Goal: Task Accomplishment & Management: Use online tool/utility

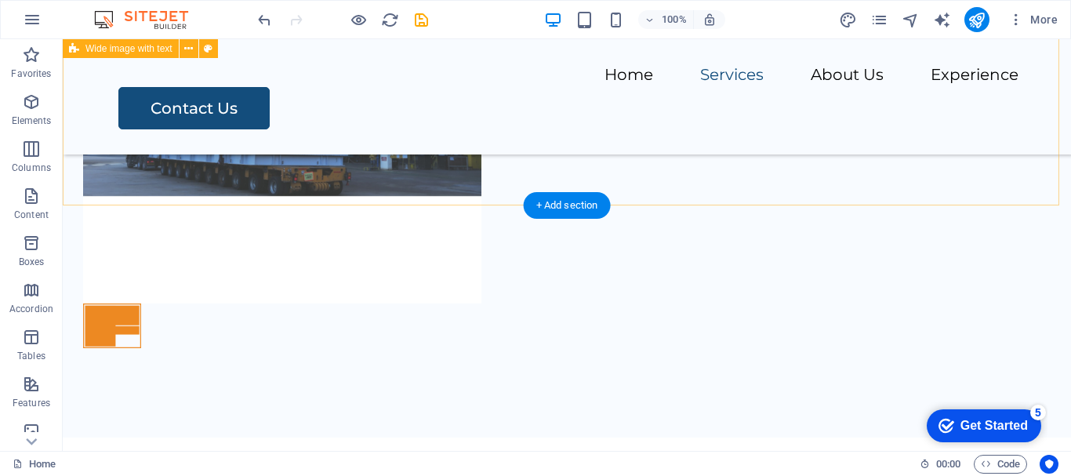
scroll to position [859, 0]
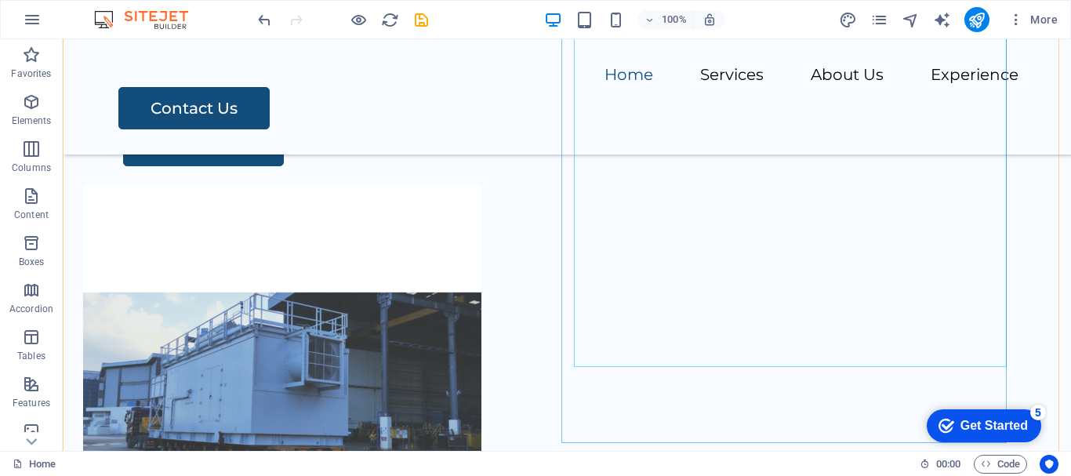
scroll to position [545, 0]
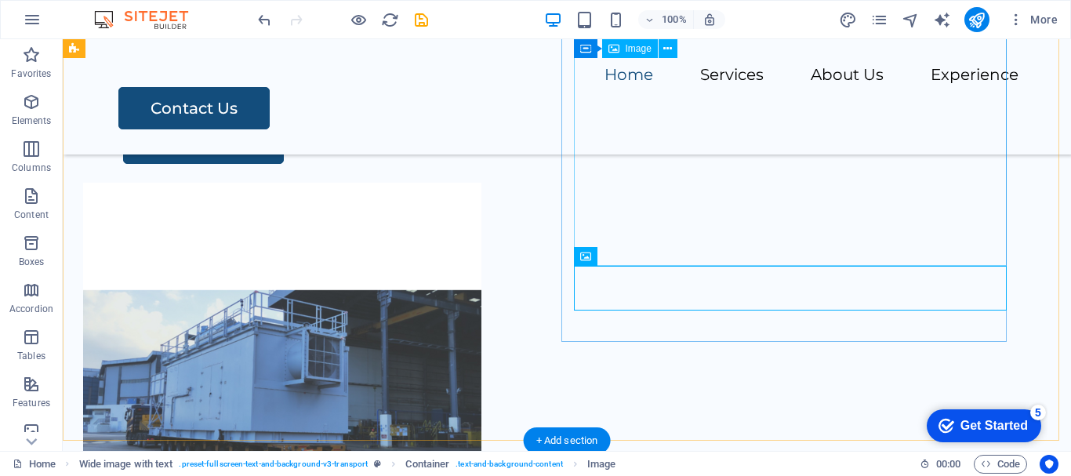
click at [742, 250] on figure at bounding box center [547, 382] width 929 height 398
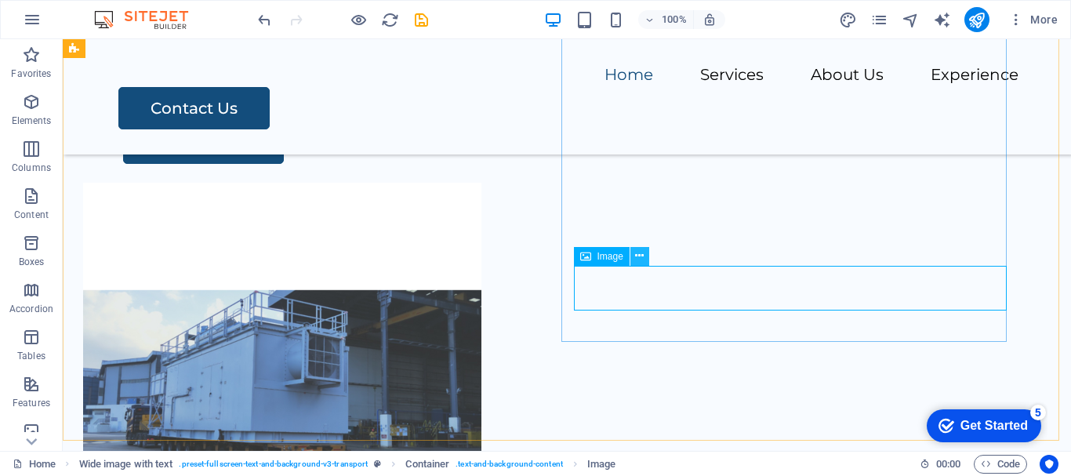
click at [639, 255] on icon at bounding box center [639, 256] width 9 height 16
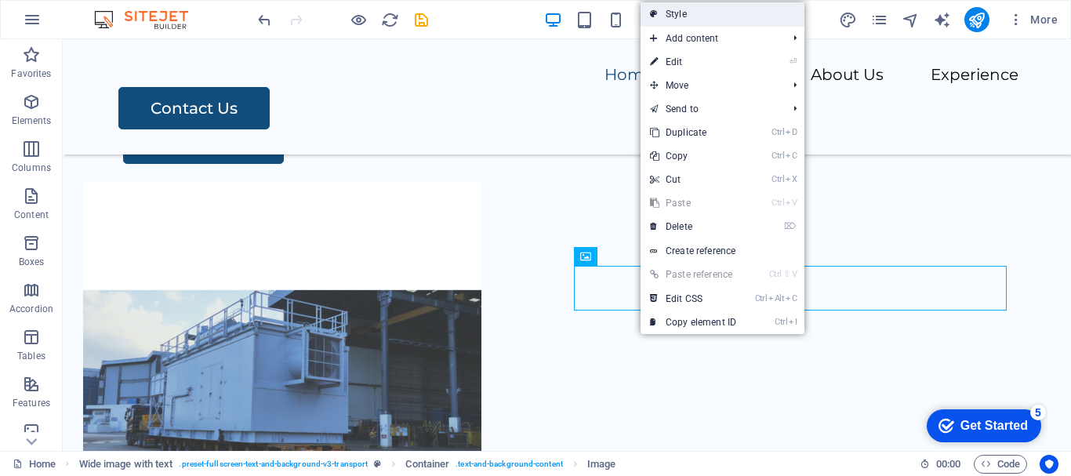
click at [718, 15] on link "Style" at bounding box center [723, 14] width 164 height 24
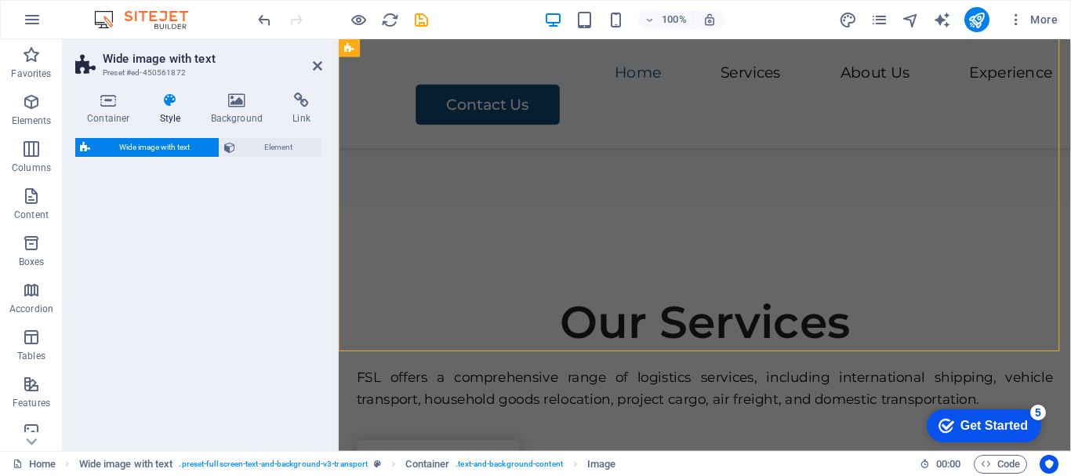
select select "%"
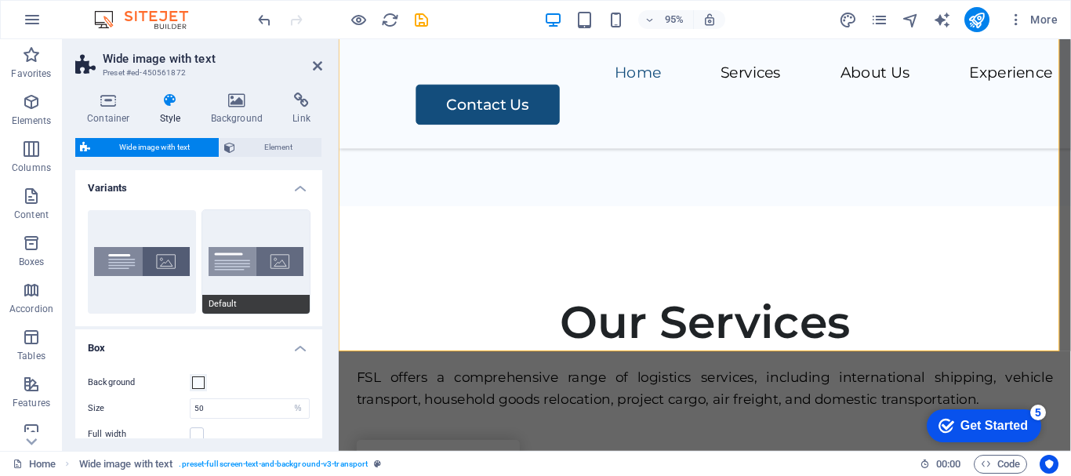
scroll to position [0, 0]
click at [198, 384] on span at bounding box center [198, 383] width 13 height 13
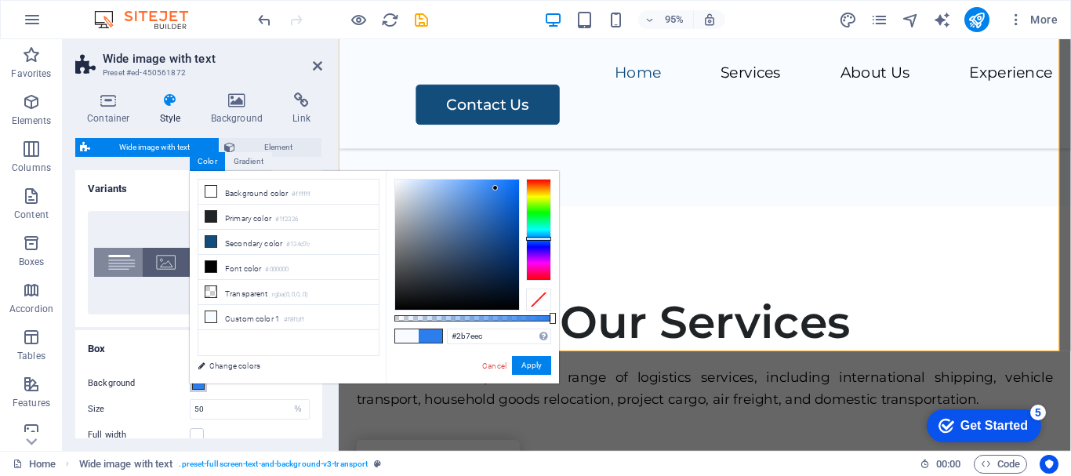
click at [496, 188] on div at bounding box center [457, 245] width 124 height 130
drag, startPoint x: 532, startPoint y: 367, endPoint x: 252, endPoint y: 289, distance: 290.6
click at [532, 367] on button "Apply" at bounding box center [531, 365] width 39 height 19
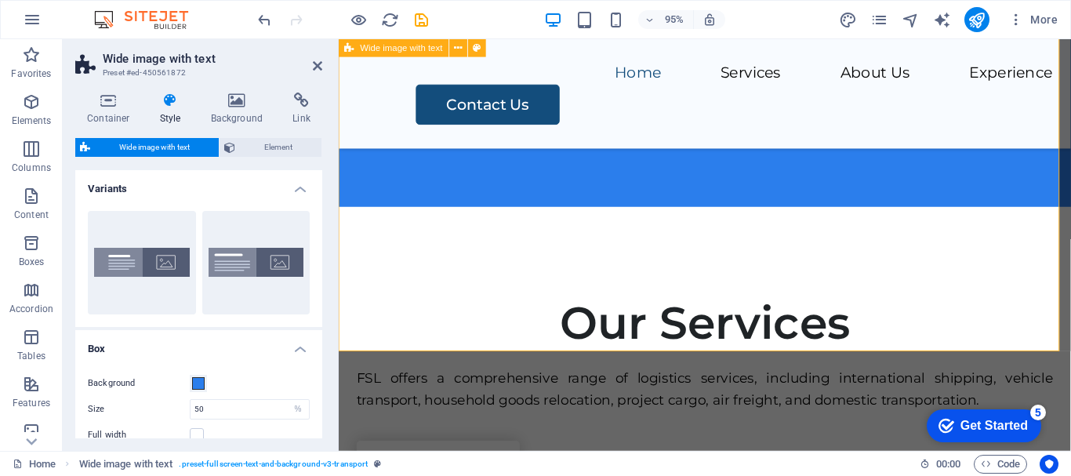
scroll to position [1052, 0]
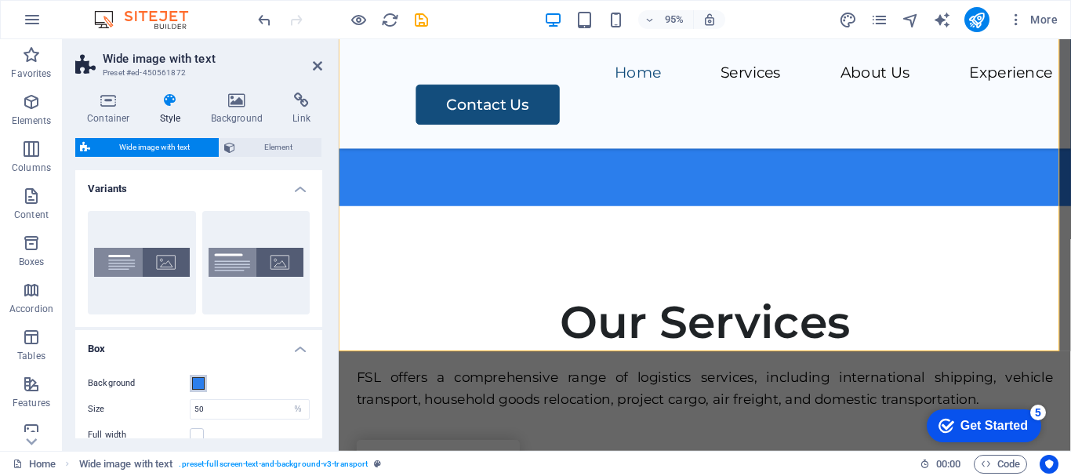
click at [200, 387] on span at bounding box center [198, 383] width 13 height 13
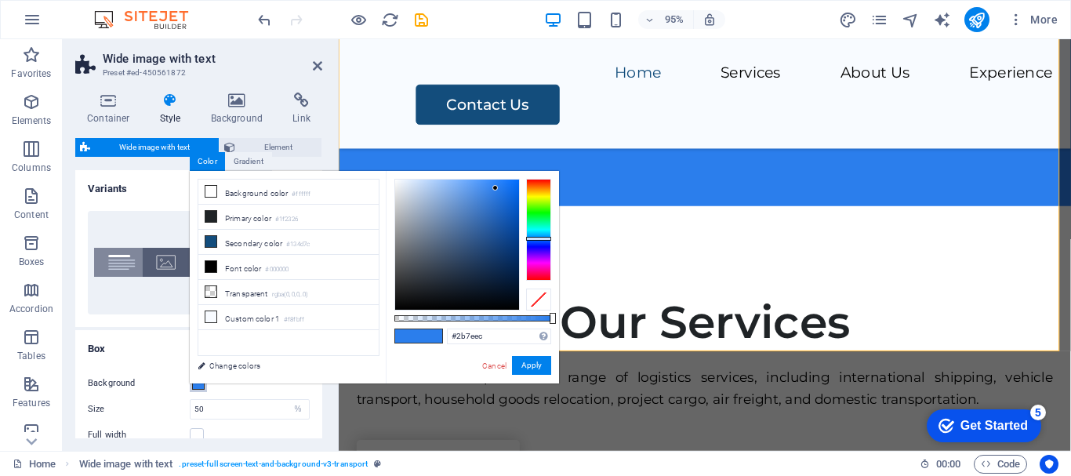
type input "#dee9f8"
click at [408, 182] on div at bounding box center [457, 245] width 124 height 130
drag, startPoint x: 521, startPoint y: 365, endPoint x: 195, endPoint y: 340, distance: 326.5
click at [521, 365] on button "Apply" at bounding box center [531, 365] width 39 height 19
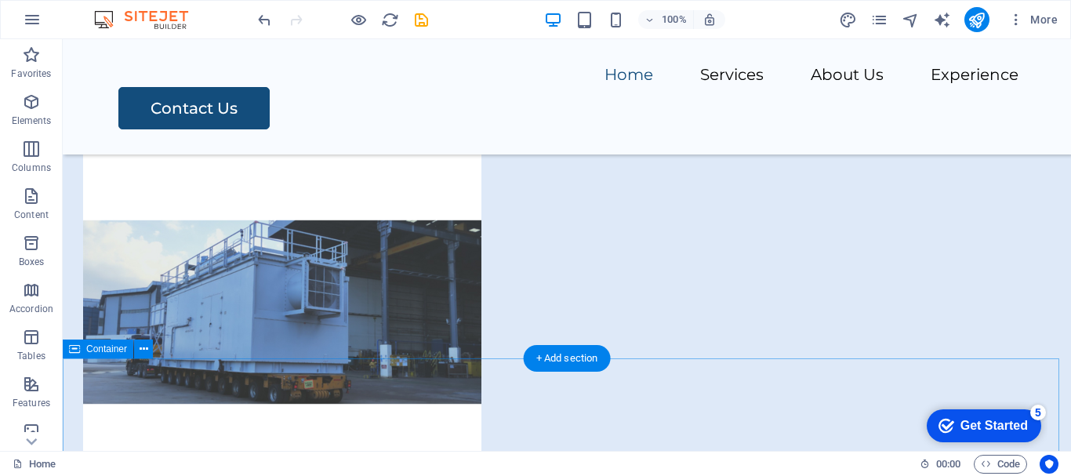
scroll to position [627, 0]
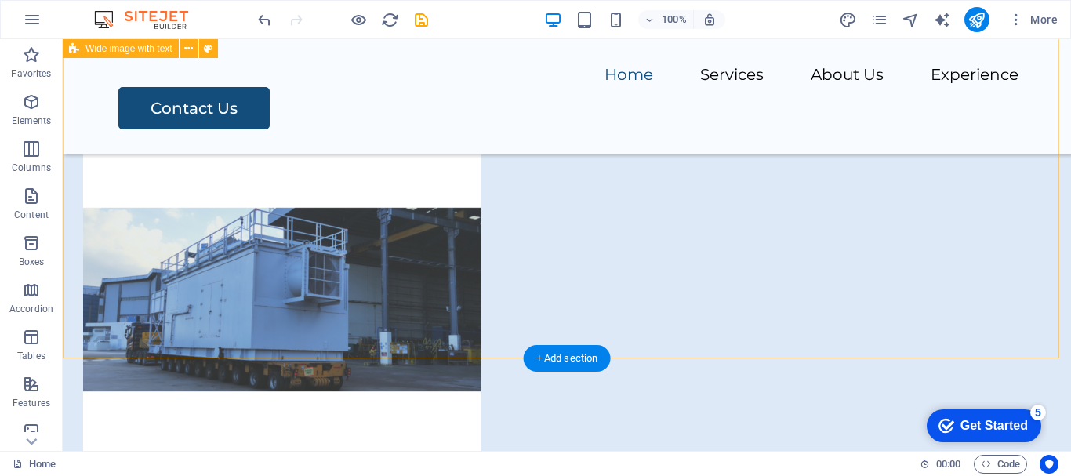
click at [671, 302] on div "Your Trusted Partner in Logistics Frontier Shipping & Logistics (FSL) is a lead…" at bounding box center [567, 195] width 1009 height 876
click at [662, 278] on div "Your Trusted Partner in Logistics Frontier Shipping & Logistics (FSL) is a lead…" at bounding box center [567, 195] width 1009 height 876
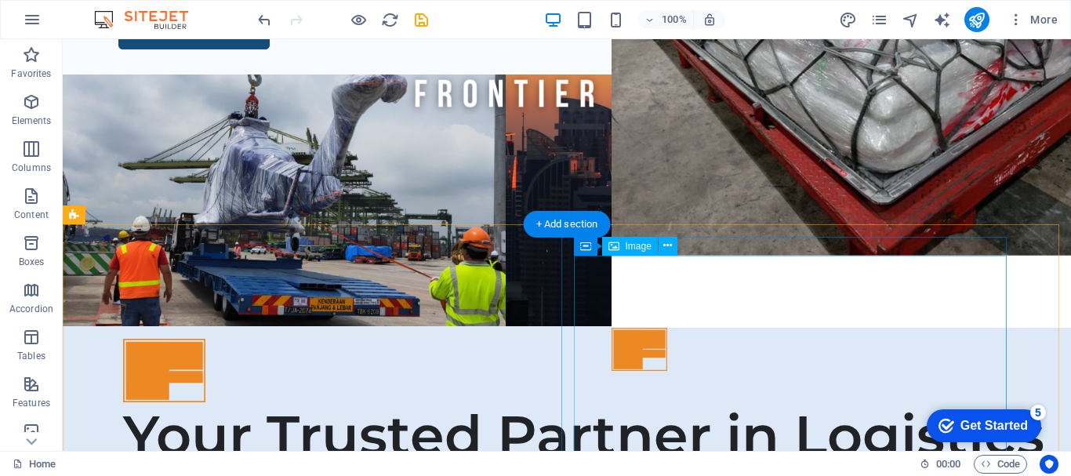
scroll to position [78, 0]
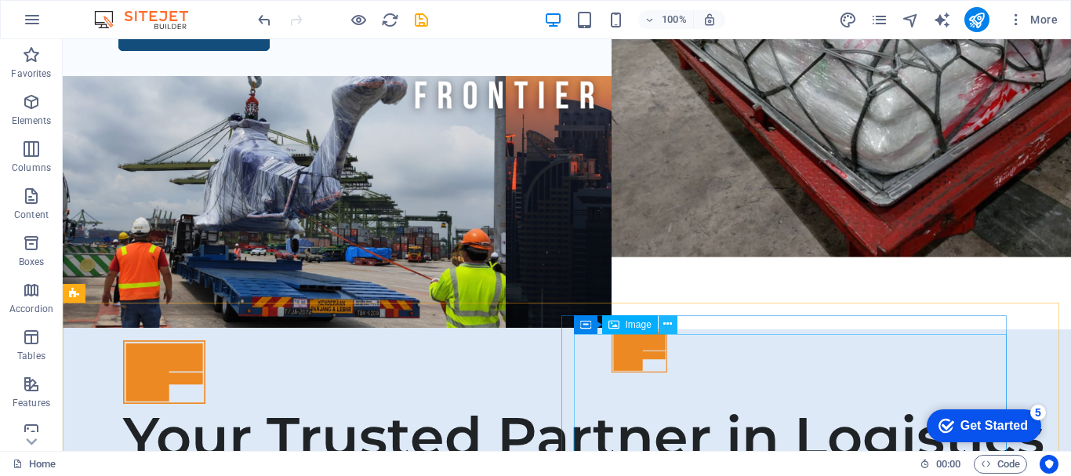
click at [671, 324] on icon at bounding box center [668, 324] width 9 height 16
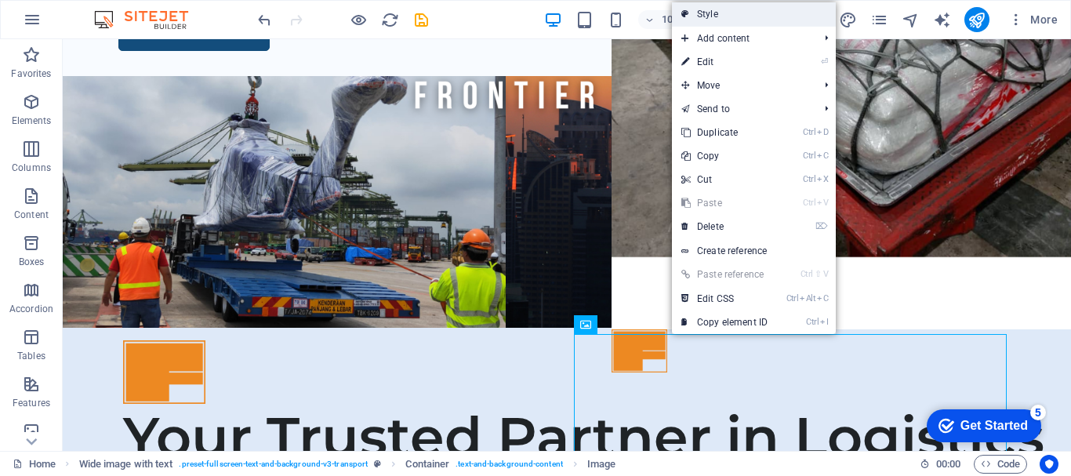
drag, startPoint x: 721, startPoint y: 13, endPoint x: 406, endPoint y: 10, distance: 314.5
click at [721, 13] on link "Style" at bounding box center [754, 14] width 164 height 24
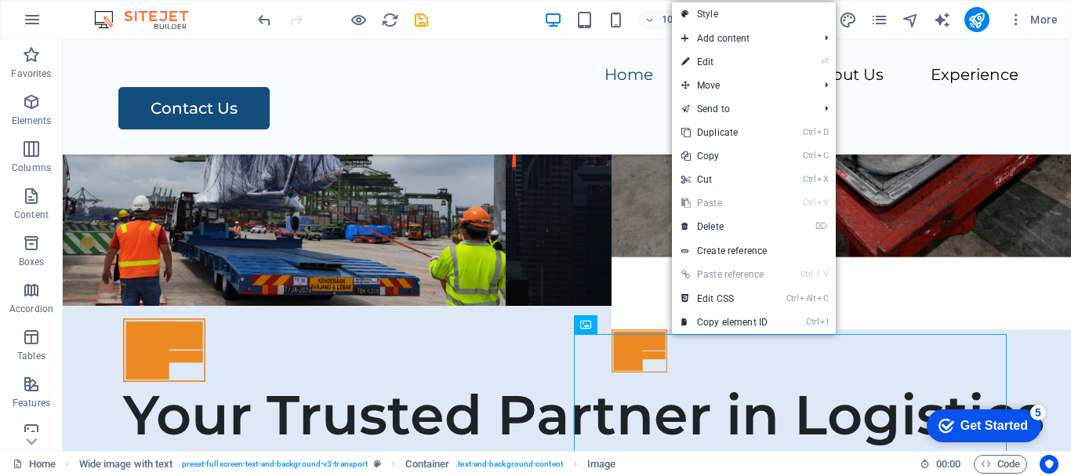
select select "%"
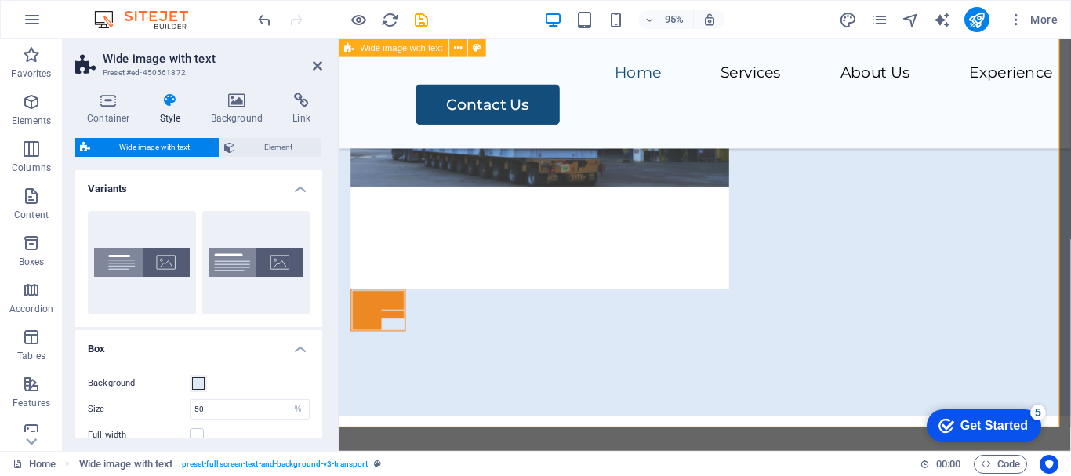
scroll to position [1144, 0]
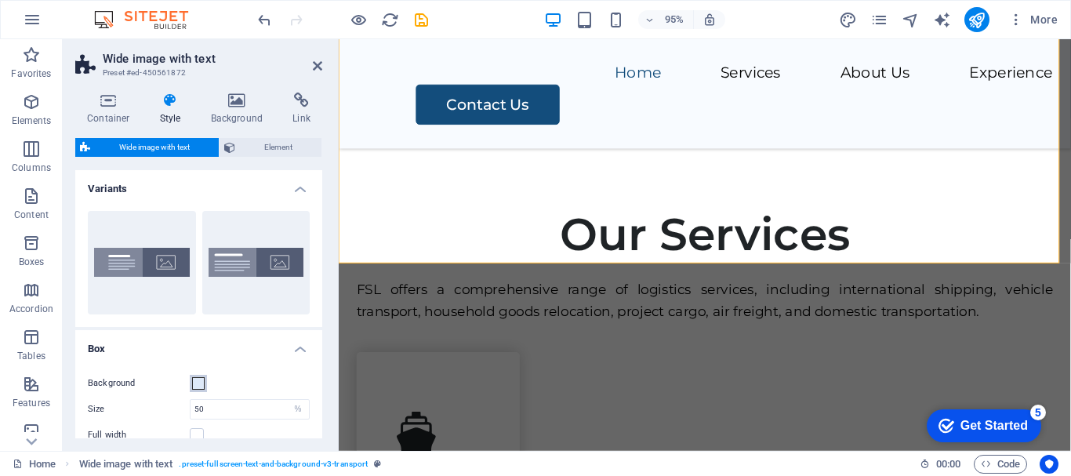
click at [198, 384] on span at bounding box center [198, 383] width 13 height 13
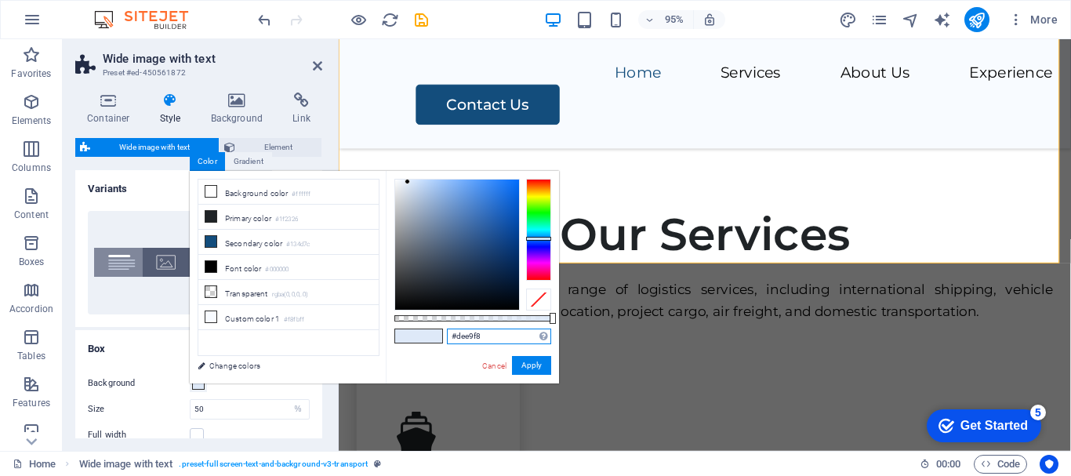
click at [498, 340] on input "#dee9f8" at bounding box center [499, 337] width 104 height 16
type input "#"
type input "#ffffff"
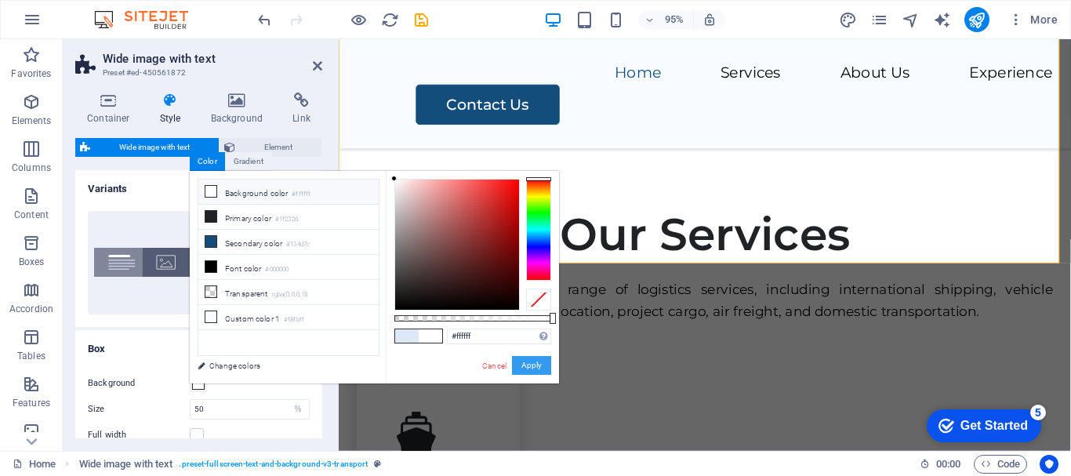
click at [522, 367] on button "Apply" at bounding box center [531, 365] width 39 height 19
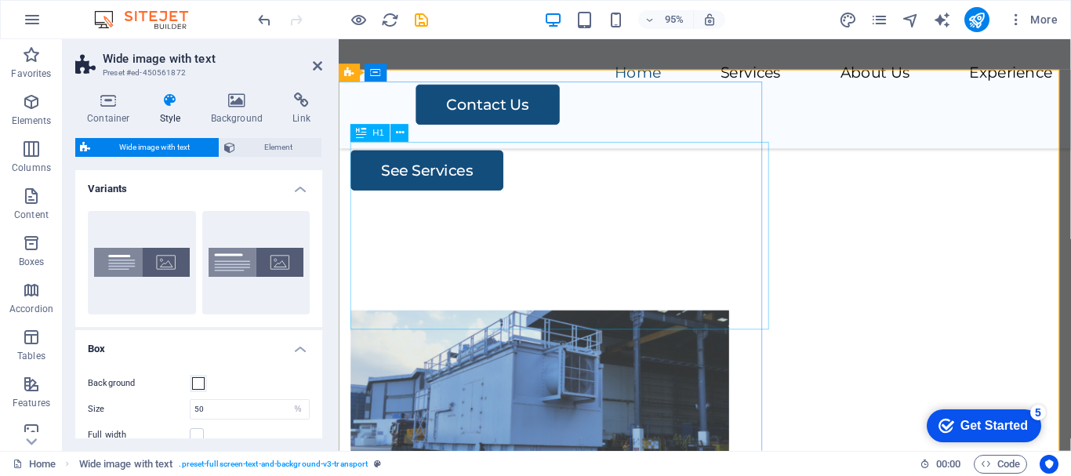
scroll to position [125, 0]
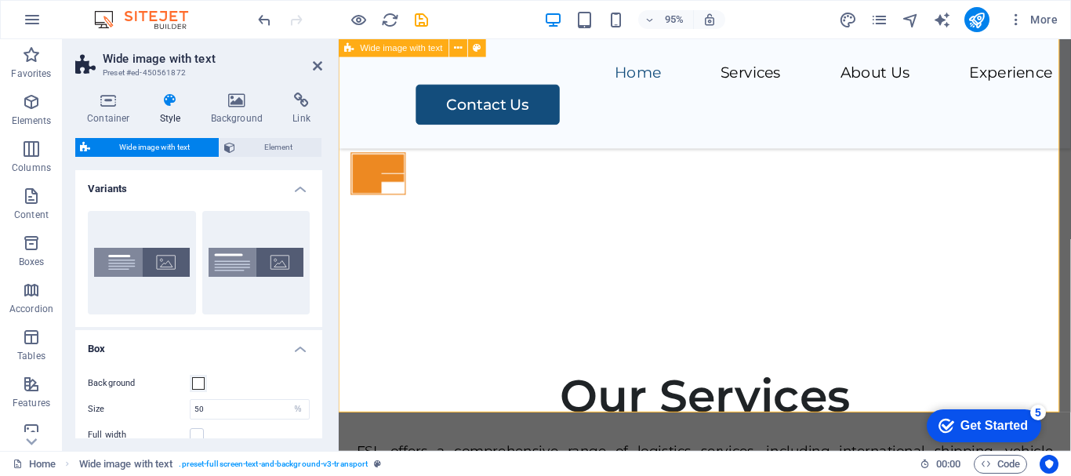
scroll to position [987, 0]
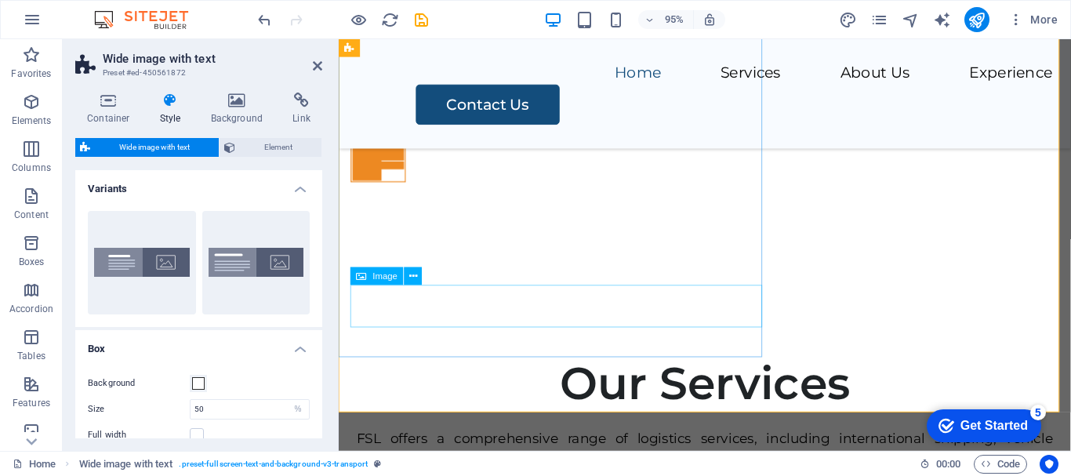
click at [644, 190] on figure at bounding box center [730, 167] width 758 height 45
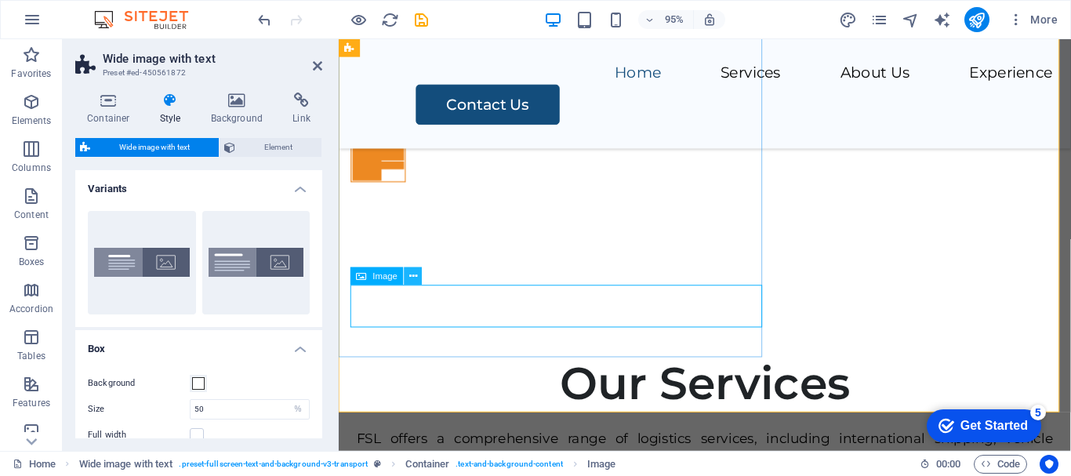
click at [413, 281] on icon at bounding box center [413, 276] width 8 height 16
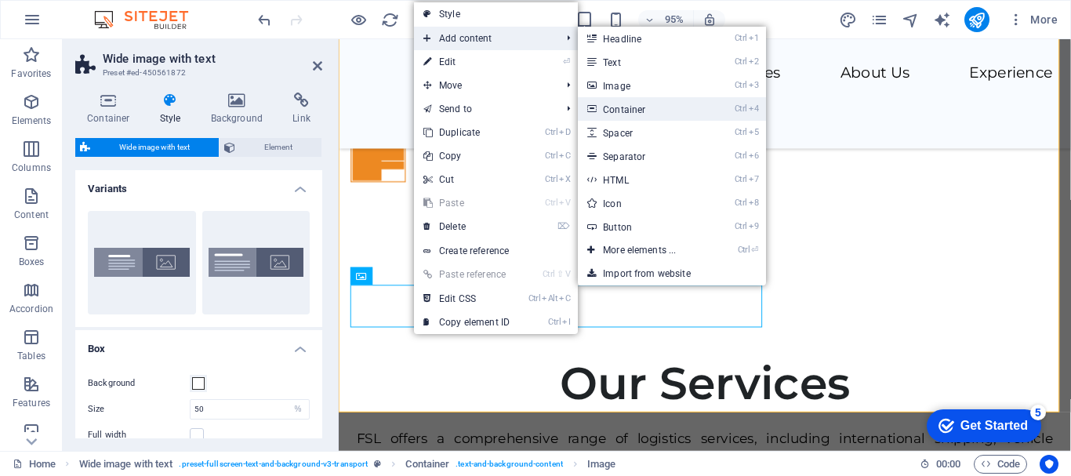
drag, startPoint x: 628, startPoint y: 104, endPoint x: 452, endPoint y: 216, distance: 209.1
click at [628, 104] on link "Ctrl 4 Container" at bounding box center [642, 109] width 129 height 24
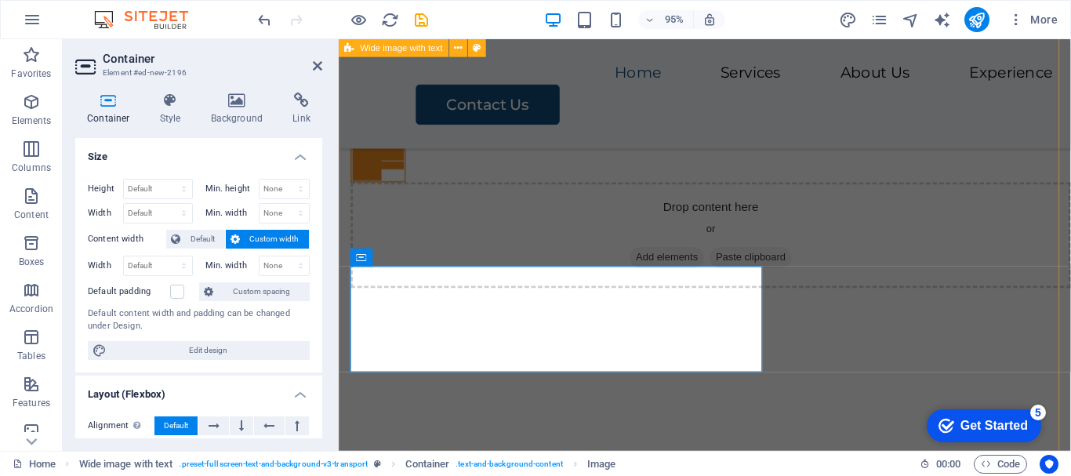
scroll to position [1052, 0]
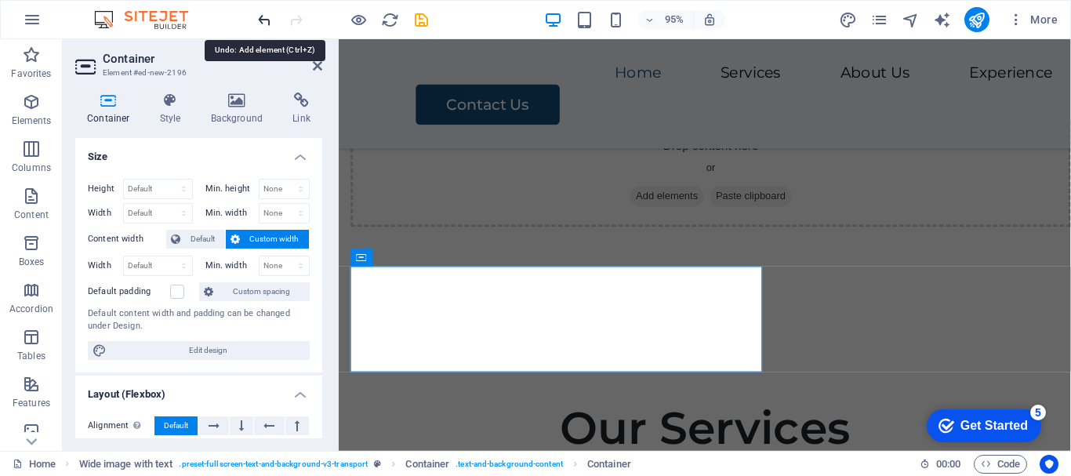
click at [265, 23] on icon "undo" at bounding box center [265, 20] width 18 height 18
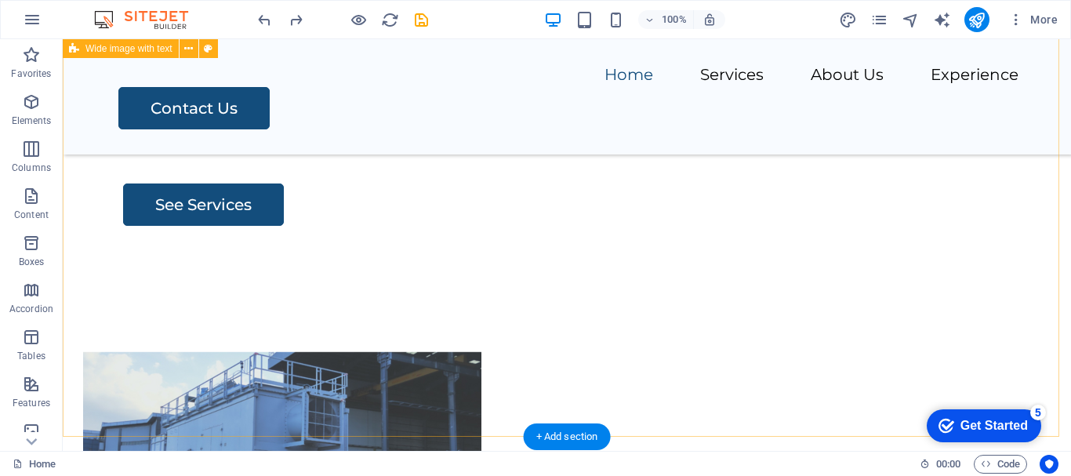
scroll to position [471, 0]
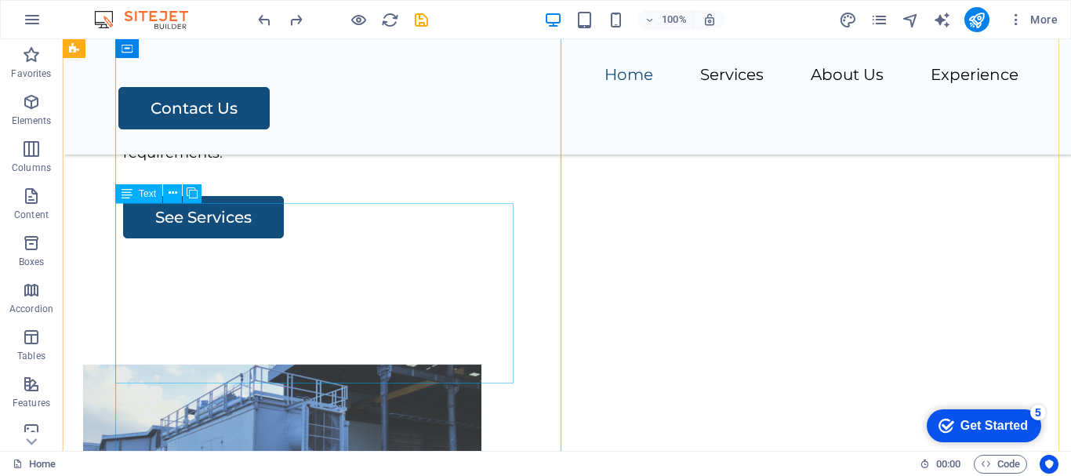
click at [408, 165] on div "Frontier Shipping & Logistics (FSL) is a leading global logistics provider spec…" at bounding box center [587, 120] width 929 height 90
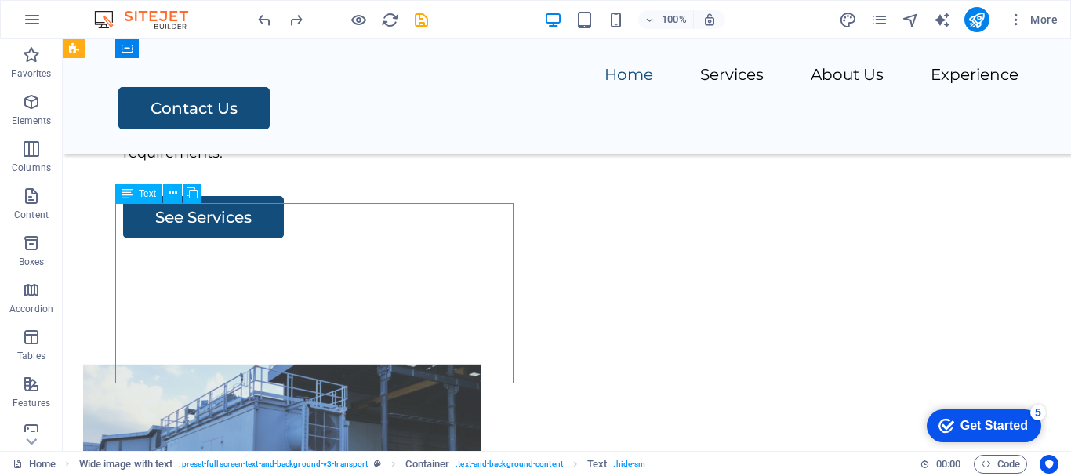
click at [408, 165] on div "Frontier Shipping & Logistics (FSL) is a leading global logistics provider spec…" at bounding box center [587, 120] width 929 height 90
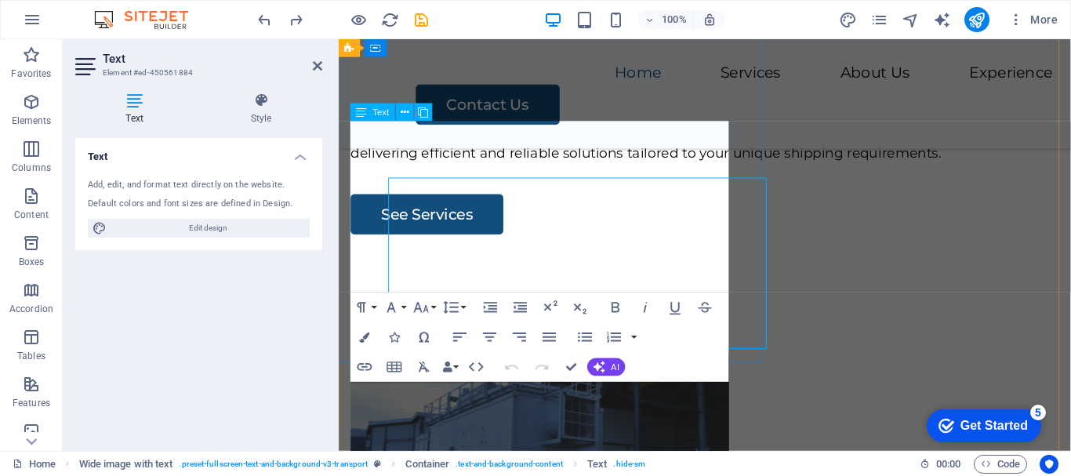
scroll to position [489, 0]
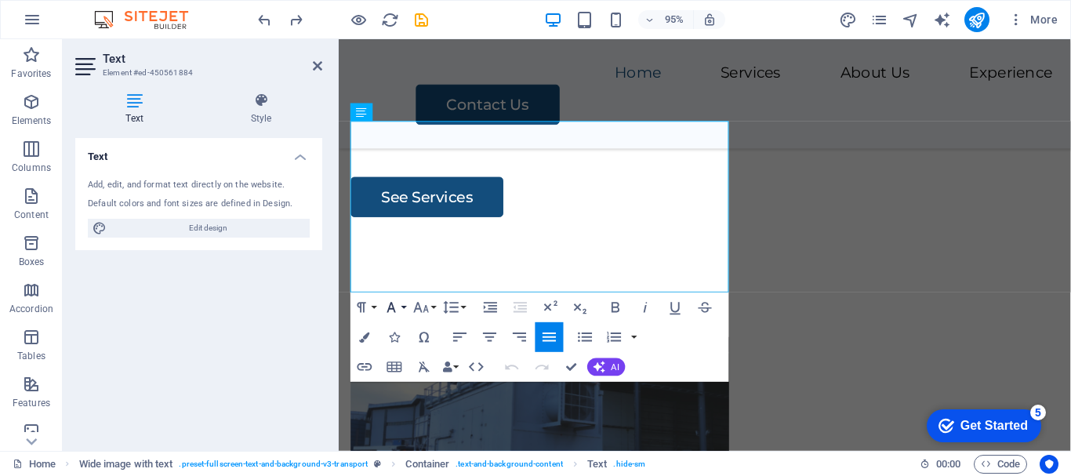
click at [404, 310] on button "Font Family" at bounding box center [394, 308] width 28 height 30
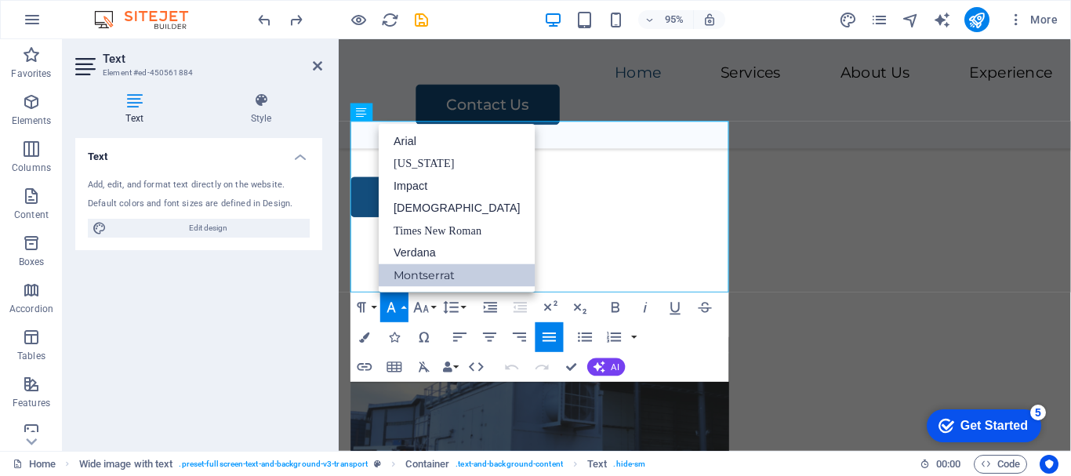
scroll to position [0, 0]
click at [777, 227] on div "Your Trusted Partner in Logistics Frontier Shipping & Logistics (FSL) is a lead…" at bounding box center [724, 38] width 771 height 378
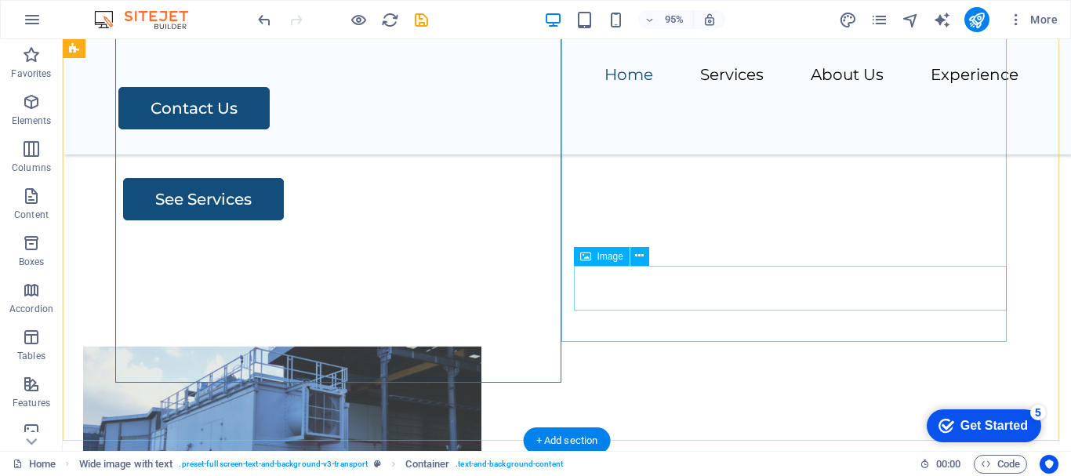
scroll to position [545, 0]
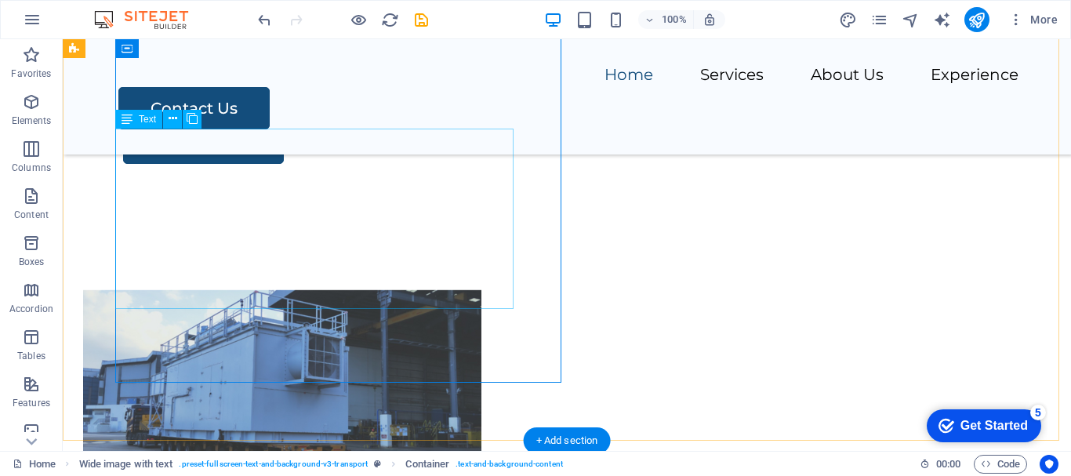
click at [376, 90] on div "Frontier Shipping & Logistics (FSL) is a leading global logistics provider spec…" at bounding box center [587, 45] width 929 height 90
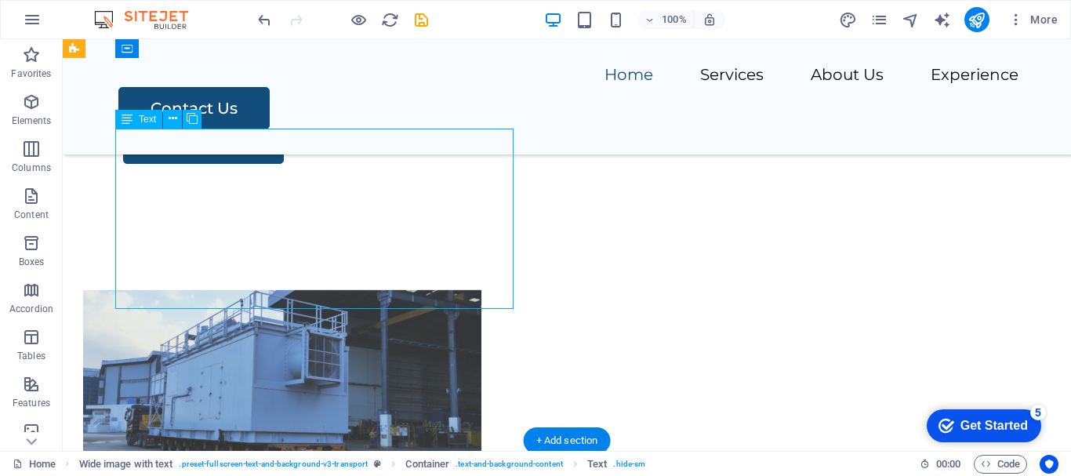
click at [376, 90] on div "Frontier Shipping & Logistics (FSL) is a leading global logistics provider spec…" at bounding box center [587, 45] width 929 height 90
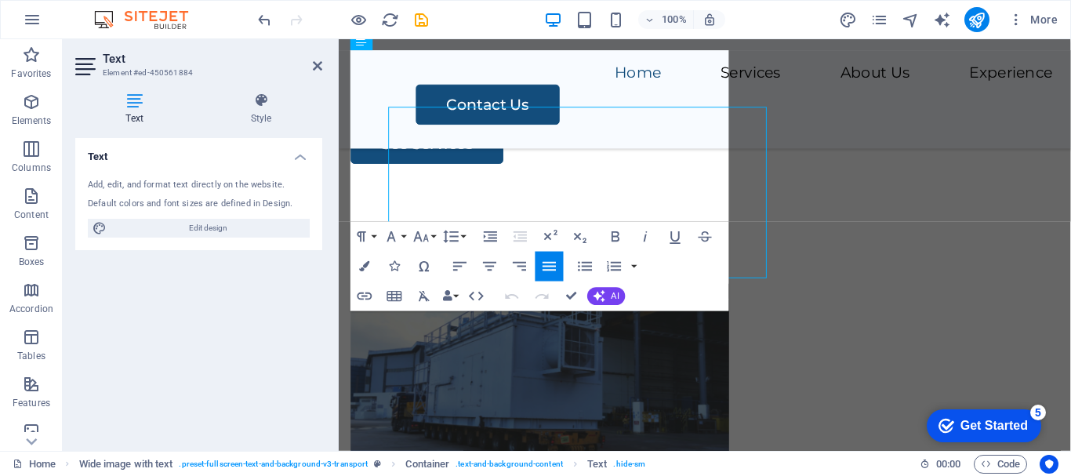
scroll to position [563, 0]
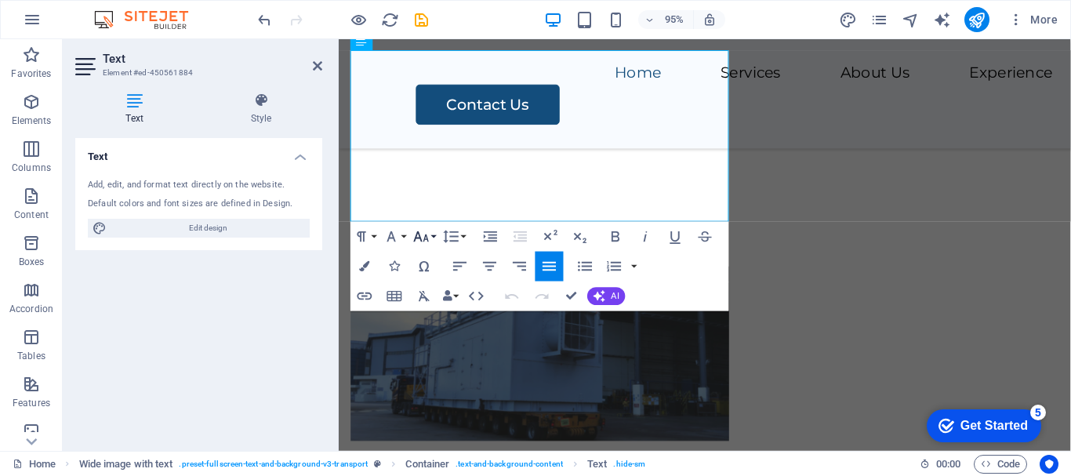
click at [434, 238] on button "Font Size" at bounding box center [424, 237] width 28 height 30
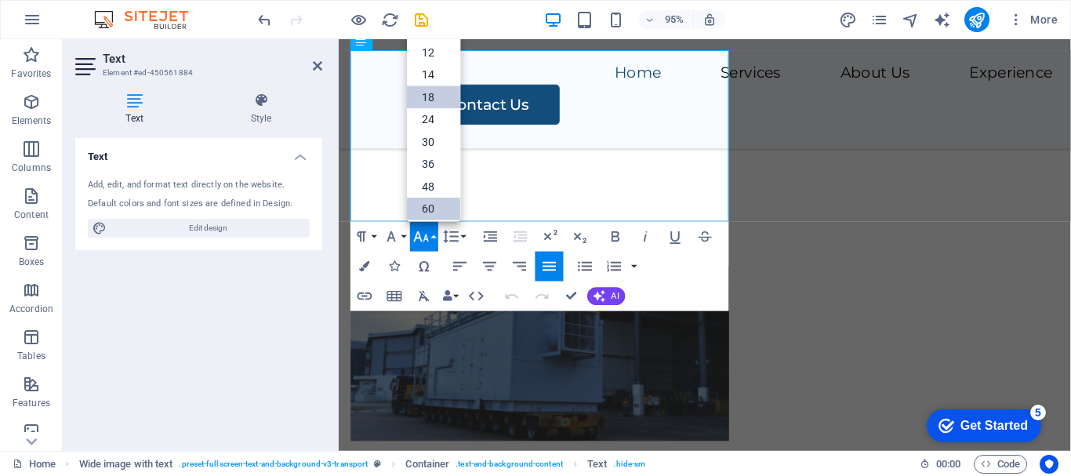
scroll to position [48, 0]
click at [434, 89] on link "14" at bounding box center [433, 100] width 53 height 23
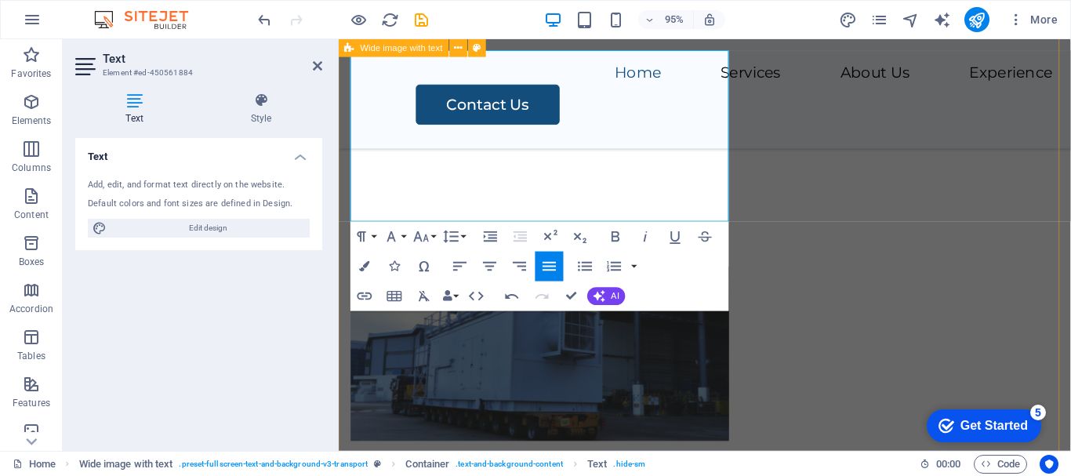
click at [811, 292] on div "Your Trusted Partner in Logistics ​ Frontier Shipping & Logistics (FSL) is a le…" at bounding box center [724, 233] width 771 height 942
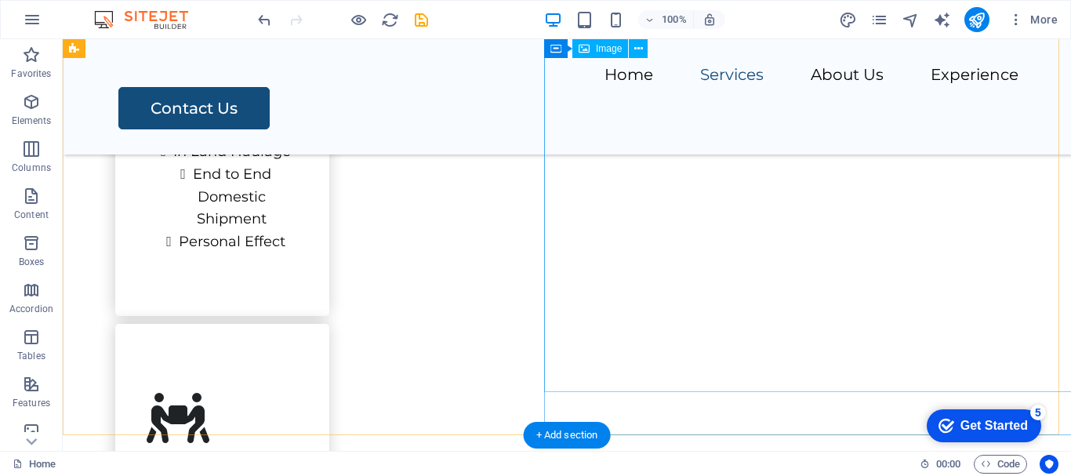
scroll to position [1961, 0]
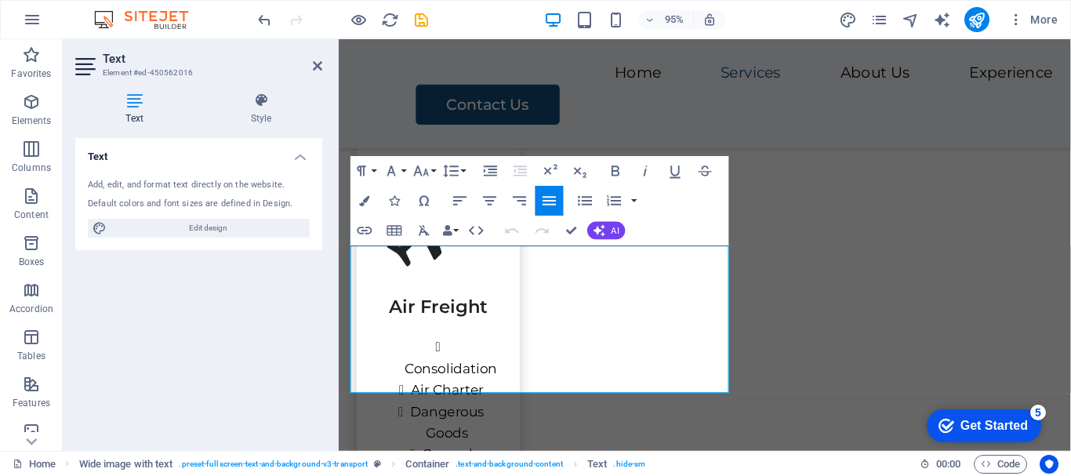
scroll to position [2278, 0]
click at [613, 231] on span "AI" at bounding box center [616, 230] width 8 height 9
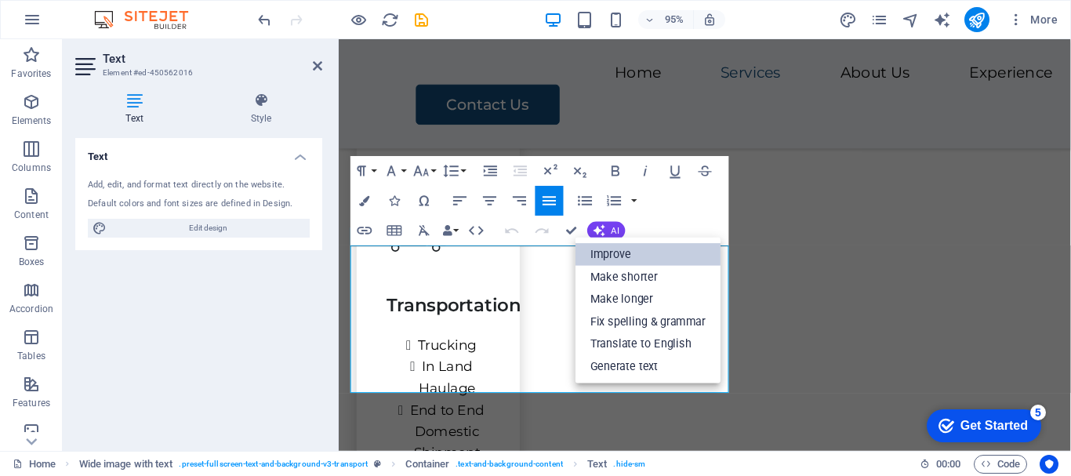
click at [613, 247] on link "Improve" at bounding box center [648, 254] width 145 height 23
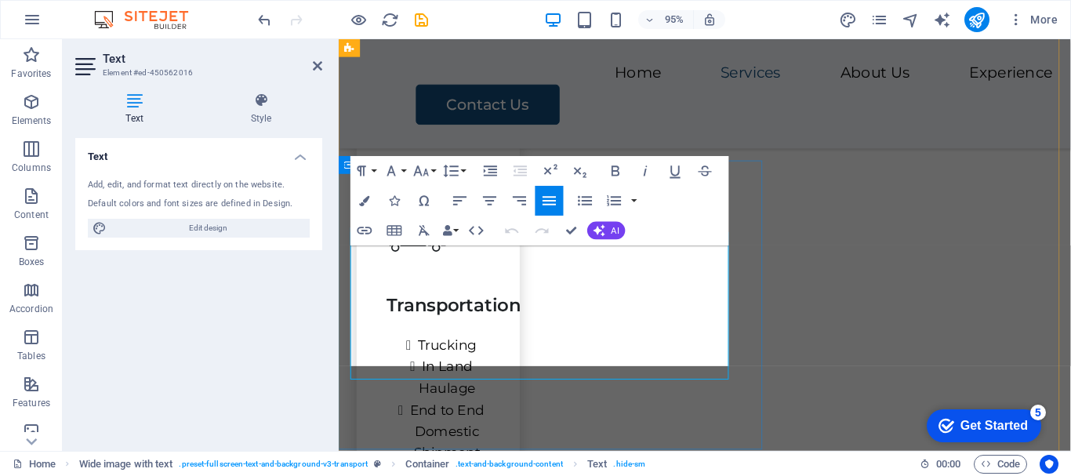
scroll to position [2293, 0]
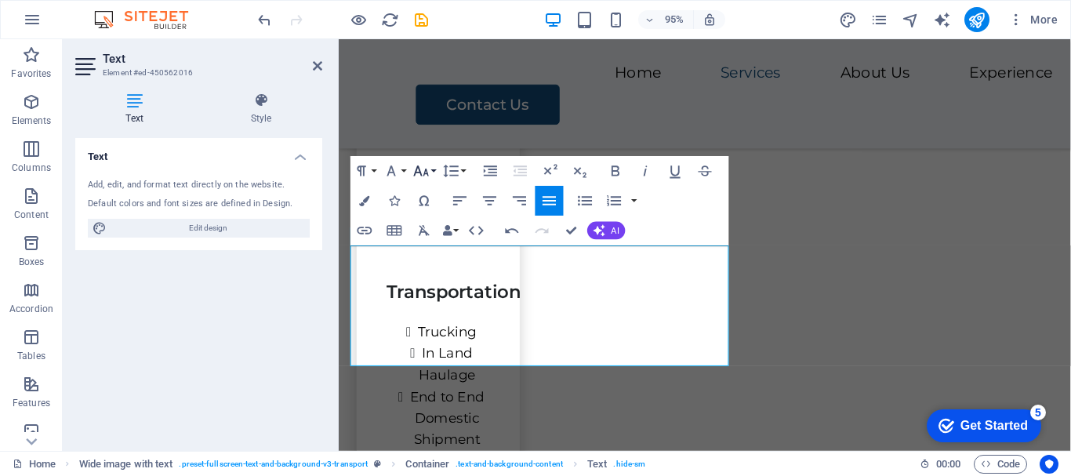
click at [434, 172] on button "Font Size" at bounding box center [424, 171] width 28 height 30
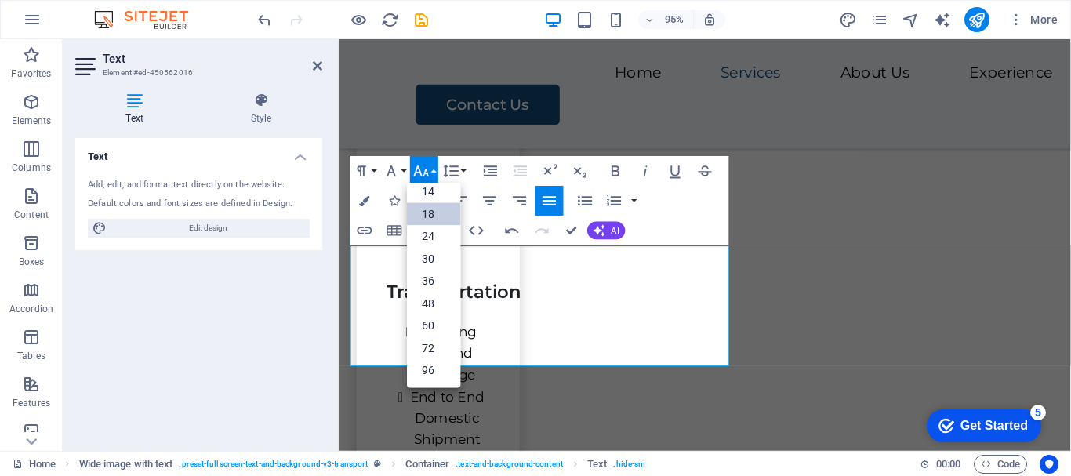
scroll to position [126, 0]
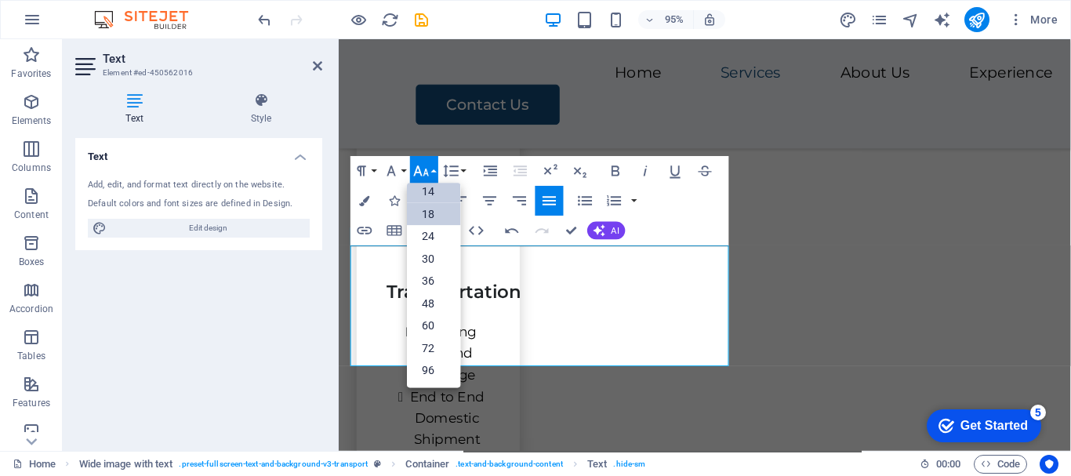
click at [431, 192] on link "14" at bounding box center [433, 191] width 53 height 22
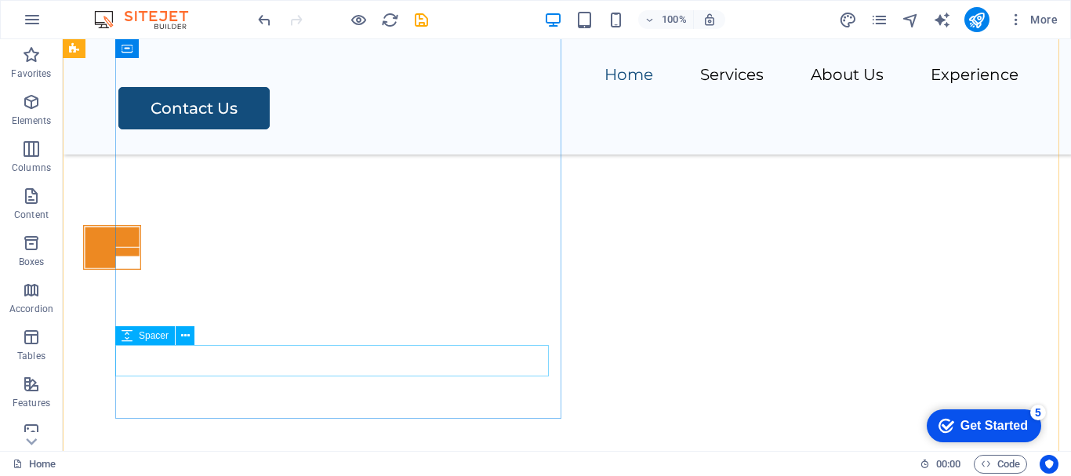
scroll to position [509, 0]
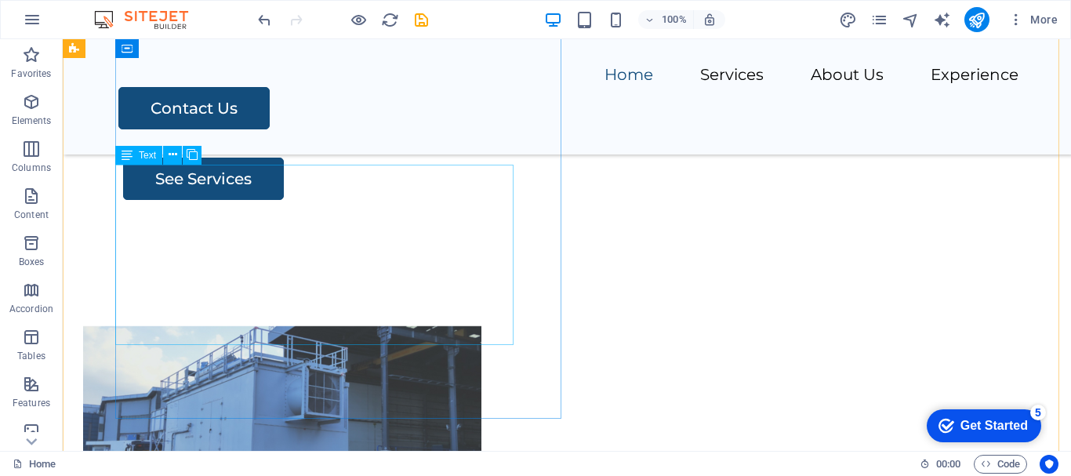
click at [409, 126] on div "Frontier Shipping & Logistics (FSL) is a leading global logistics provider spec…" at bounding box center [587, 81] width 929 height 90
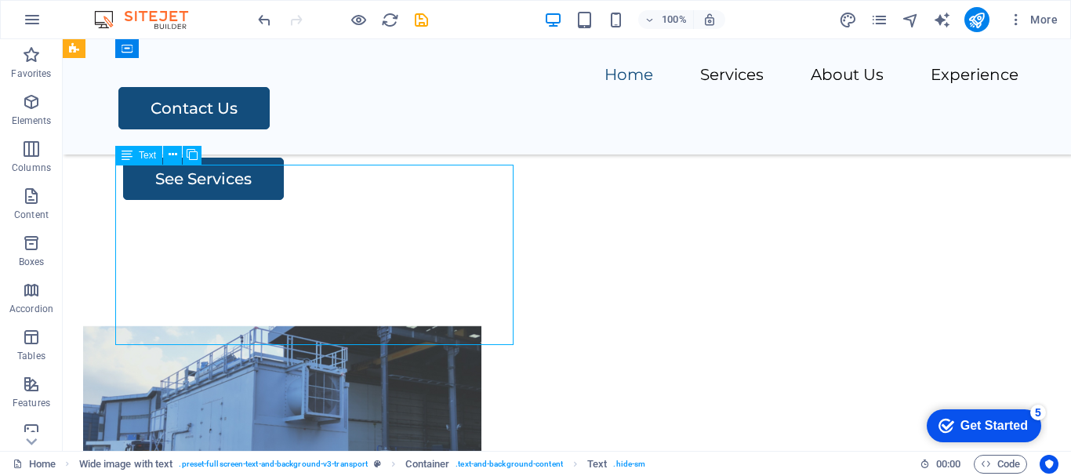
click at [409, 126] on div "Frontier Shipping & Logistics (FSL) is a leading global logistics provider spec…" at bounding box center [587, 81] width 929 height 90
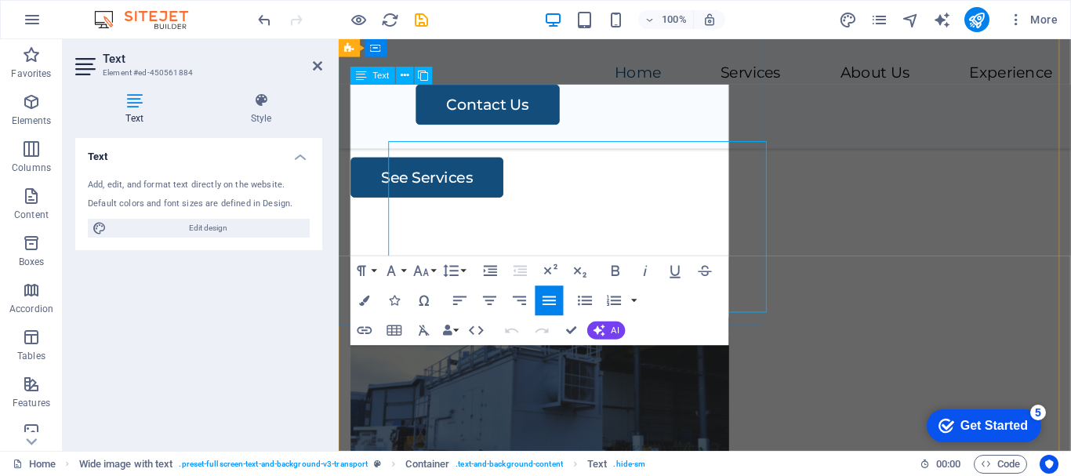
scroll to position [527, 0]
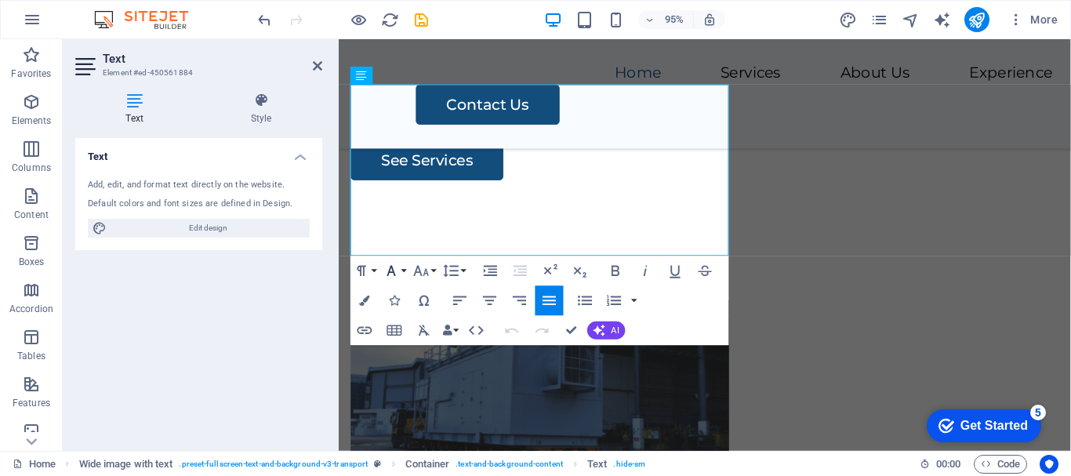
click at [402, 271] on button "Font Family" at bounding box center [394, 271] width 28 height 30
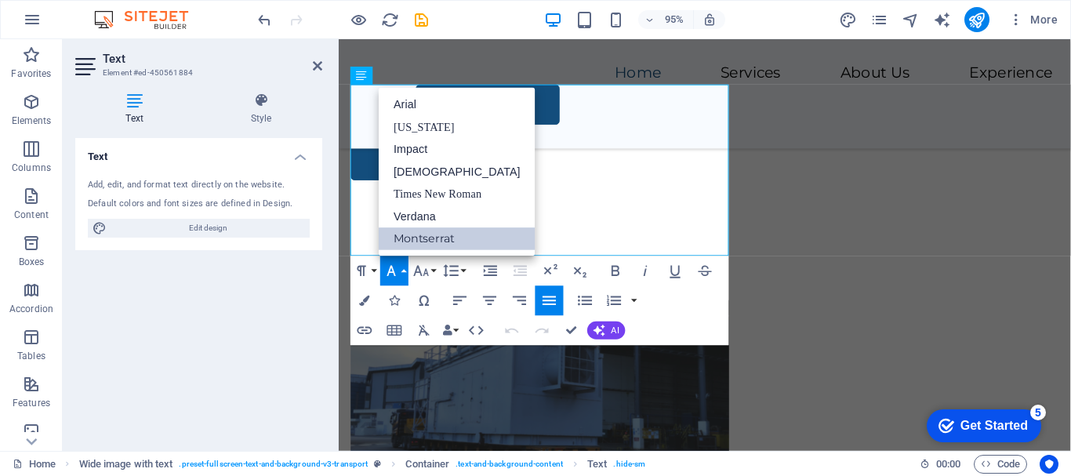
scroll to position [0, 0]
click at [797, 293] on div "Your Trusted Partner in Logistics Frontier Shipping & Logistics (FSL) is a lead…" at bounding box center [724, 269] width 771 height 942
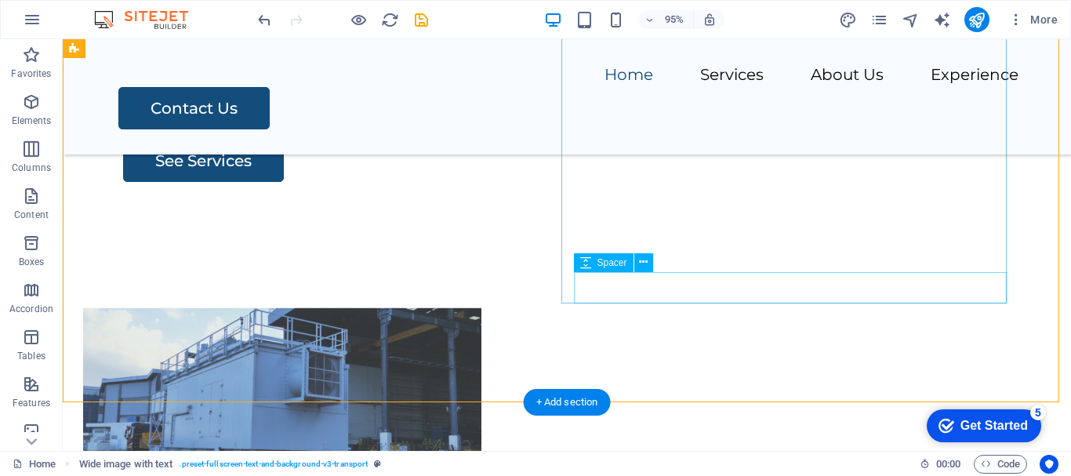
scroll to position [584, 0]
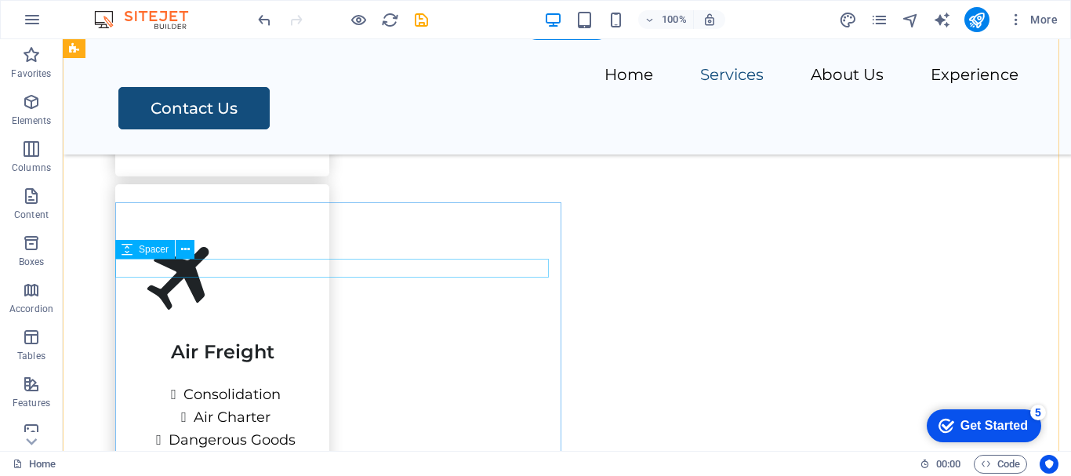
scroll to position [1838, 0]
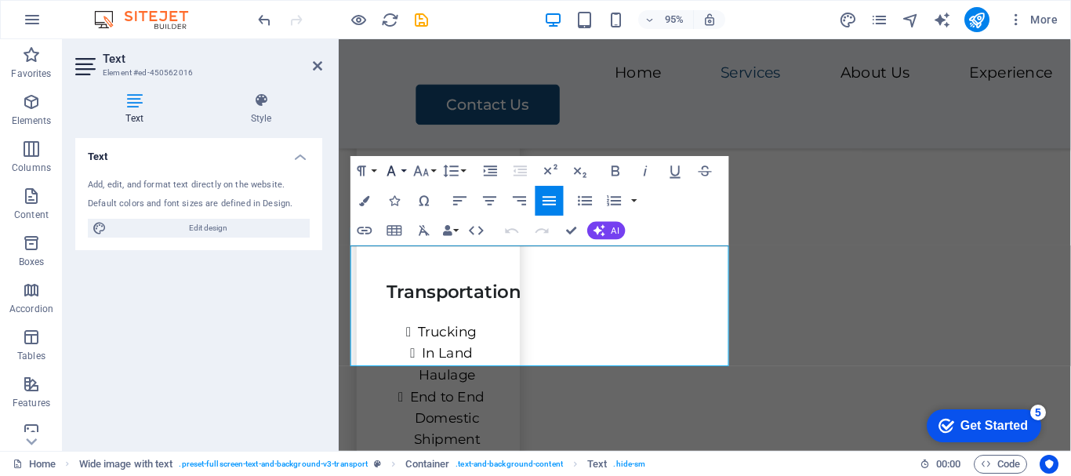
click at [403, 171] on button "Font Family" at bounding box center [394, 171] width 28 height 30
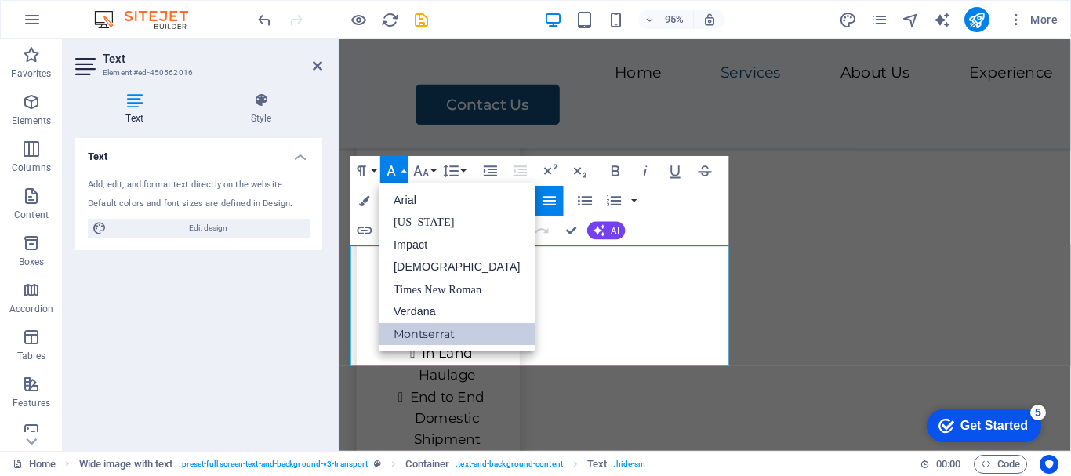
click at [429, 336] on link "Montserrat" at bounding box center [457, 333] width 157 height 23
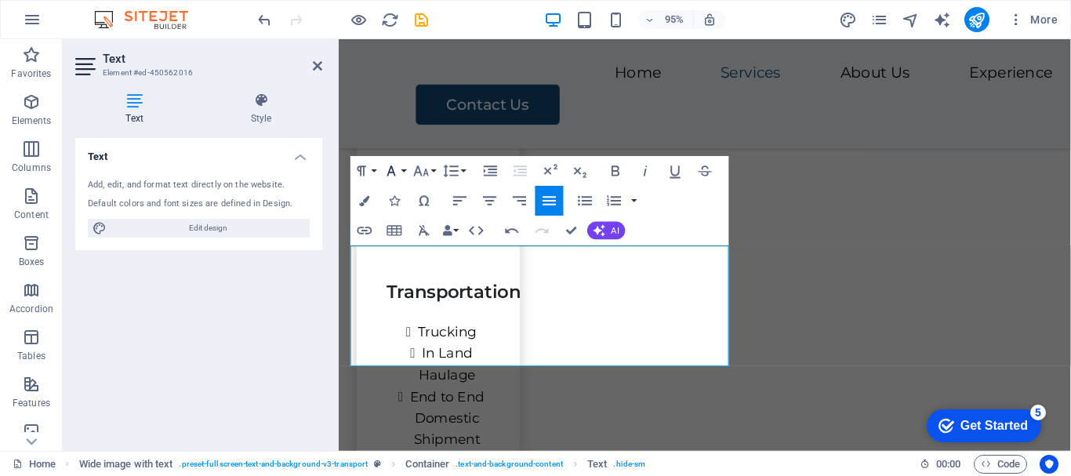
click at [402, 173] on button "Font Family" at bounding box center [394, 171] width 28 height 30
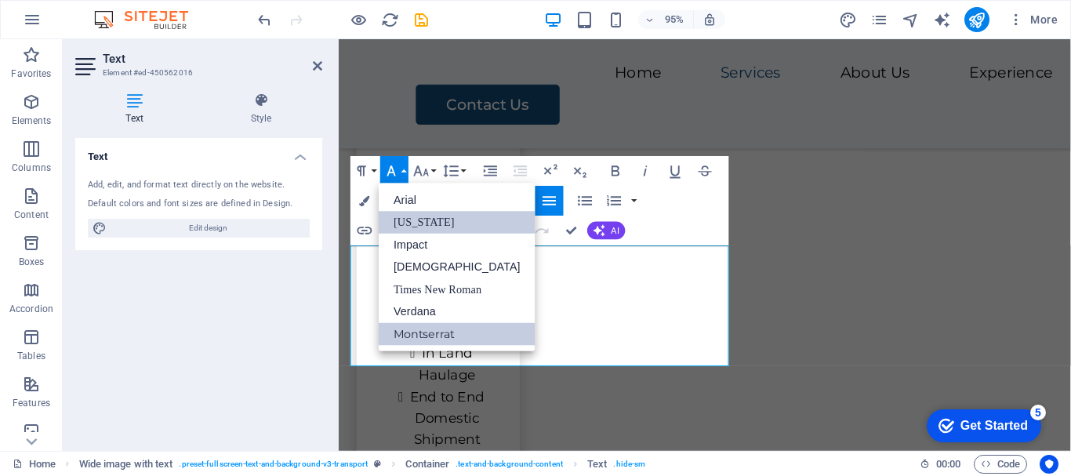
scroll to position [0, 0]
click at [423, 332] on link "Montserrat" at bounding box center [457, 333] width 157 height 23
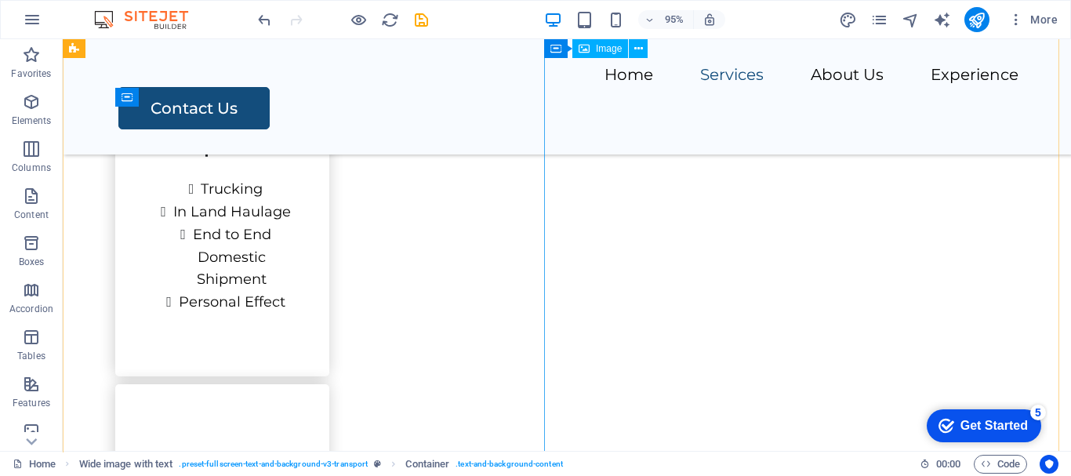
scroll to position [1838, 0]
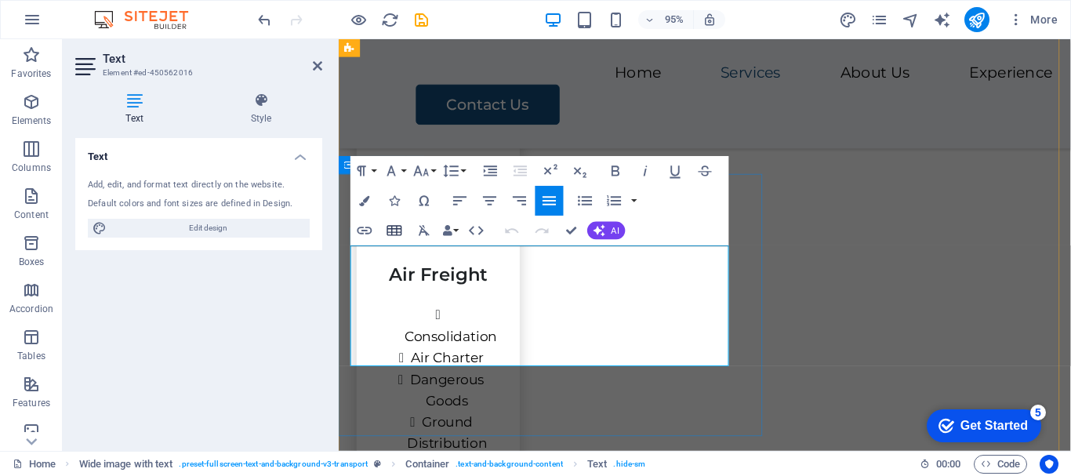
scroll to position [2293, 0]
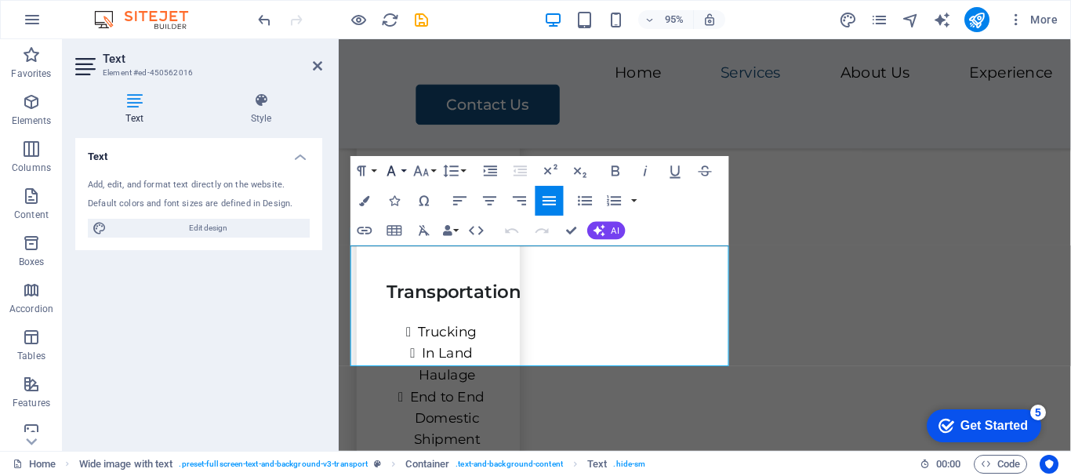
click at [403, 173] on button "Font Family" at bounding box center [394, 171] width 28 height 30
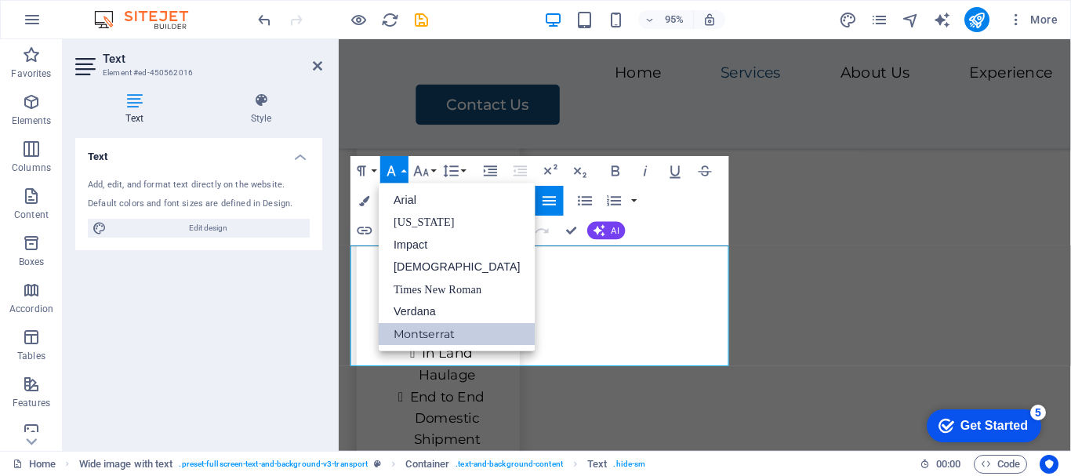
click at [454, 339] on link "Montserrat" at bounding box center [457, 333] width 157 height 23
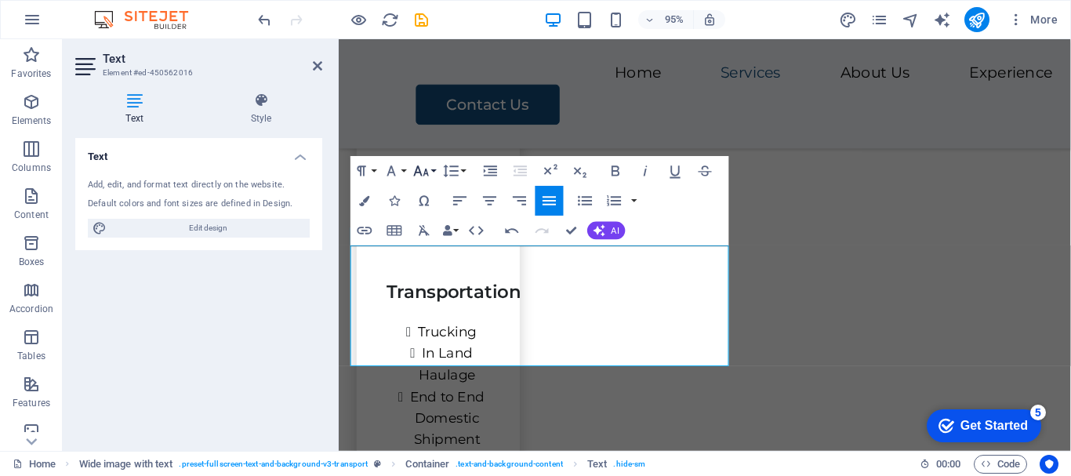
click at [436, 169] on button "Font Size" at bounding box center [424, 171] width 28 height 30
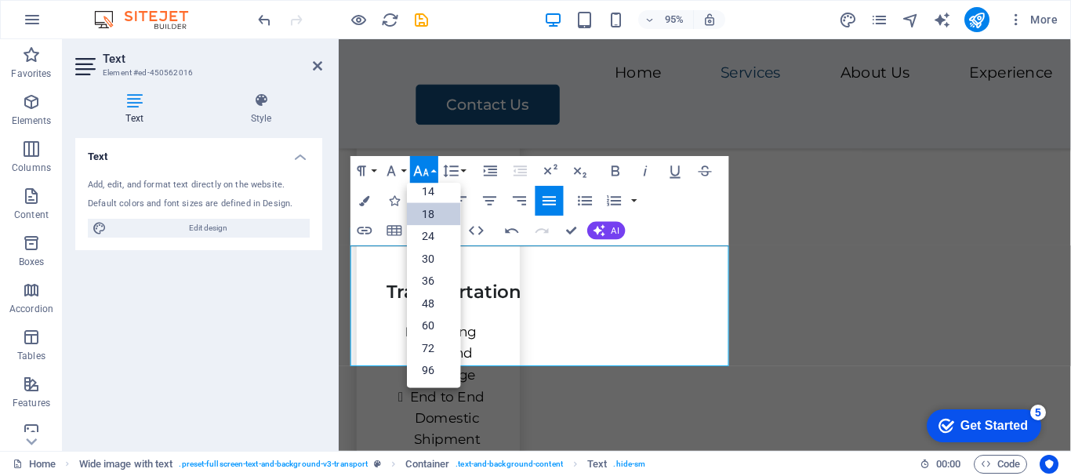
scroll to position [126, 0]
click at [438, 185] on link "14" at bounding box center [433, 191] width 53 height 22
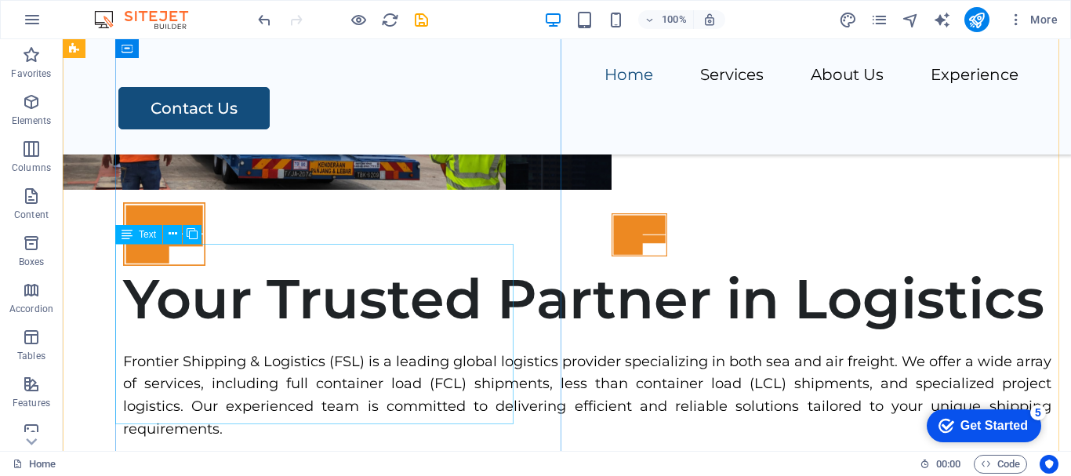
scroll to position [430, 0]
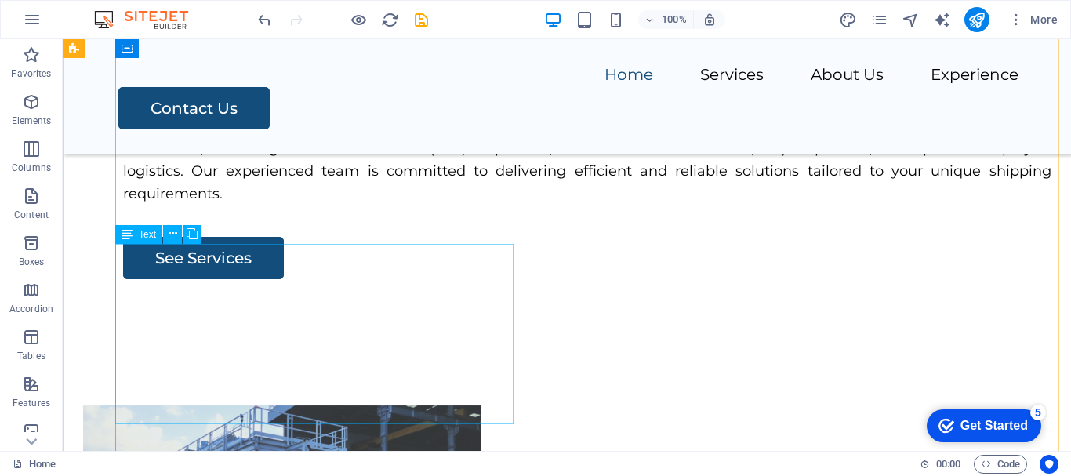
click at [344, 205] on div "Frontier Shipping & Logistics (FSL) is a leading global logistics provider spec…" at bounding box center [587, 160] width 929 height 90
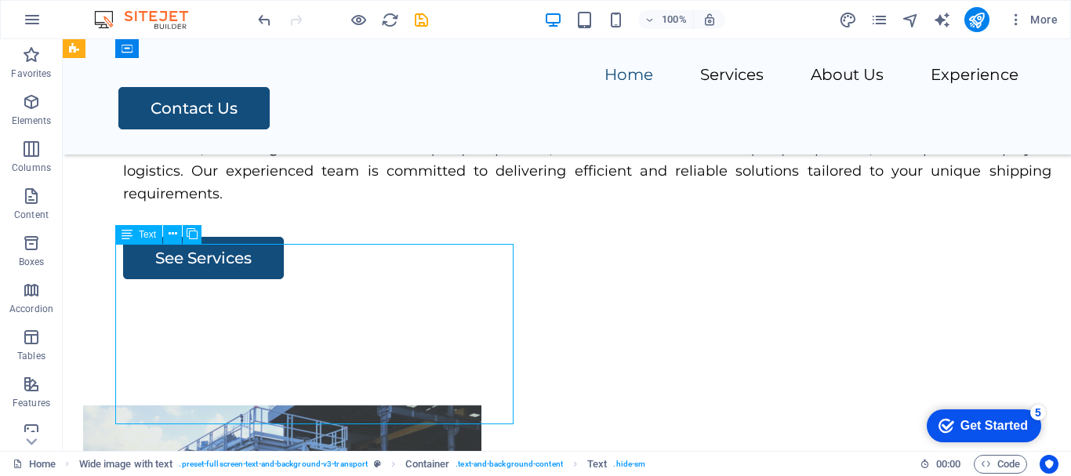
click at [344, 205] on div "Frontier Shipping & Logistics (FSL) is a leading global logistics provider spec…" at bounding box center [587, 160] width 929 height 90
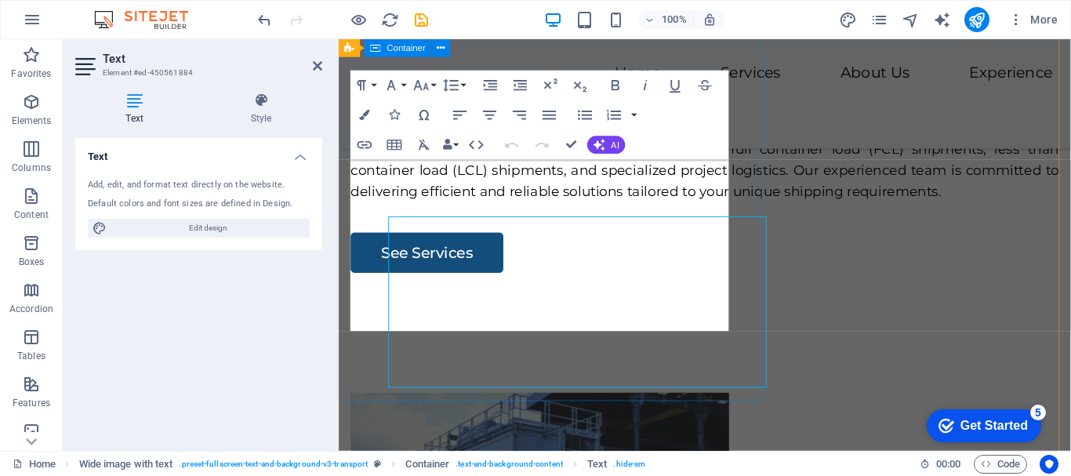
scroll to position [448, 0]
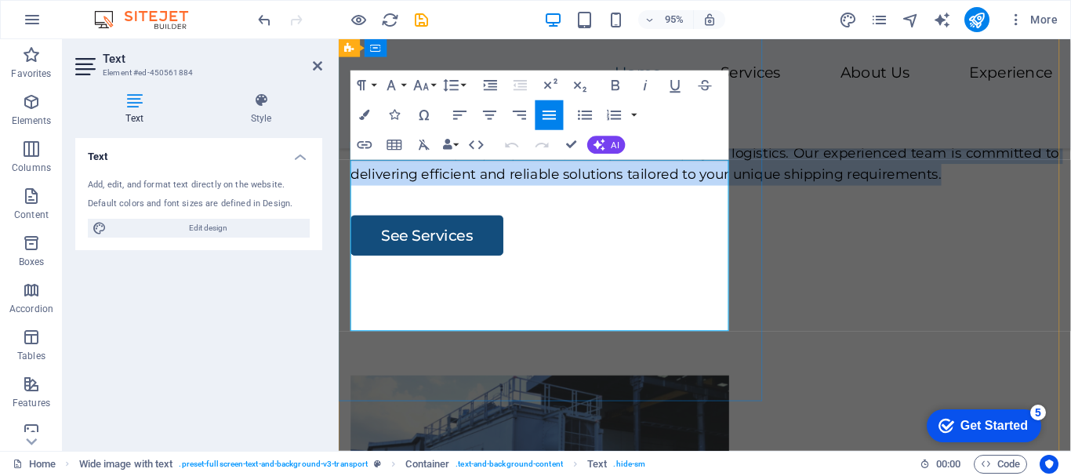
drag, startPoint x: 351, startPoint y: 168, endPoint x: 518, endPoint y: 342, distance: 241.3
click at [518, 194] on p "Frontier Shipping & Logistics (FSL) is a leading global logistics provider spec…" at bounding box center [724, 149] width 746 height 90
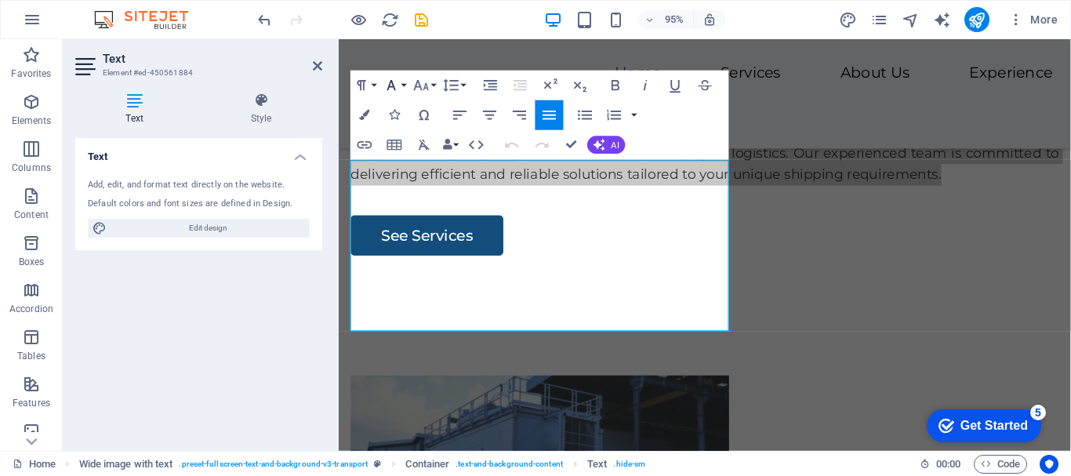
click at [404, 83] on button "Font Family" at bounding box center [394, 86] width 28 height 30
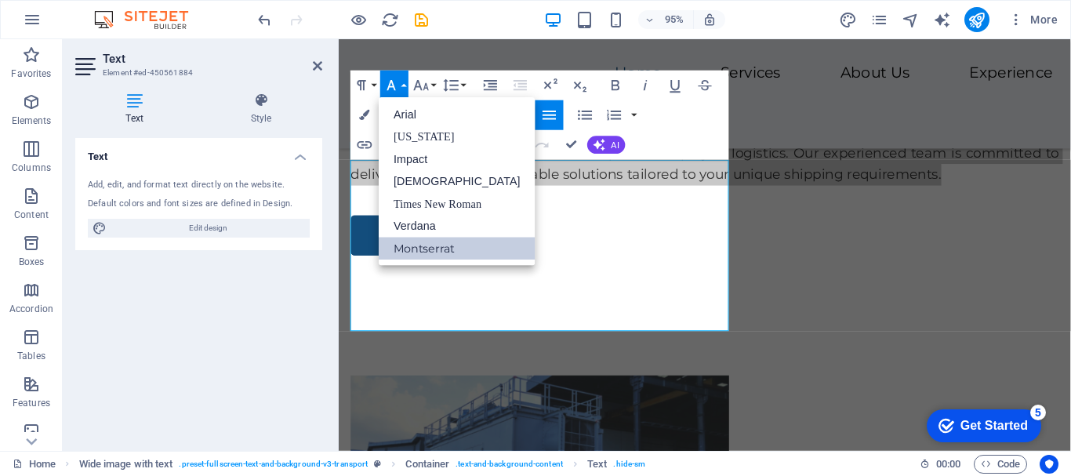
scroll to position [0, 0]
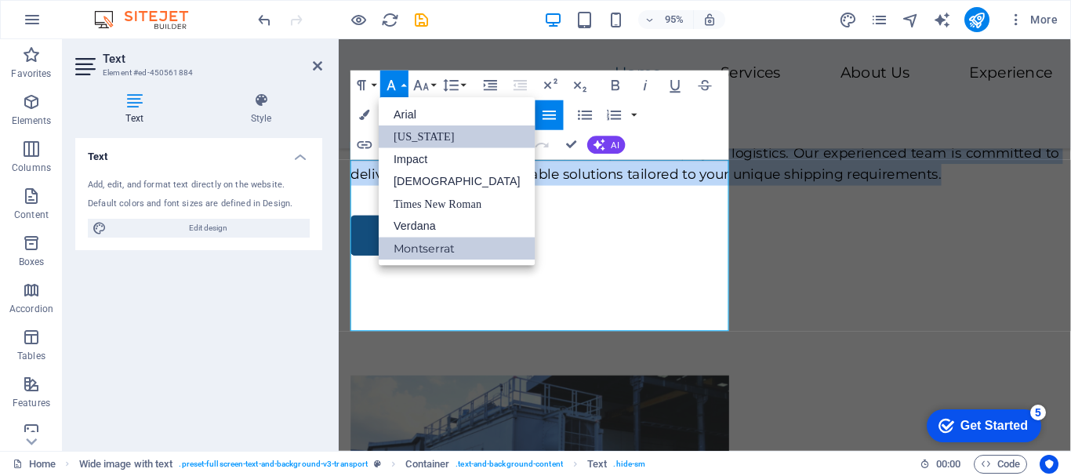
click at [426, 144] on link "[US_STATE]" at bounding box center [457, 136] width 157 height 23
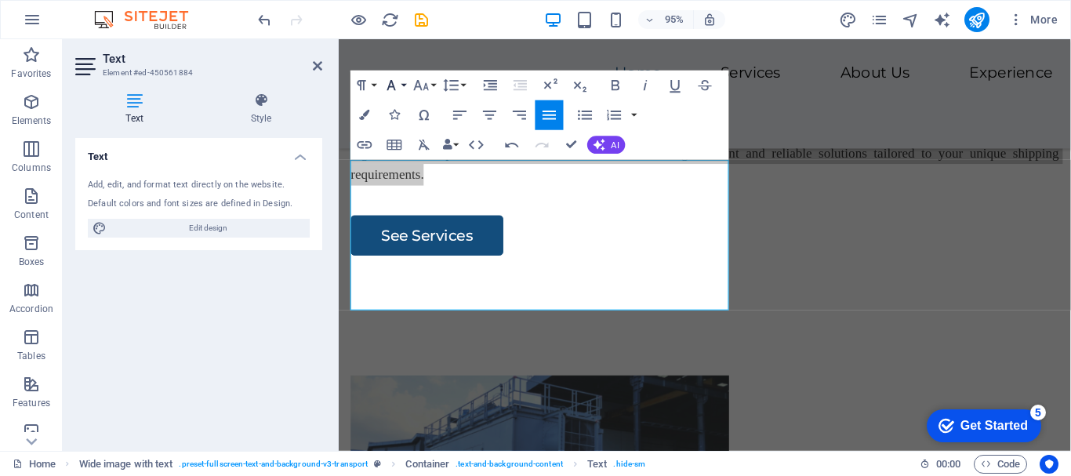
click at [404, 88] on button "Font Family" at bounding box center [394, 86] width 28 height 30
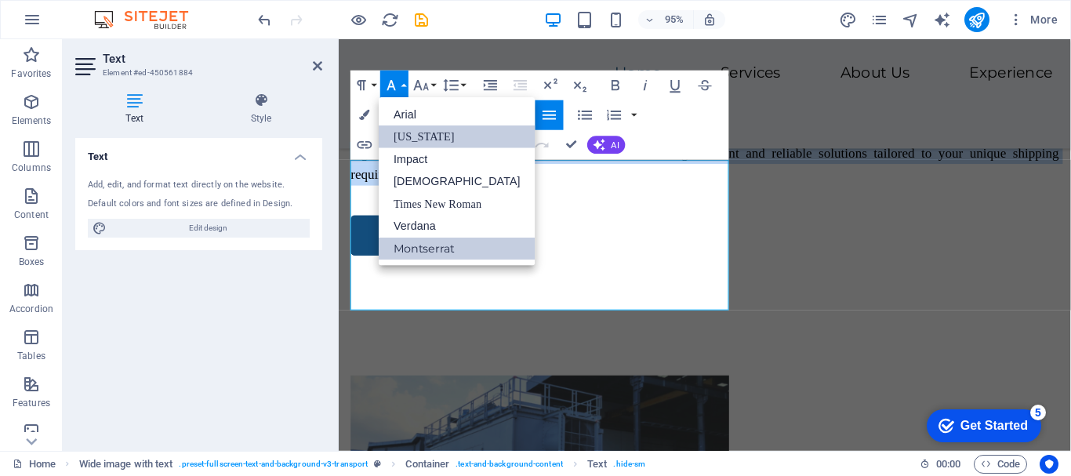
click at [428, 239] on link "Montserrat" at bounding box center [457, 249] width 157 height 23
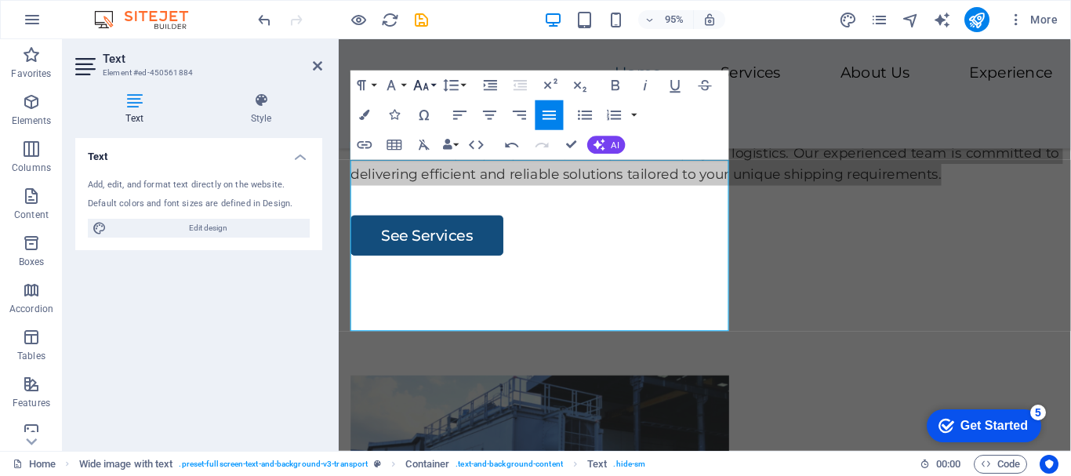
click at [435, 86] on button "Font Size" at bounding box center [424, 86] width 28 height 30
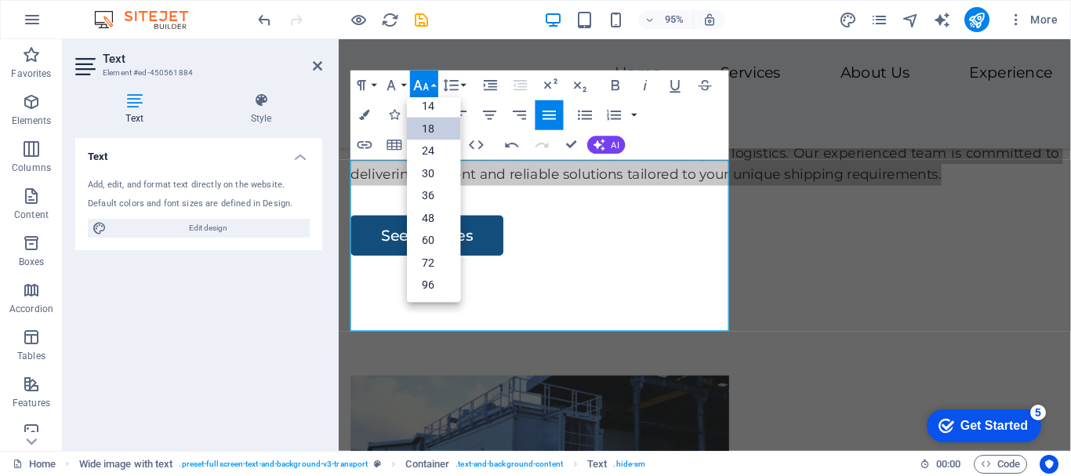
scroll to position [126, 0]
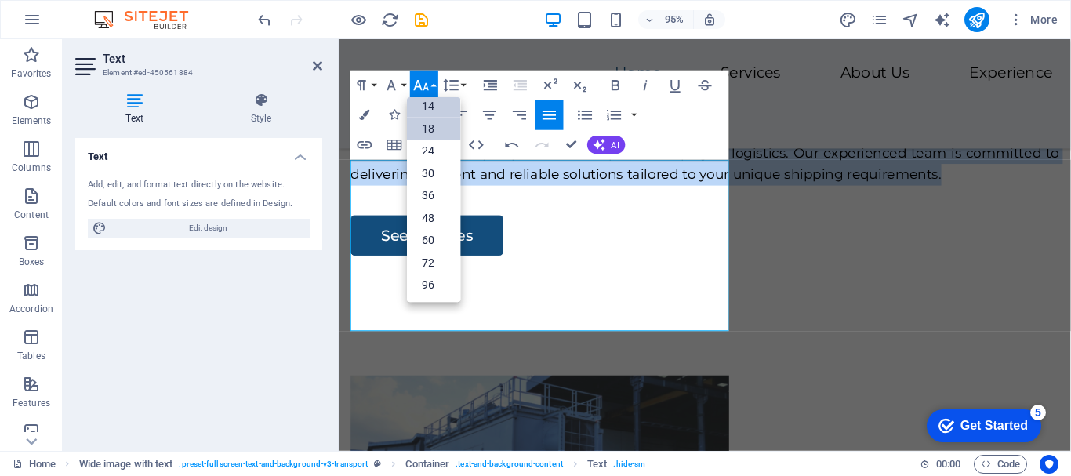
click at [429, 106] on link "14" at bounding box center [433, 106] width 53 height 23
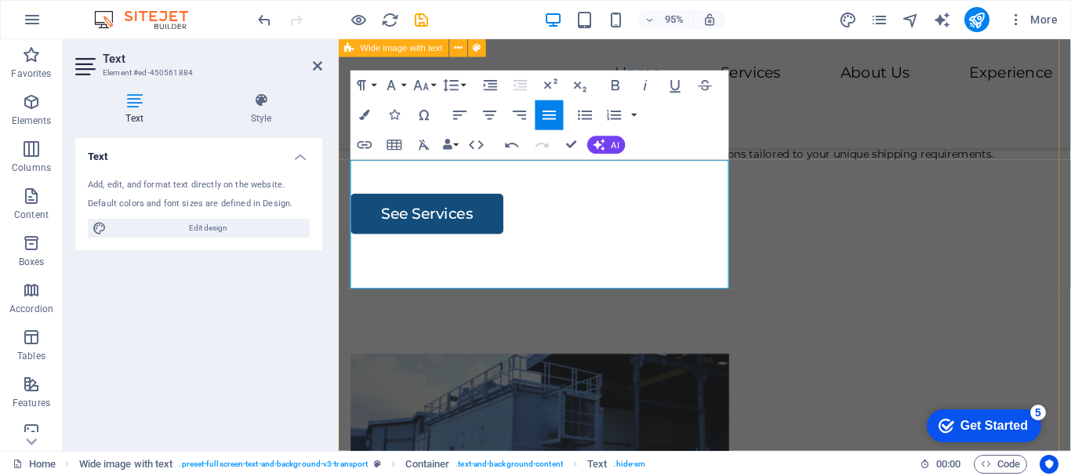
click at [807, 360] on div "Your Trusted Partner in Logistics Frontier Shipping & Logistics (FSL) is a lead…" at bounding box center [724, 336] width 771 height 919
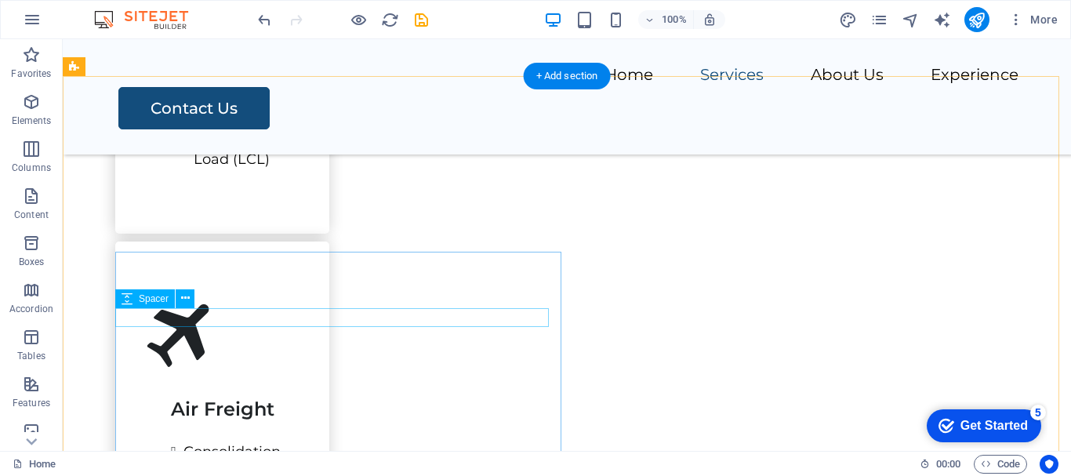
scroll to position [1838, 0]
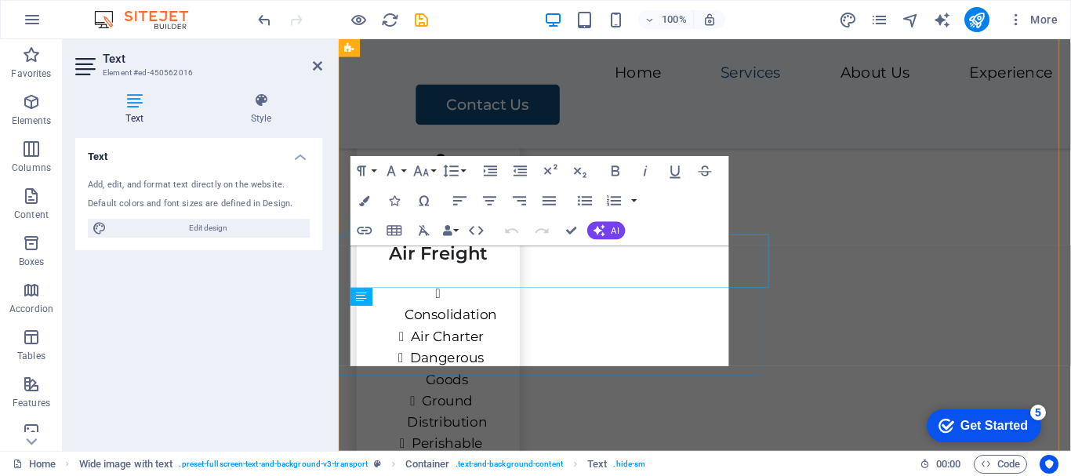
scroll to position [2247, 0]
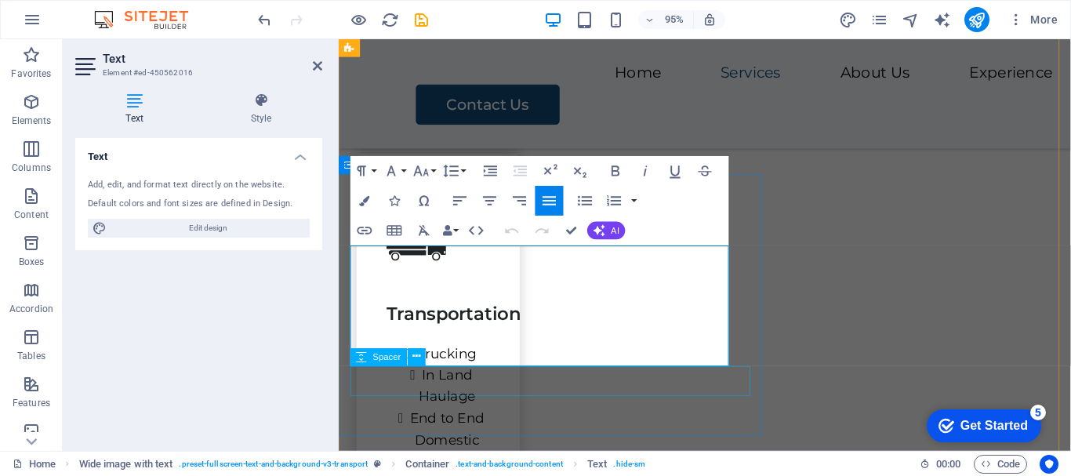
drag, startPoint x: 353, startPoint y: 260, endPoint x: 659, endPoint y: 387, distance: 331.2
click at [407, 172] on button "Font Family" at bounding box center [394, 171] width 28 height 30
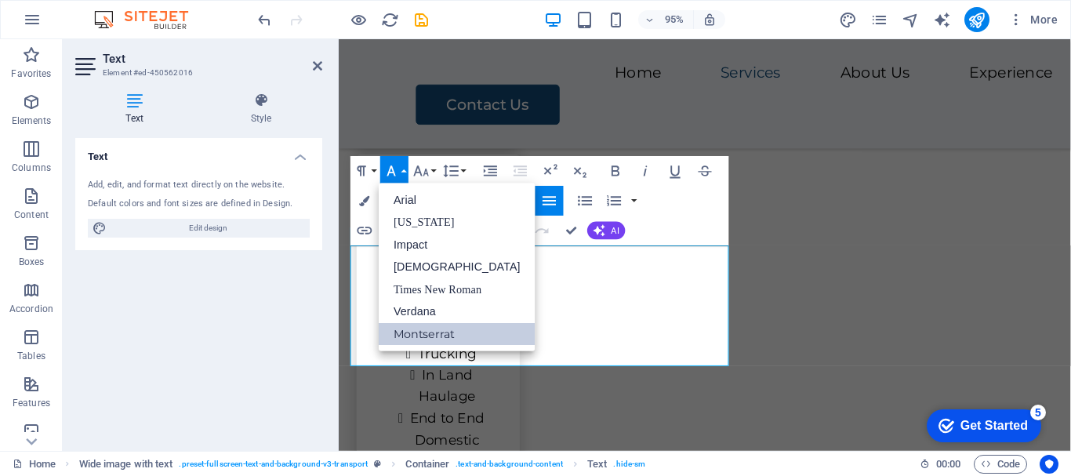
click at [423, 330] on link "Montserrat" at bounding box center [457, 334] width 157 height 23
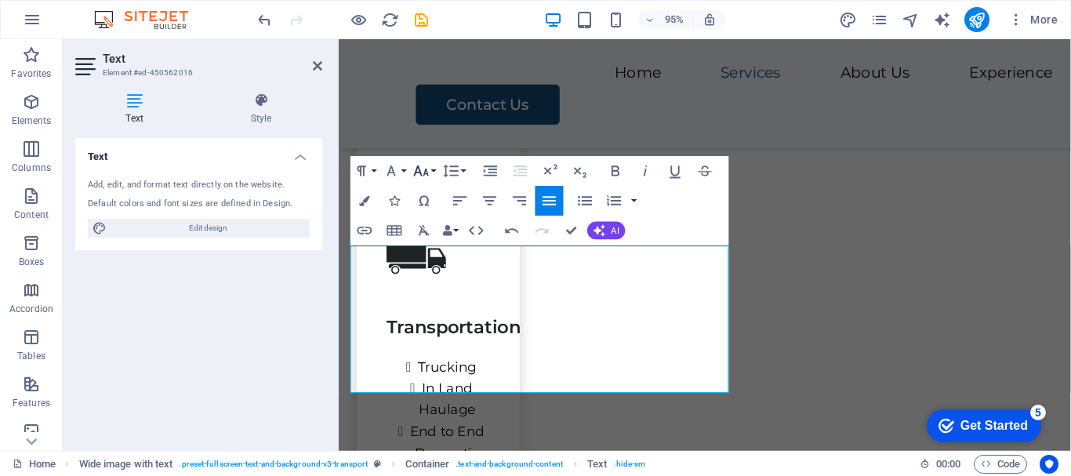
click at [432, 166] on button "Font Size" at bounding box center [424, 171] width 28 height 30
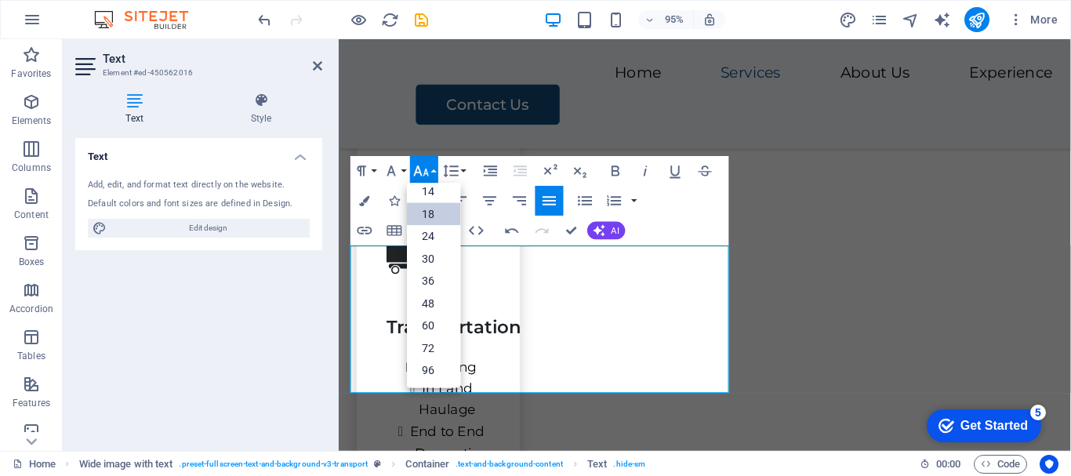
scroll to position [126, 0]
click at [431, 195] on link "14" at bounding box center [433, 191] width 53 height 22
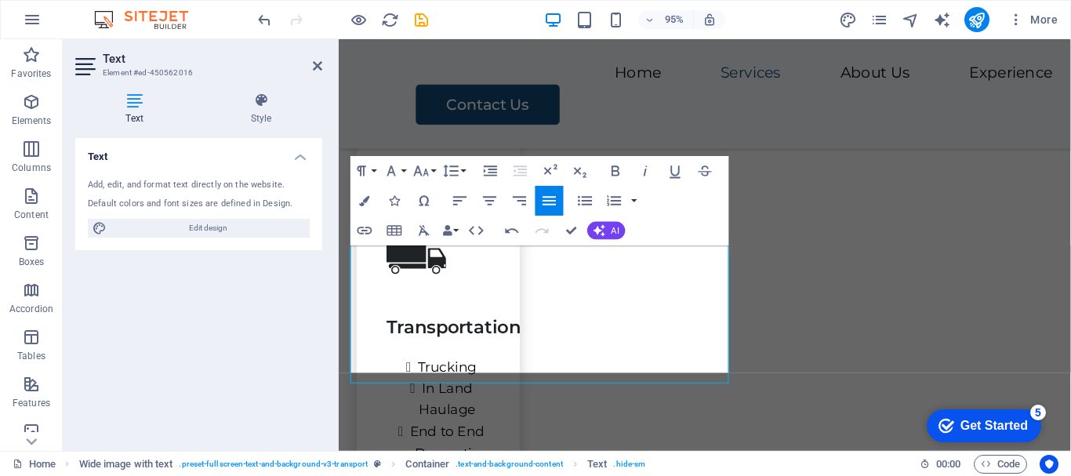
scroll to position [2243, 0]
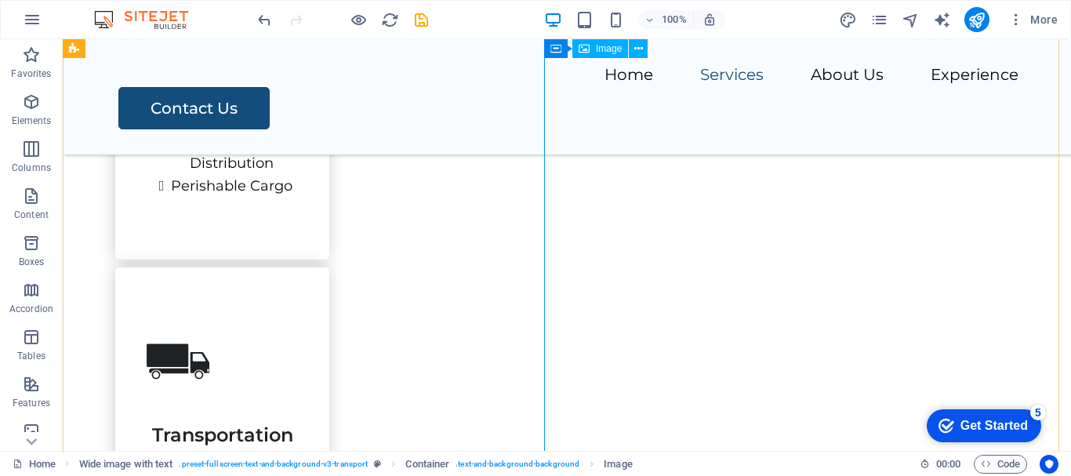
scroll to position [1834, 0]
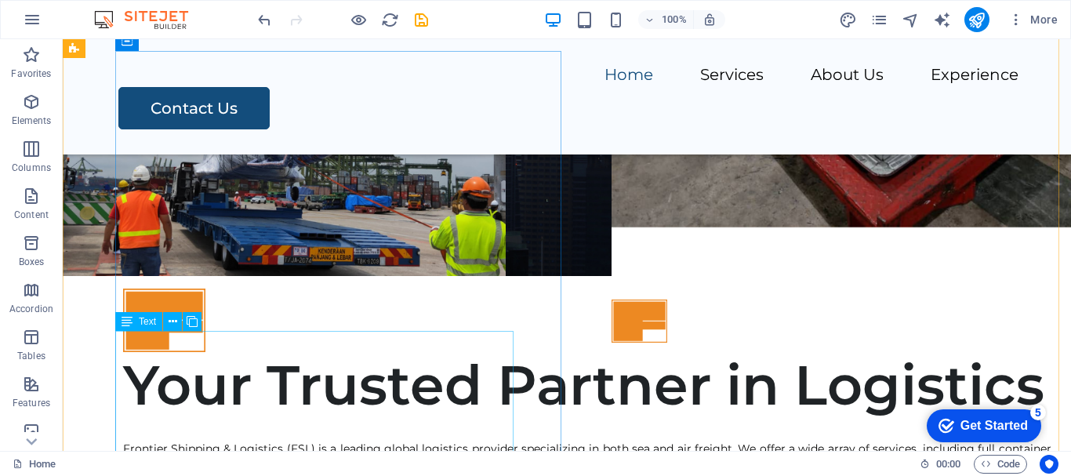
scroll to position [422, 0]
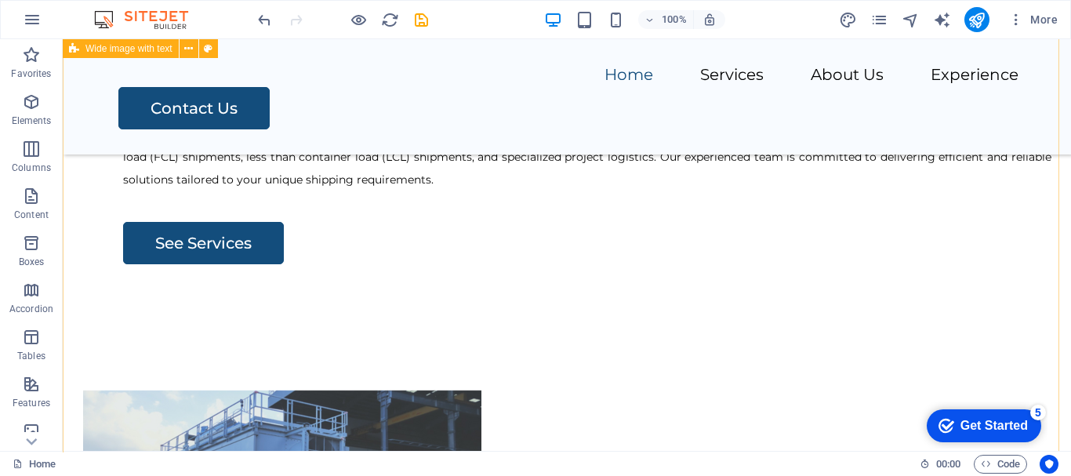
click at [1015, 347] on div "Your Trusted Partner in Logistics Frontier Shipping & Logistics (FSL) is a lead…" at bounding box center [567, 388] width 1009 height 853
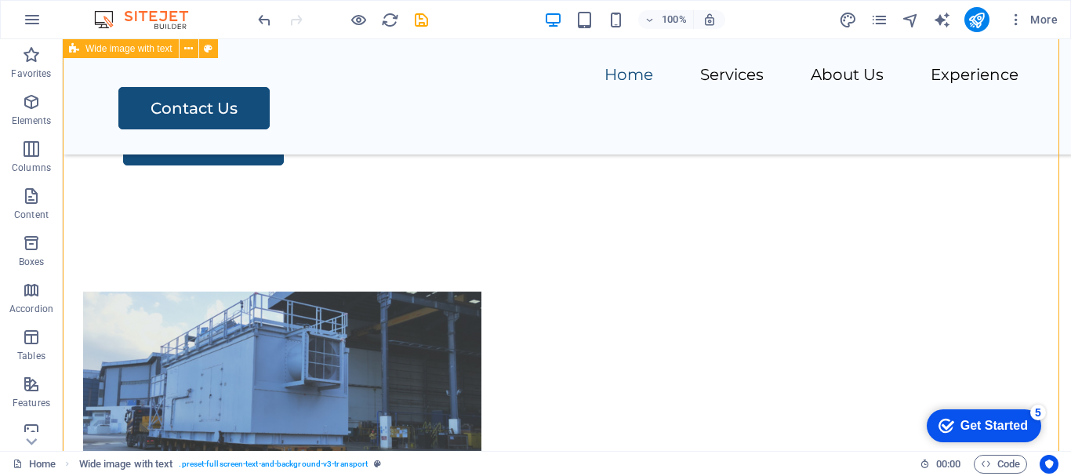
scroll to position [500, 0]
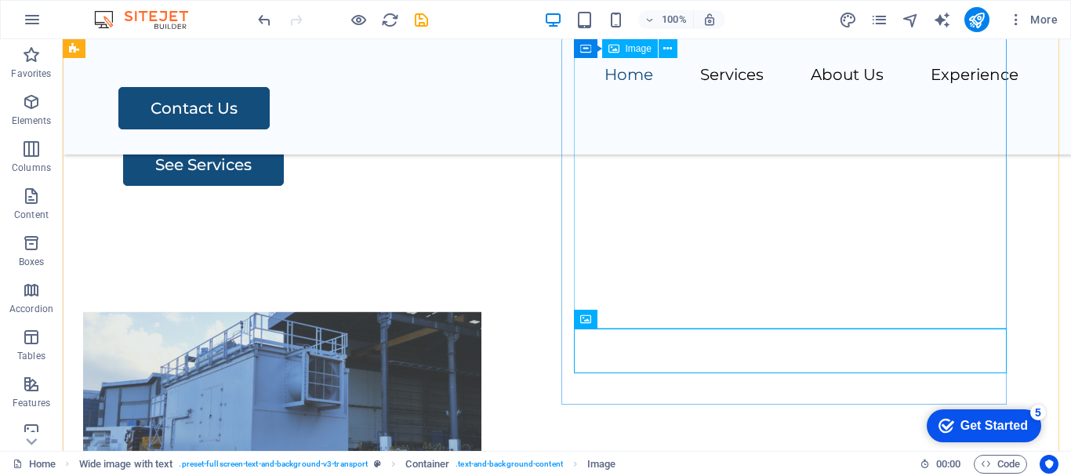
click at [680, 293] on figure at bounding box center [547, 404] width 929 height 398
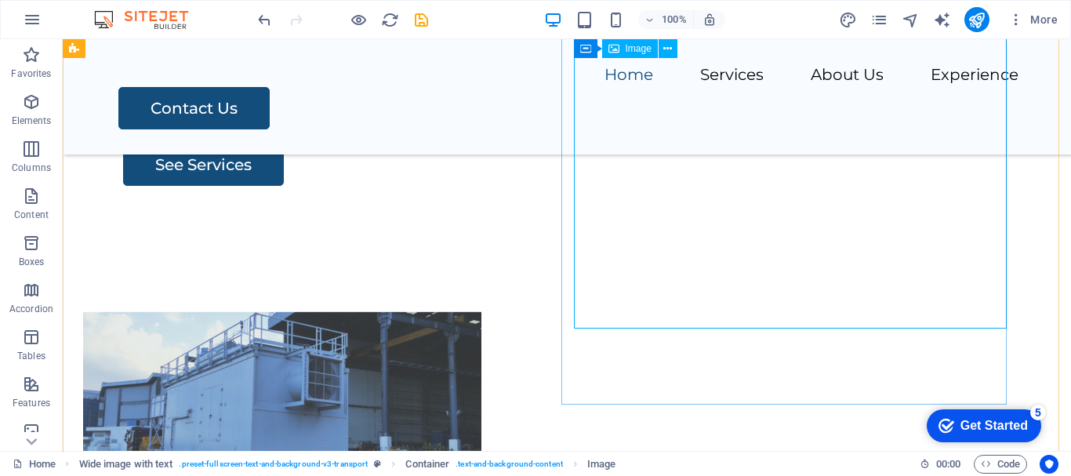
click at [859, 290] on figure at bounding box center [547, 404] width 929 height 398
select select "px"
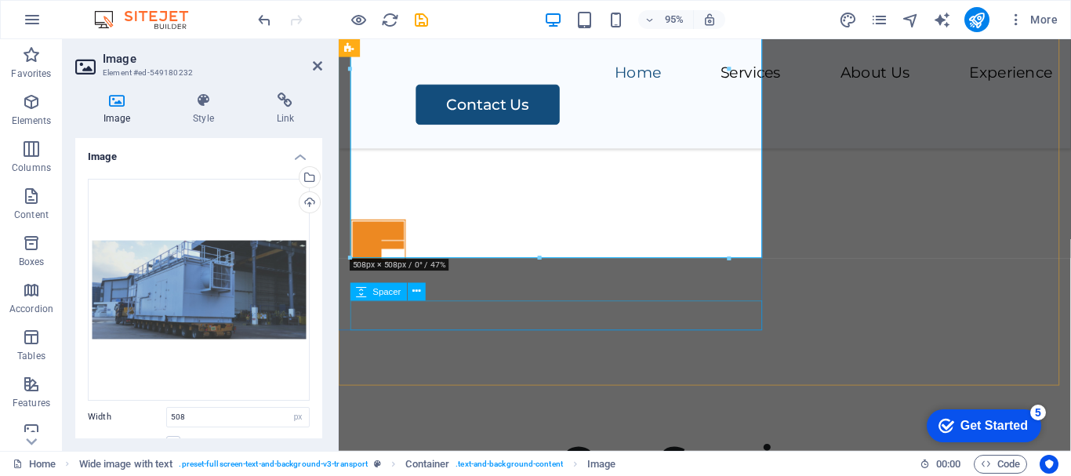
scroll to position [971, 0]
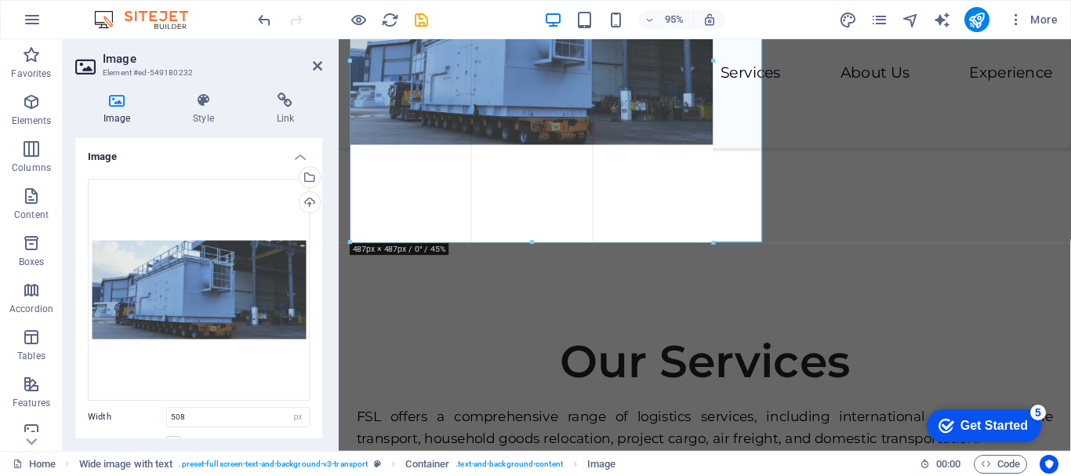
drag, startPoint x: 728, startPoint y: 258, endPoint x: 387, endPoint y: 186, distance: 348.7
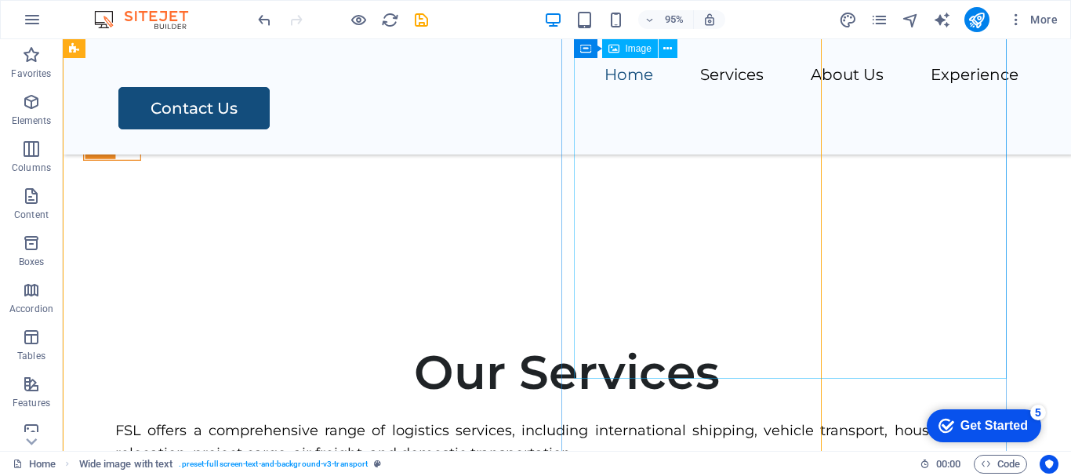
scroll to position [436, 0]
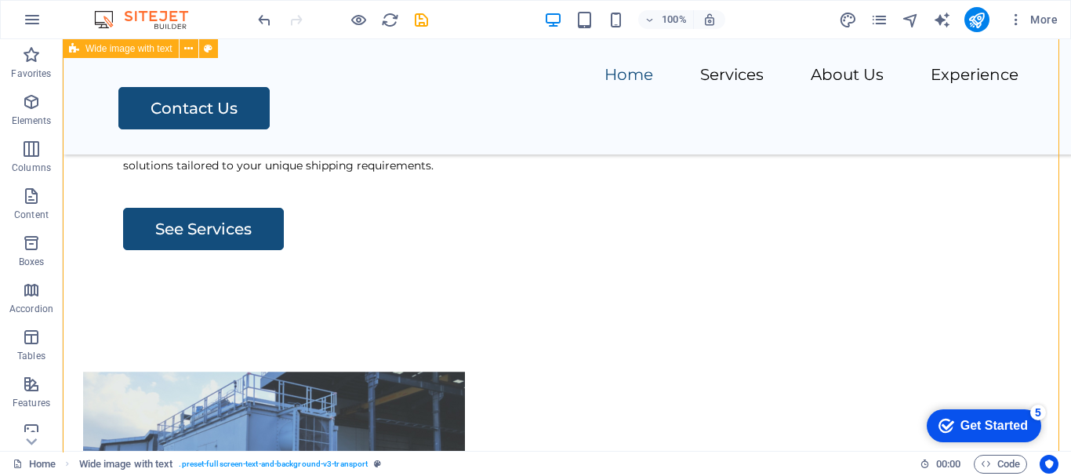
click at [1028, 315] on div "Your Trusted Partner in Logistics Frontier Shipping & Logistics (FSL) is a lead…" at bounding box center [567, 366] width 1009 height 837
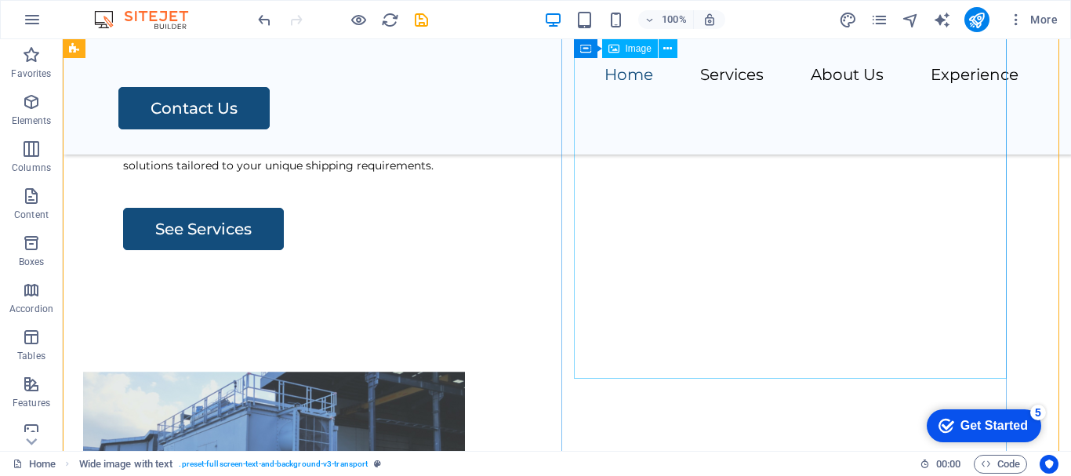
click at [735, 306] on figure at bounding box center [547, 460] width 929 height 382
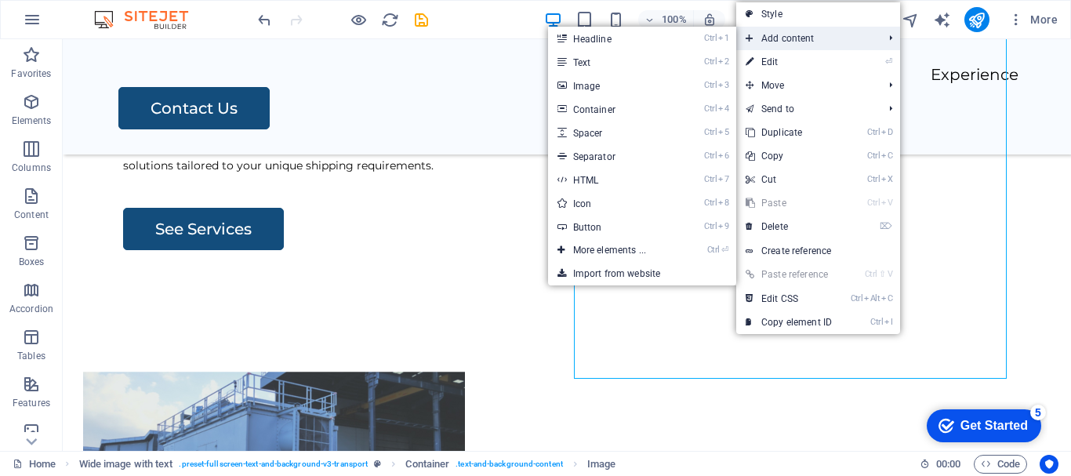
click at [876, 38] on span "Add content" at bounding box center [806, 39] width 140 height 24
click at [596, 82] on link "Ctrl 3 Image" at bounding box center [612, 86] width 129 height 24
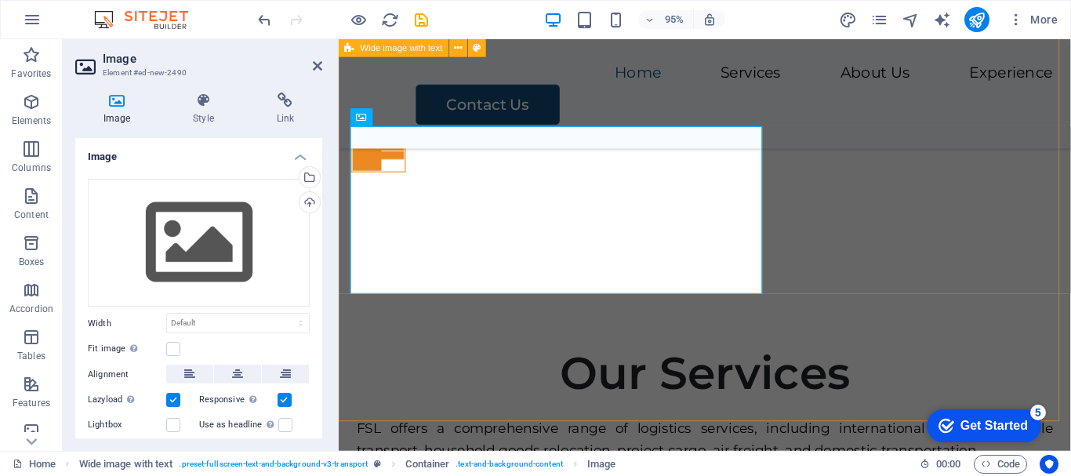
scroll to position [1056, 0]
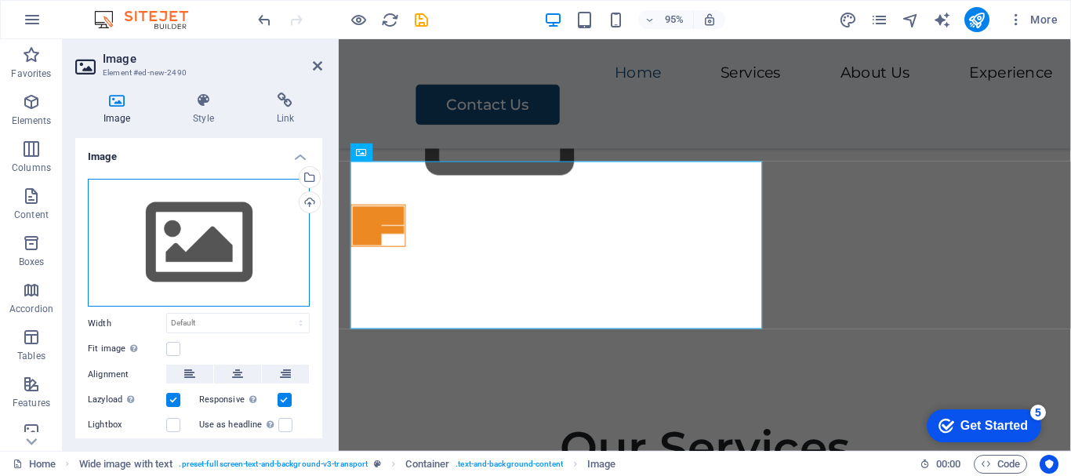
click at [189, 249] on div "Drag files here, click to choose files or select files from Files or our free s…" at bounding box center [199, 243] width 222 height 129
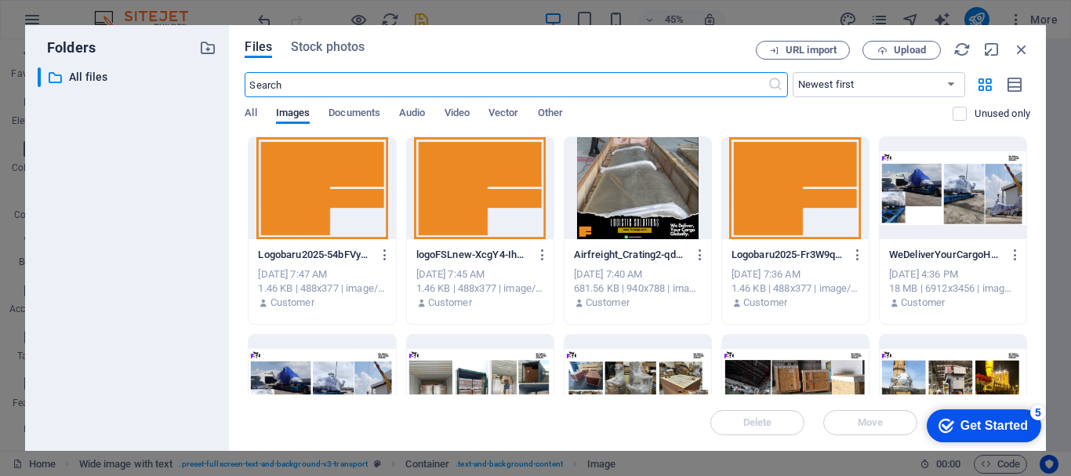
click at [308, 205] on div at bounding box center [322, 188] width 147 height 102
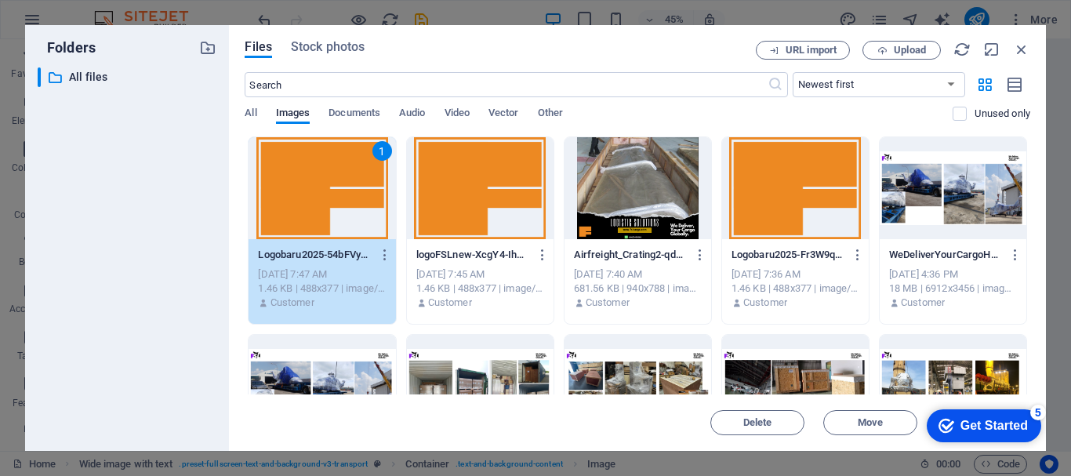
drag, startPoint x: 978, startPoint y: 425, endPoint x: 1129, endPoint y: 758, distance: 366.1
click at [977, 424] on div "Get Started" at bounding box center [994, 426] width 67 height 14
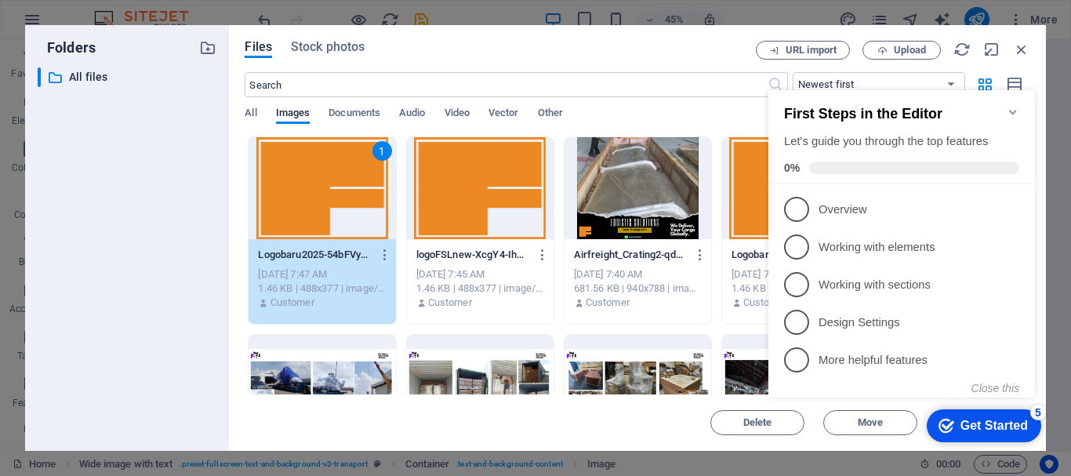
click at [1008, 106] on icon "Minimize checklist" at bounding box center [1013, 112] width 13 height 13
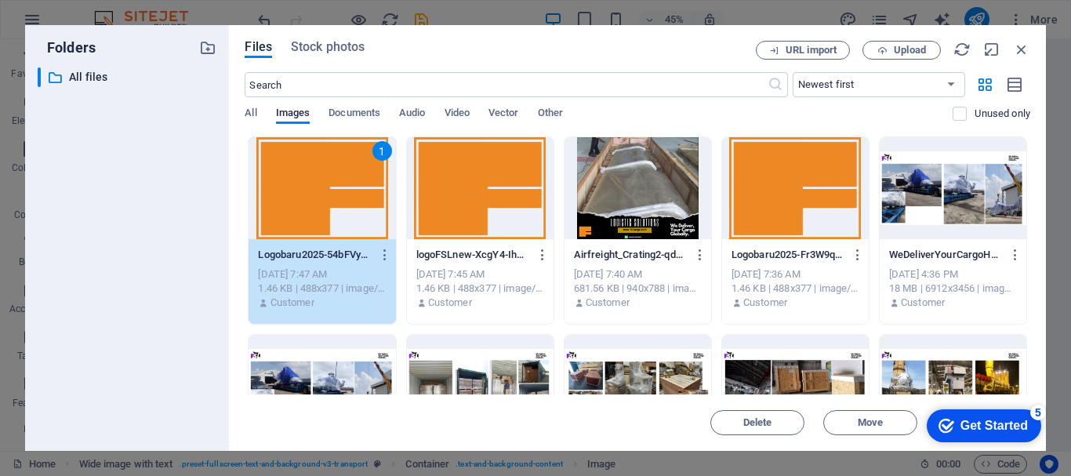
click at [323, 196] on div "1" at bounding box center [322, 188] width 147 height 102
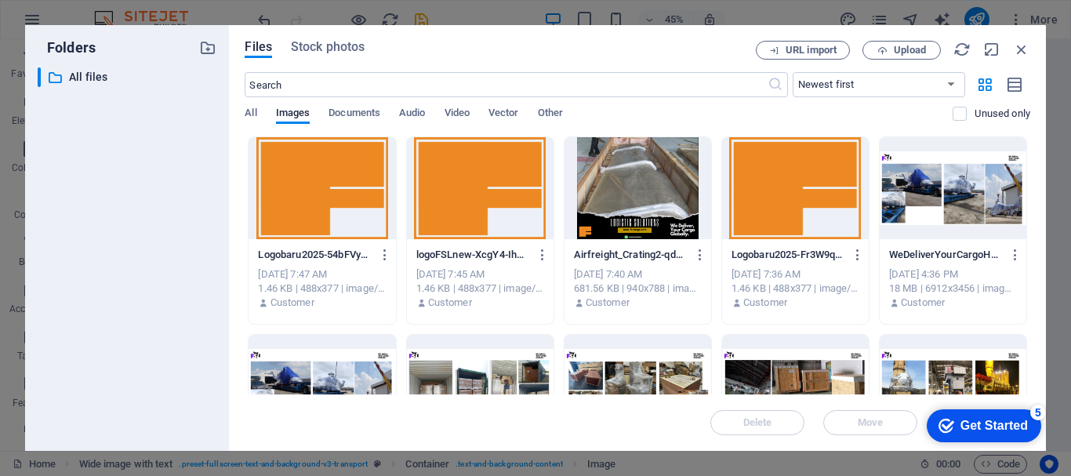
click at [323, 196] on div at bounding box center [322, 188] width 147 height 102
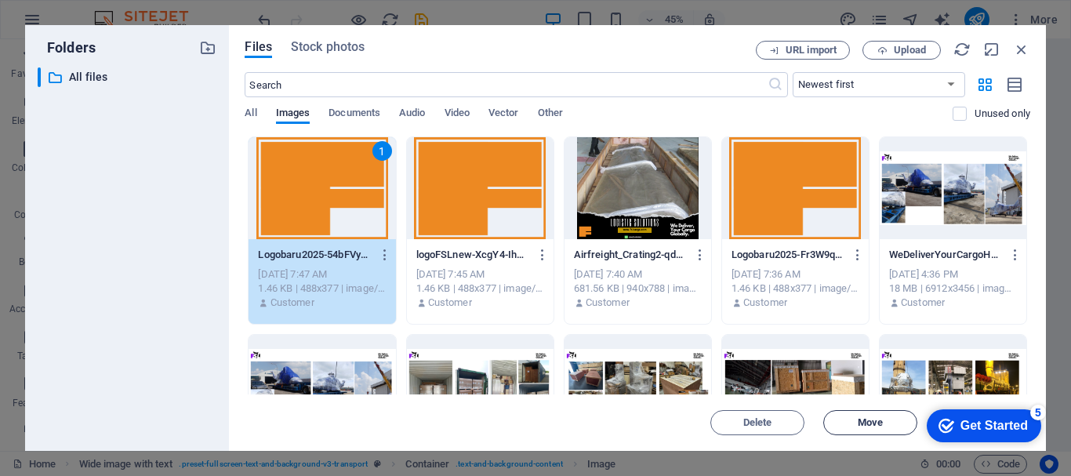
click at [873, 426] on span "Move" at bounding box center [870, 422] width 25 height 9
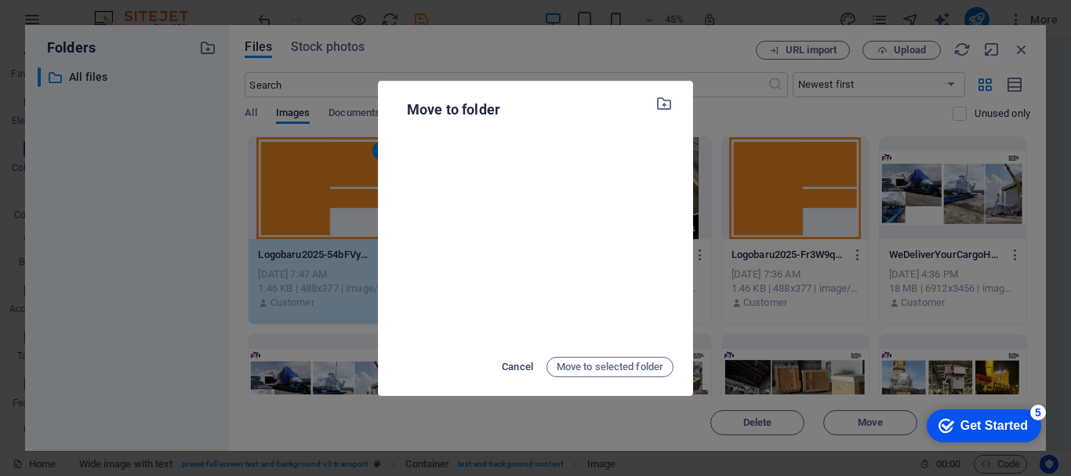
click at [519, 368] on span "Cancel" at bounding box center [517, 367] width 31 height 19
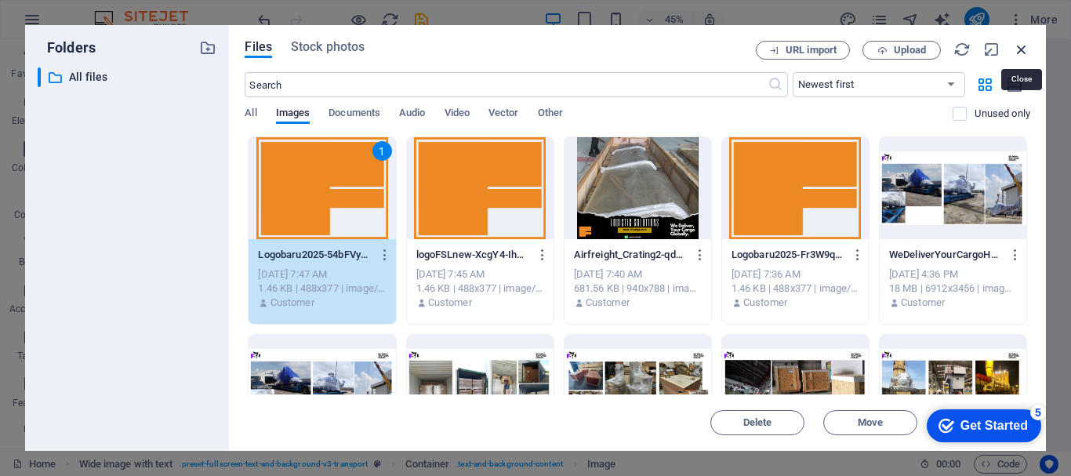
click at [1021, 55] on icon "button" at bounding box center [1021, 49] width 17 height 17
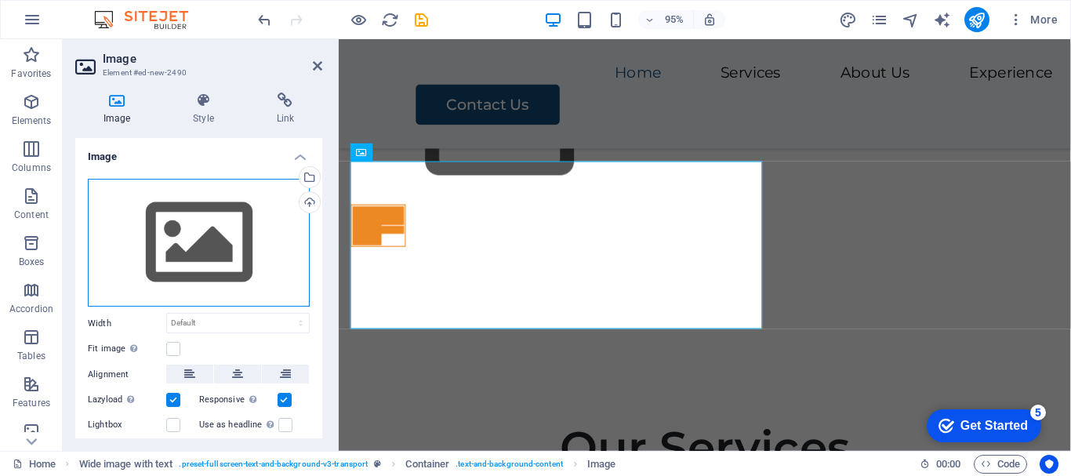
click at [184, 242] on div "Drag files here, click to choose files or select files from Files or our free s…" at bounding box center [199, 243] width 222 height 129
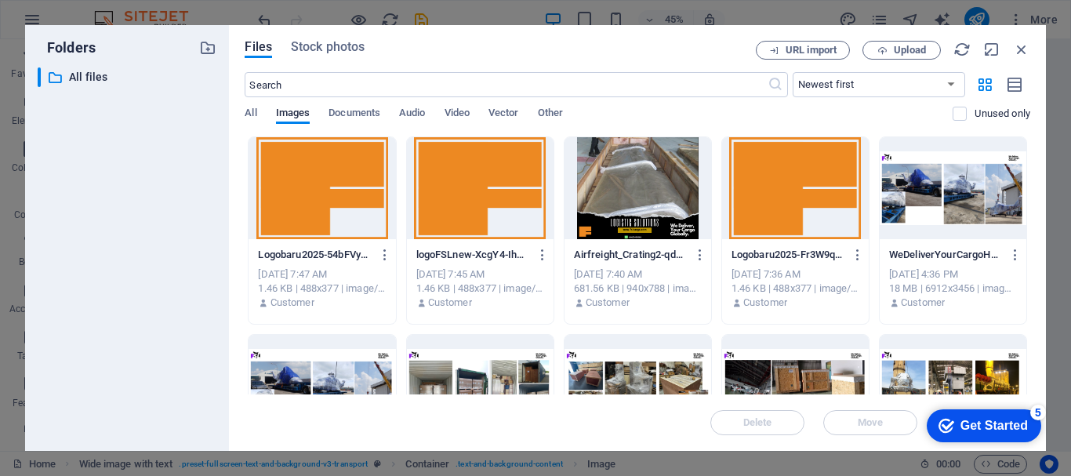
click at [351, 184] on div at bounding box center [322, 188] width 147 height 102
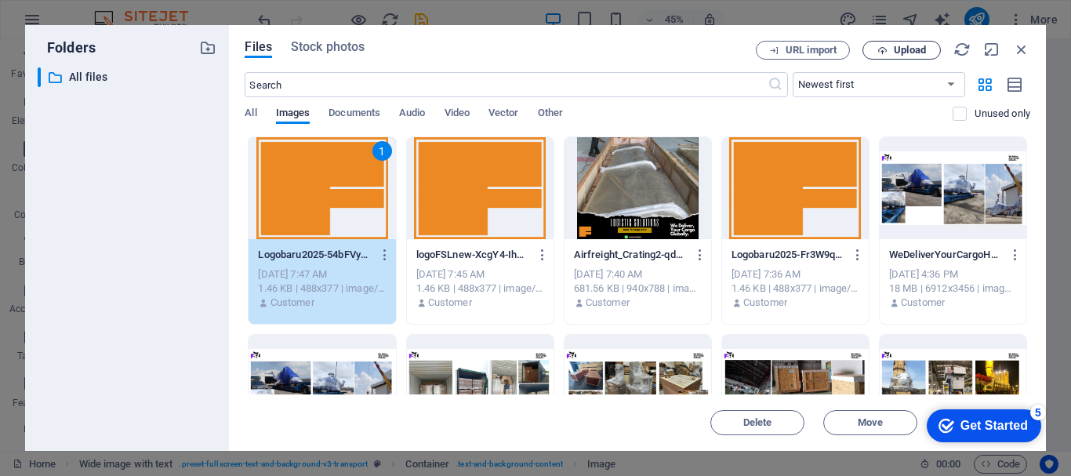
click at [915, 45] on span "Upload" at bounding box center [910, 49] width 32 height 9
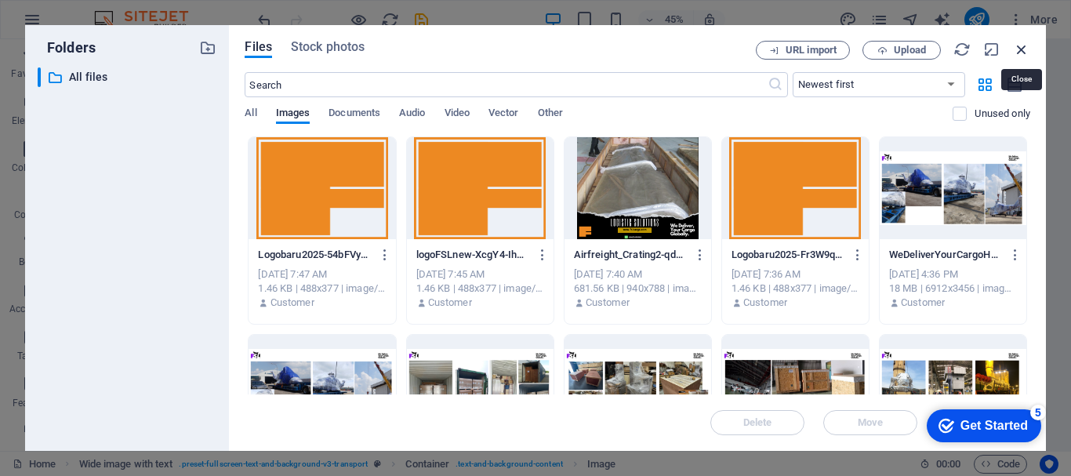
click at [1017, 48] on icon "button" at bounding box center [1021, 49] width 17 height 17
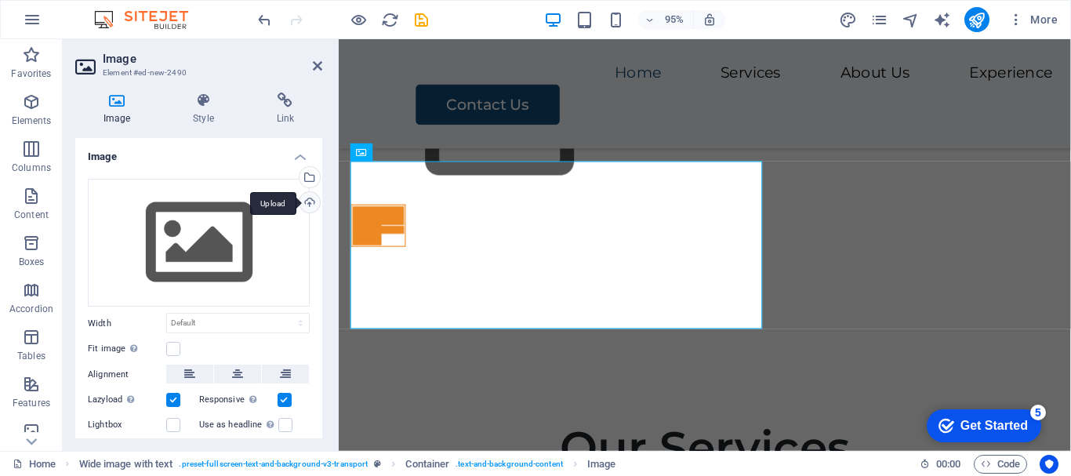
click at [305, 207] on div "Upload" at bounding box center [308, 204] width 24 height 24
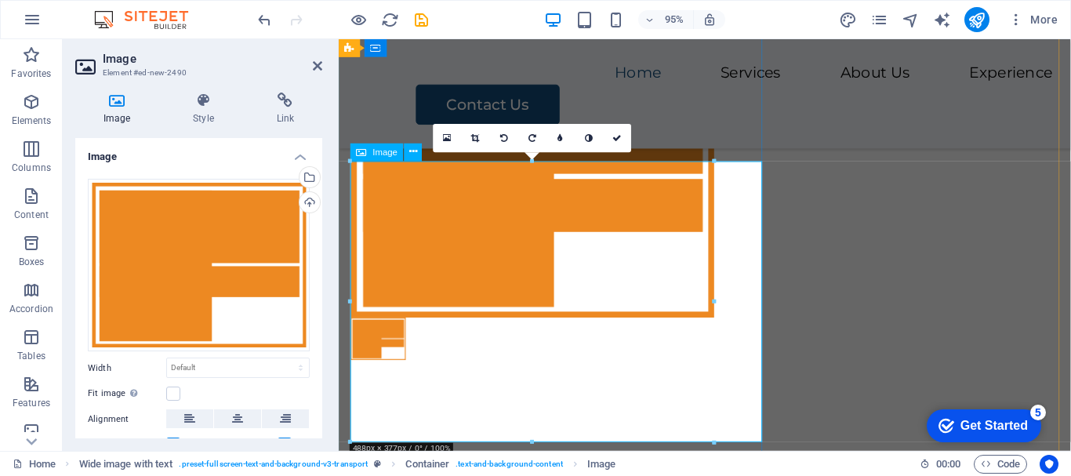
drag, startPoint x: 1052, startPoint y: 481, endPoint x: 556, endPoint y: 256, distance: 544.1
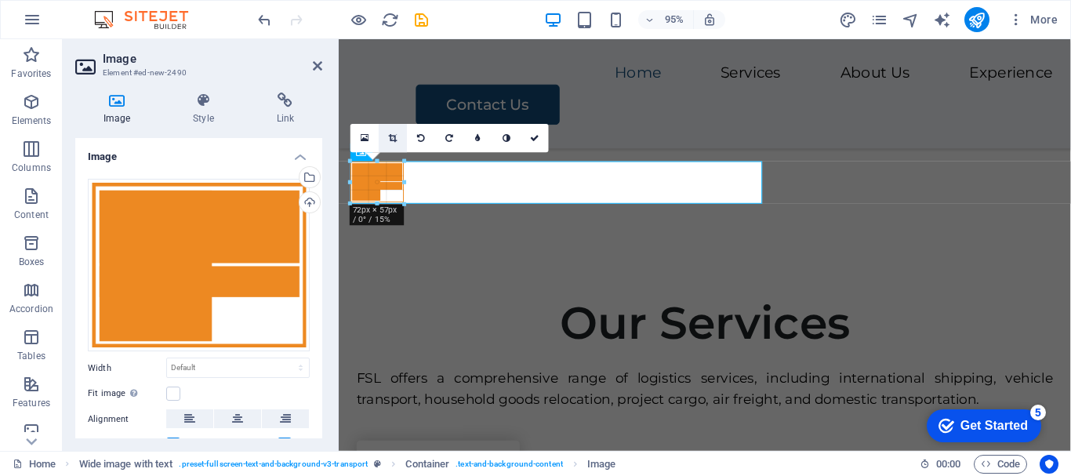
drag, startPoint x: 725, startPoint y: 442, endPoint x: 386, endPoint y: 136, distance: 457.0
type input "72"
select select "px"
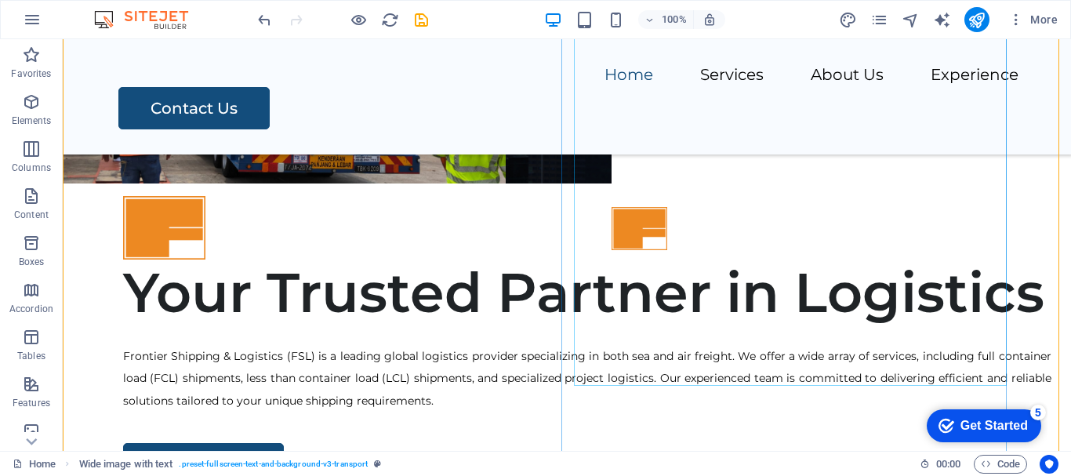
scroll to position [515, 0]
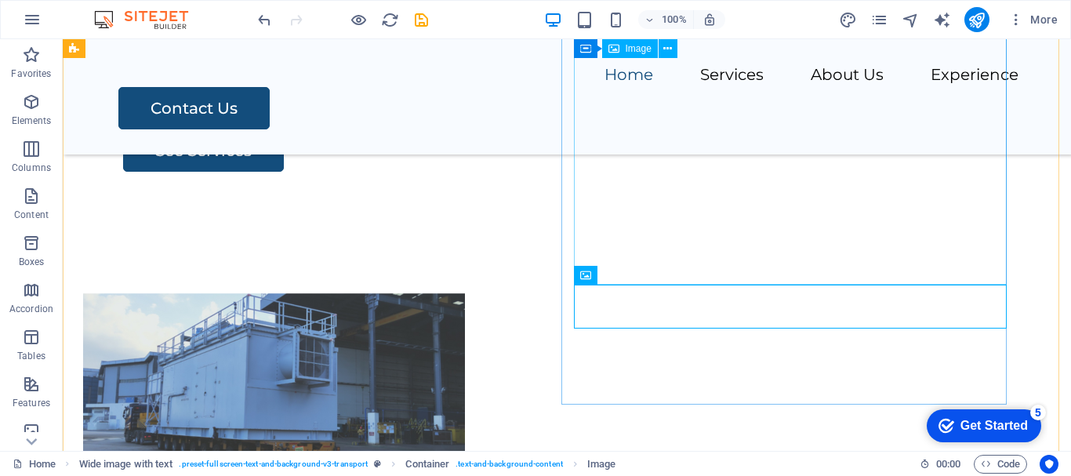
click at [700, 254] on figure at bounding box center [547, 382] width 929 height 382
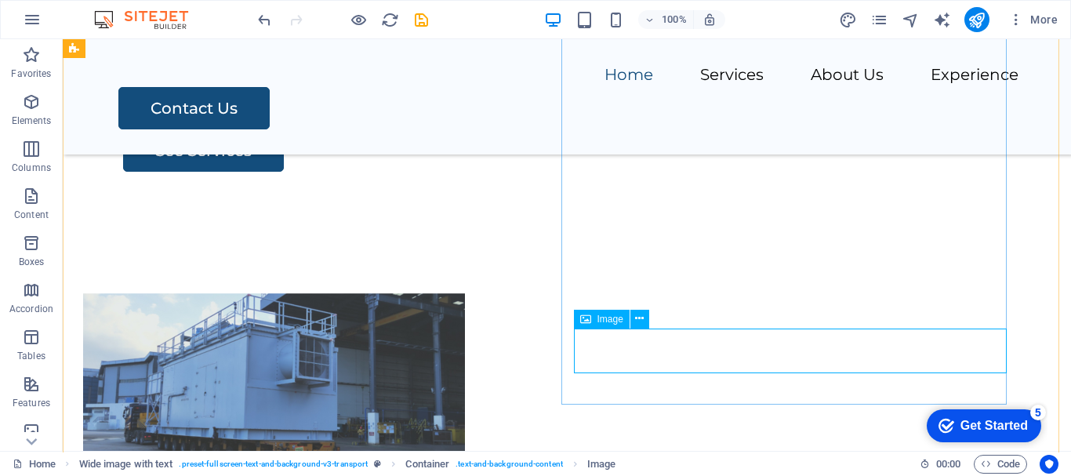
click at [618, 312] on div "Image" at bounding box center [602, 319] width 56 height 19
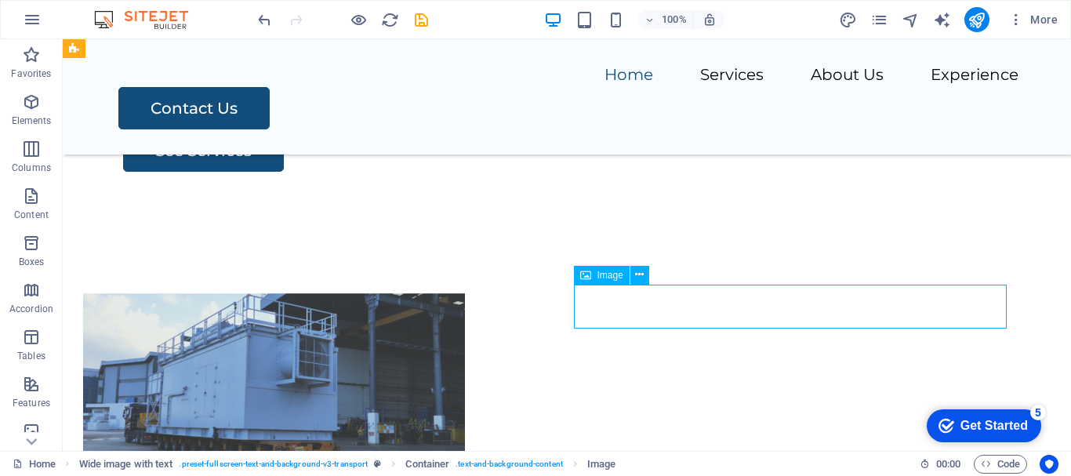
select select "px"
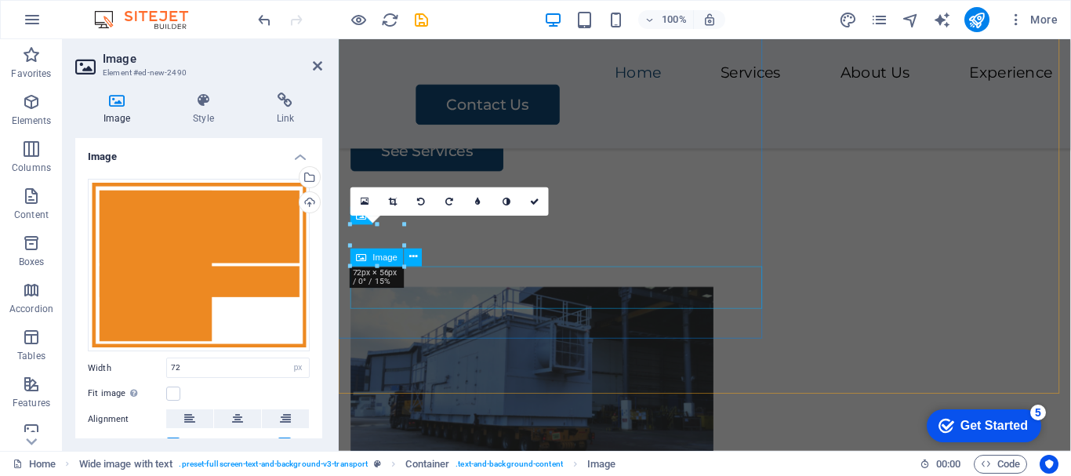
scroll to position [990, 0]
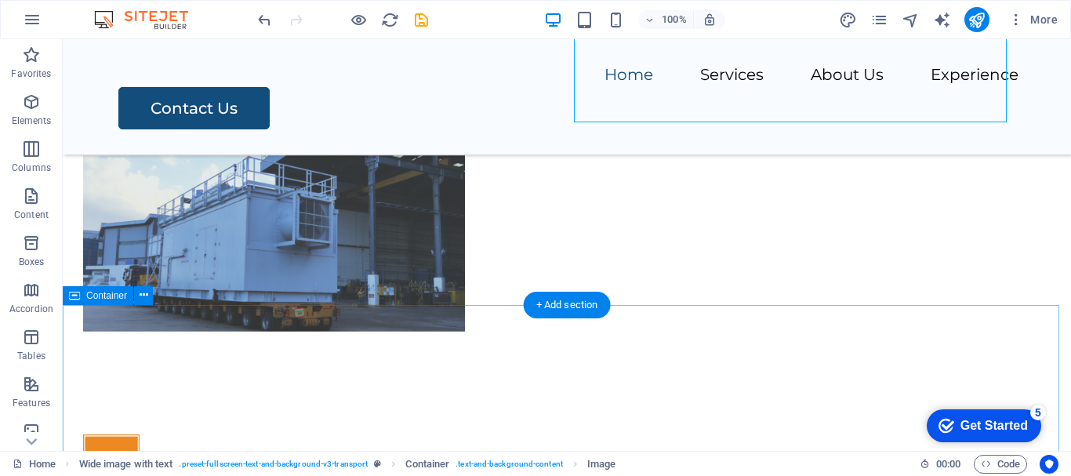
scroll to position [677, 0]
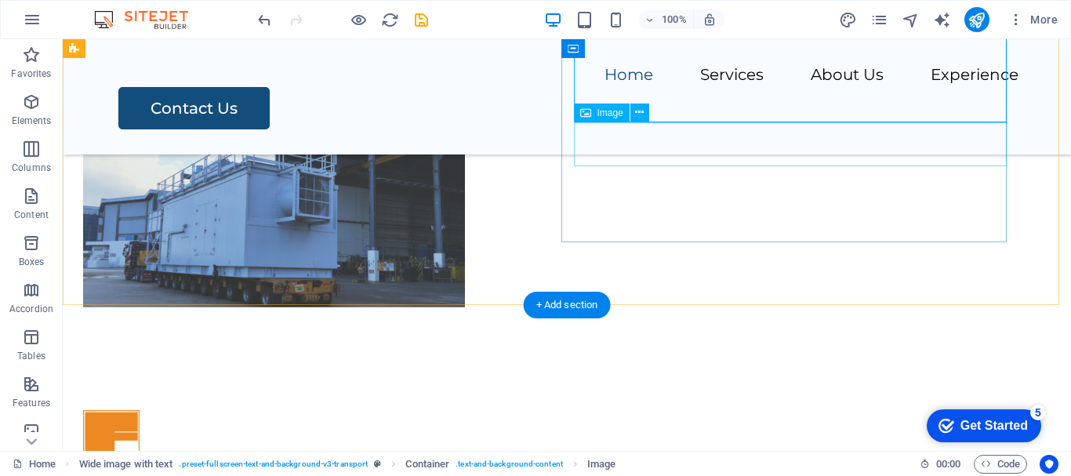
click at [609, 410] on figure at bounding box center [547, 432] width 929 height 44
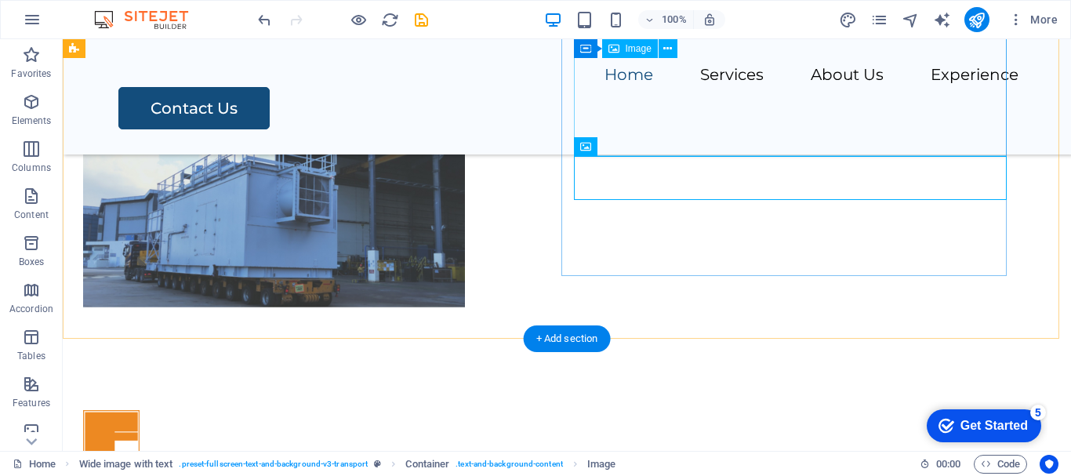
scroll to position [598, 0]
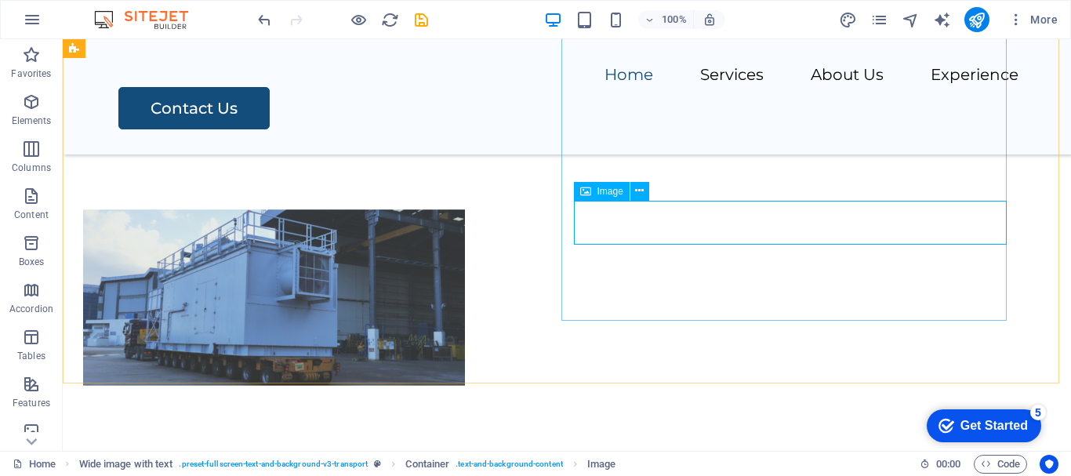
click at [589, 190] on icon at bounding box center [585, 191] width 11 height 19
click at [639, 192] on icon at bounding box center [639, 191] width 9 height 16
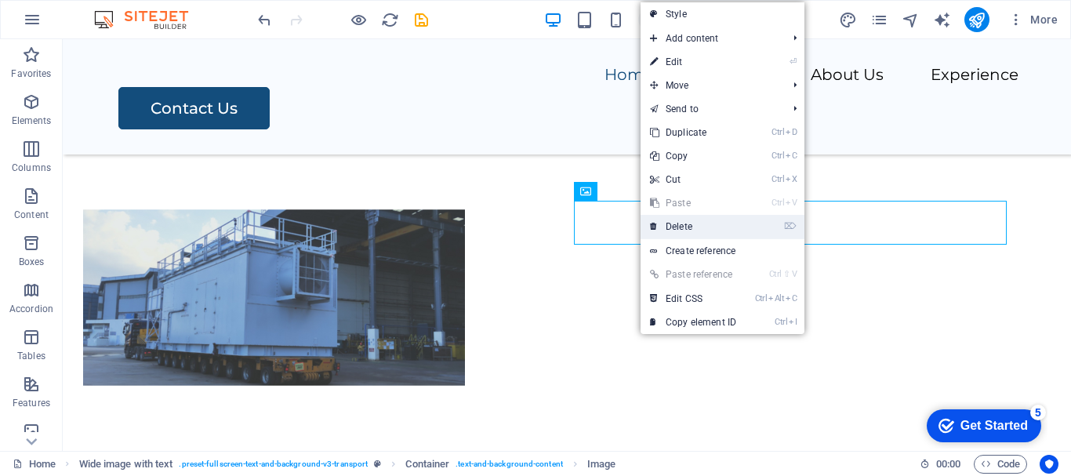
click at [673, 229] on link "⌦ Delete" at bounding box center [693, 227] width 105 height 24
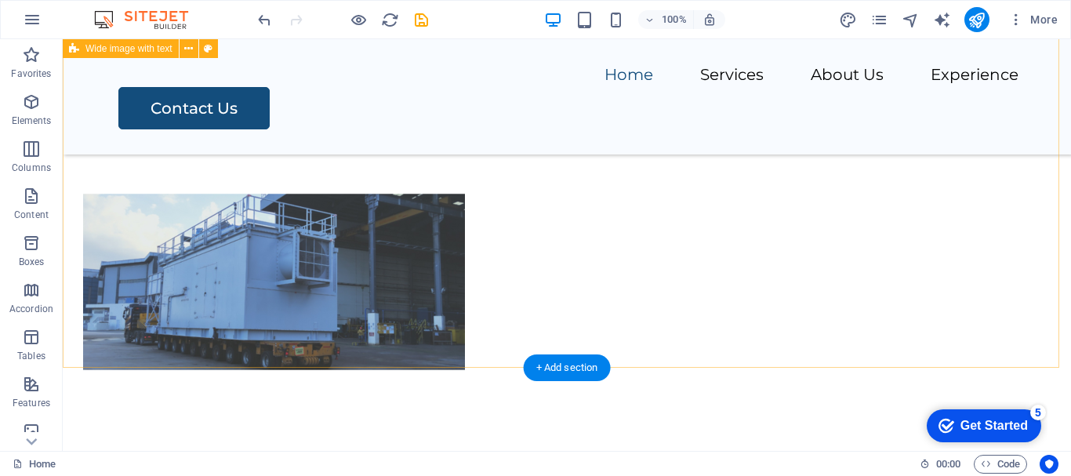
click at [514, 304] on div "Your Trusted Partner in Logistics Frontier Shipping & Logistics (FSL) is a lead…" at bounding box center [567, 188] width 1009 height 837
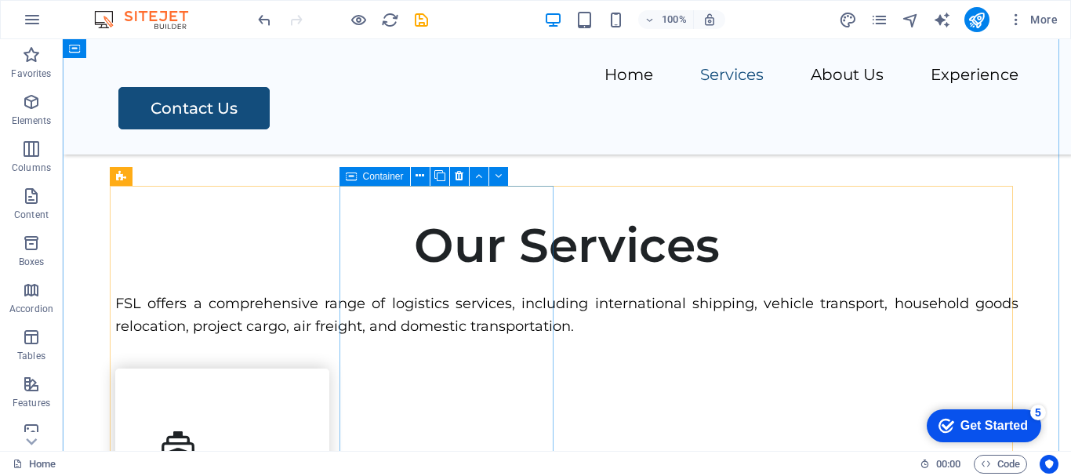
scroll to position [863, 0]
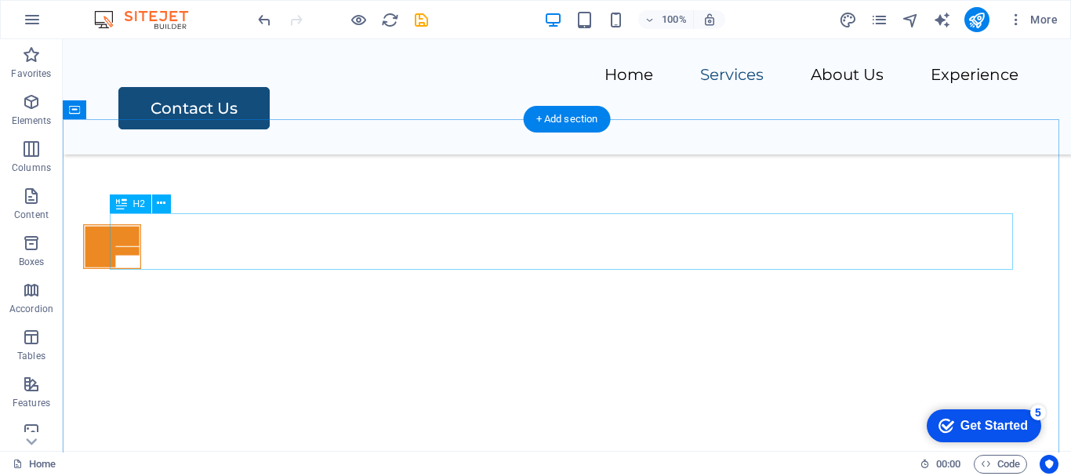
click at [867, 453] on div "Our Services" at bounding box center [567, 481] width 904 height 56
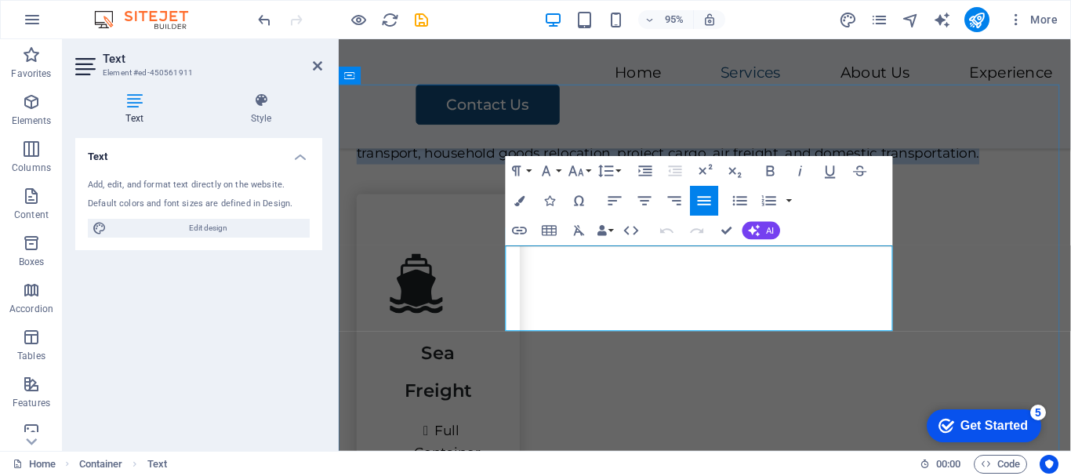
drag, startPoint x: 515, startPoint y: 265, endPoint x: 747, endPoint y: 333, distance: 242.7
click at [747, 171] on p "FSL offers a comprehensive range of logistics services, including international…" at bounding box center [724, 147] width 733 height 45
click at [558, 174] on button "Font Family" at bounding box center [550, 171] width 28 height 30
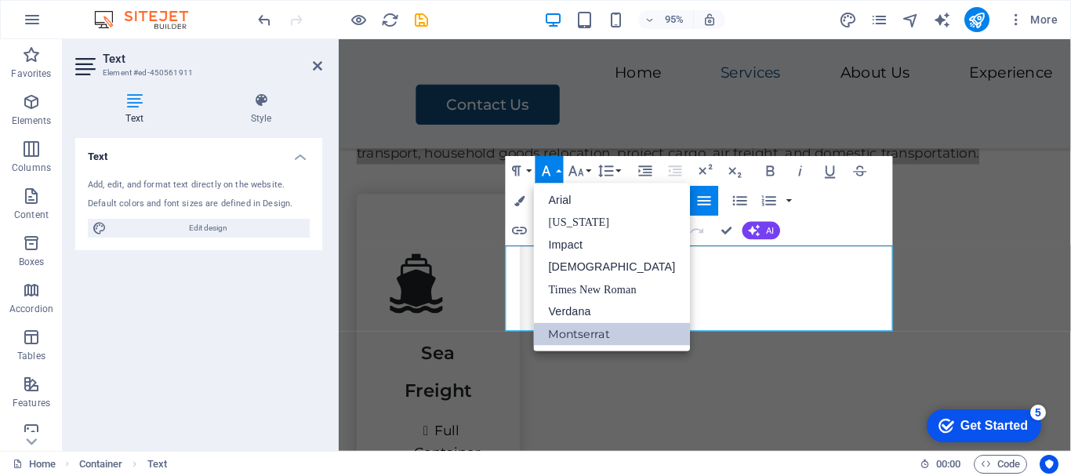
scroll to position [0, 0]
click at [558, 174] on button "Font Family" at bounding box center [550, 171] width 28 height 30
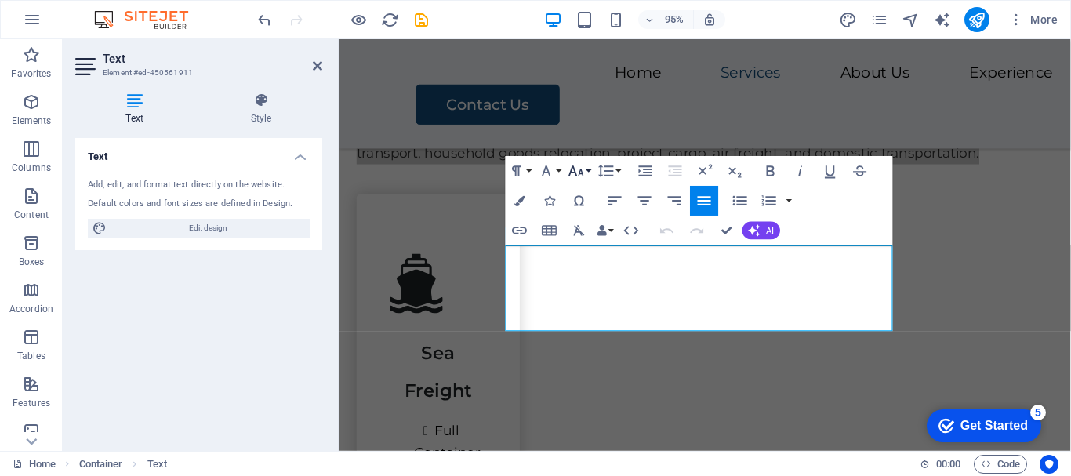
click at [591, 173] on button "Font Size" at bounding box center [579, 171] width 28 height 30
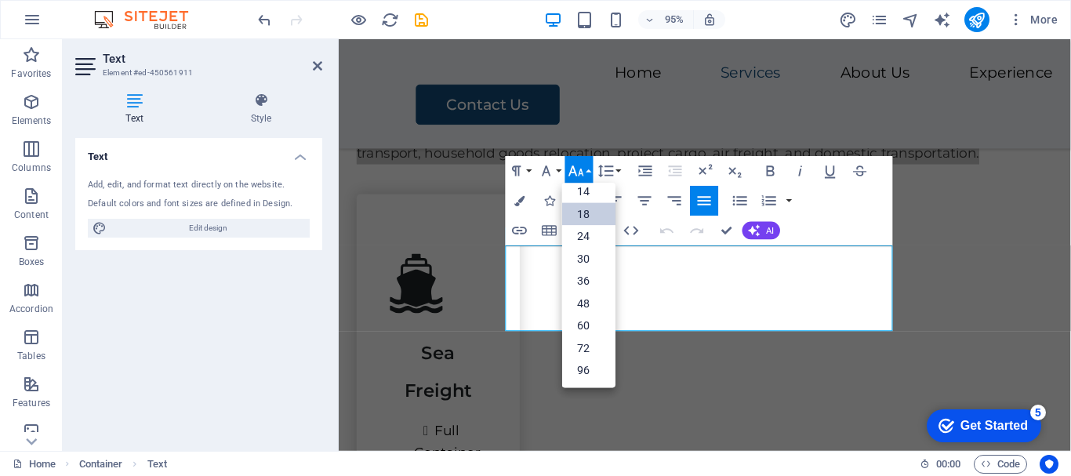
scroll to position [126, 0]
click at [595, 188] on link "14" at bounding box center [588, 191] width 53 height 23
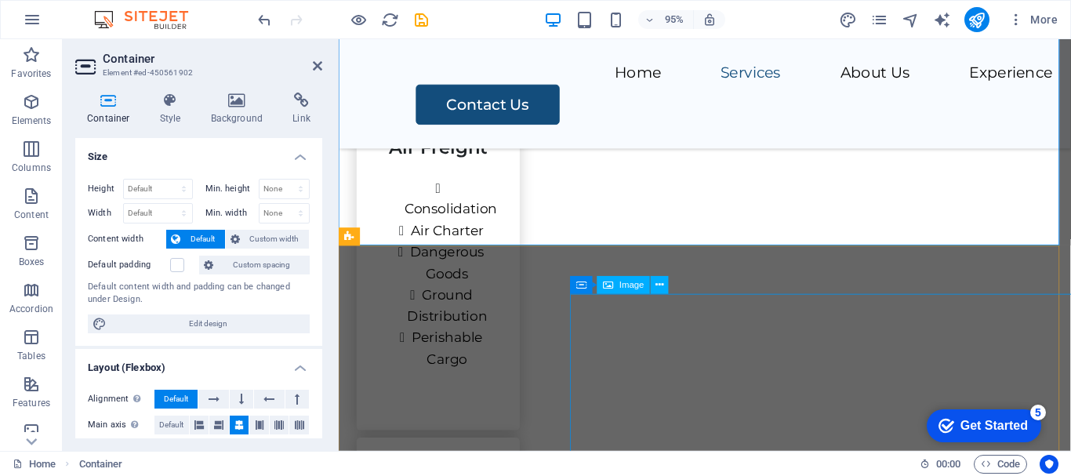
scroll to position [2638, 0]
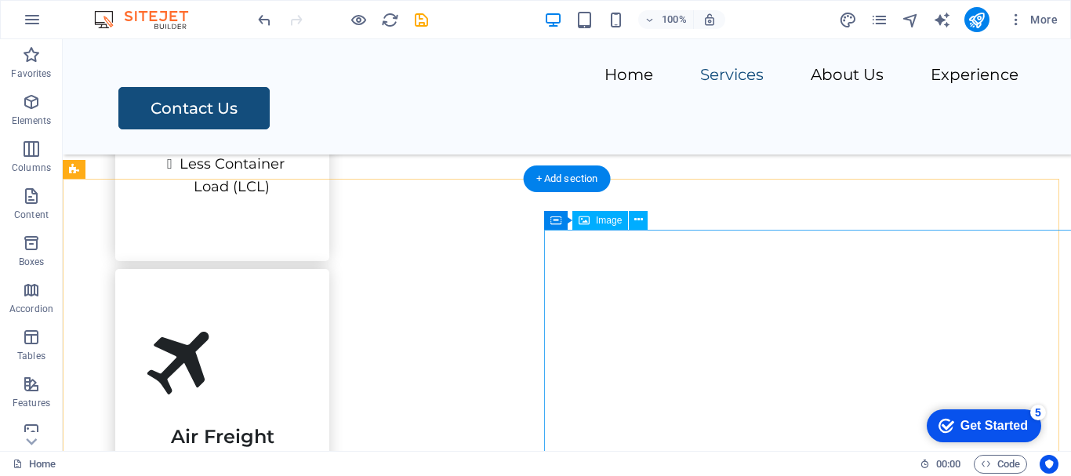
scroll to position [1569, 0]
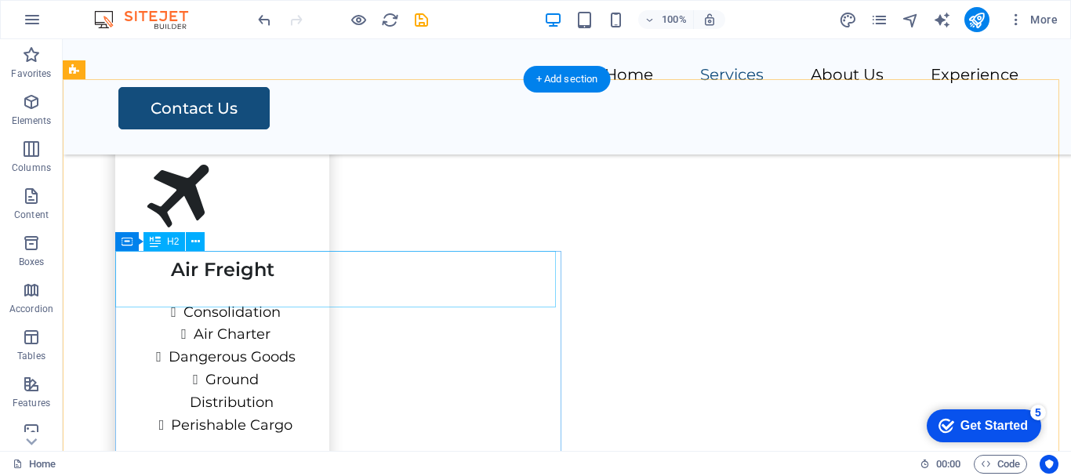
scroll to position [1490, 0]
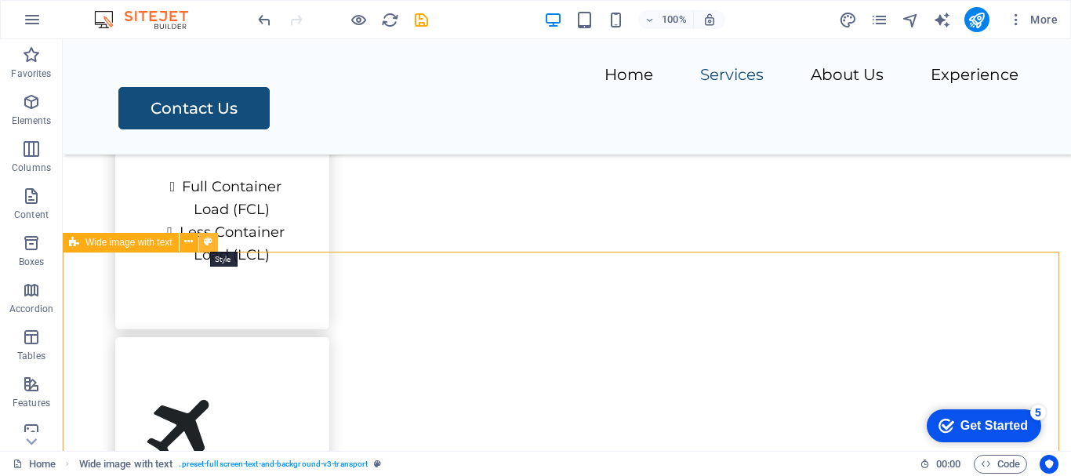
click at [210, 246] on icon at bounding box center [208, 242] width 9 height 16
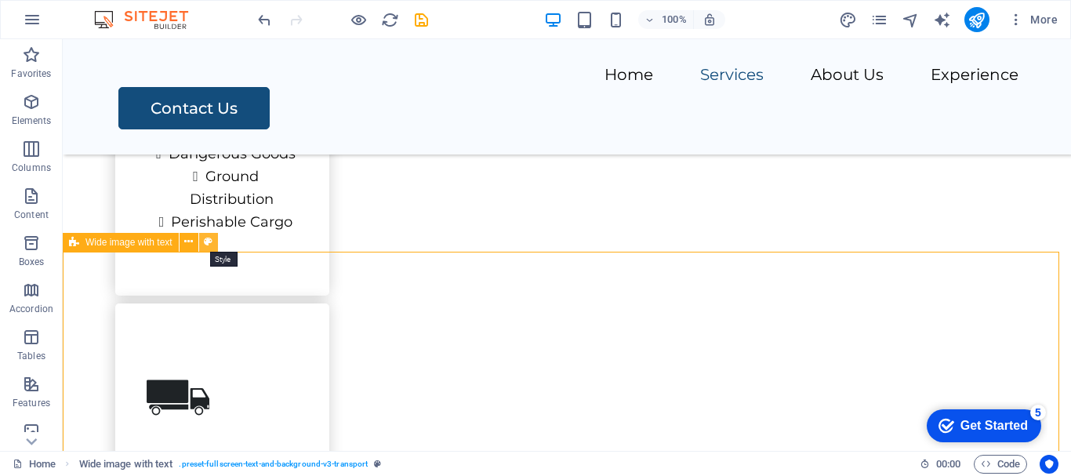
select select "%"
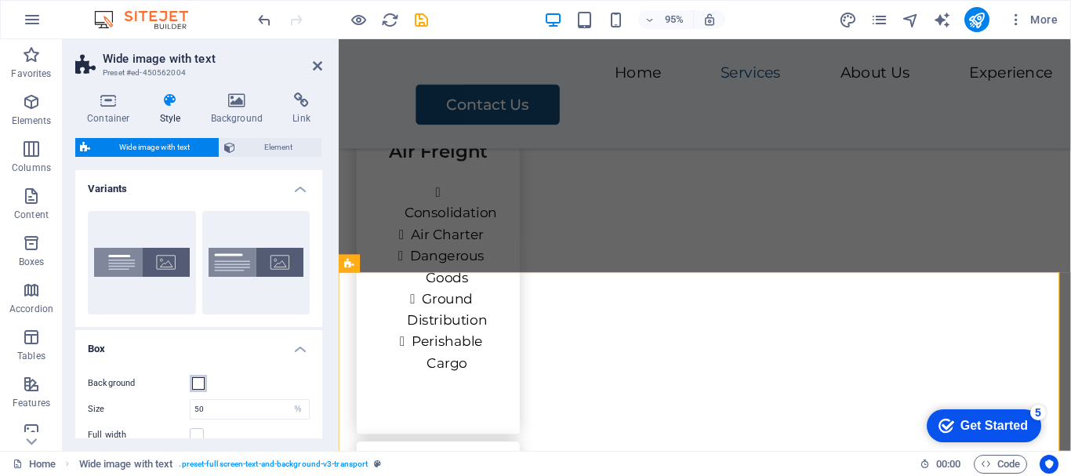
click at [200, 383] on span at bounding box center [198, 383] width 13 height 13
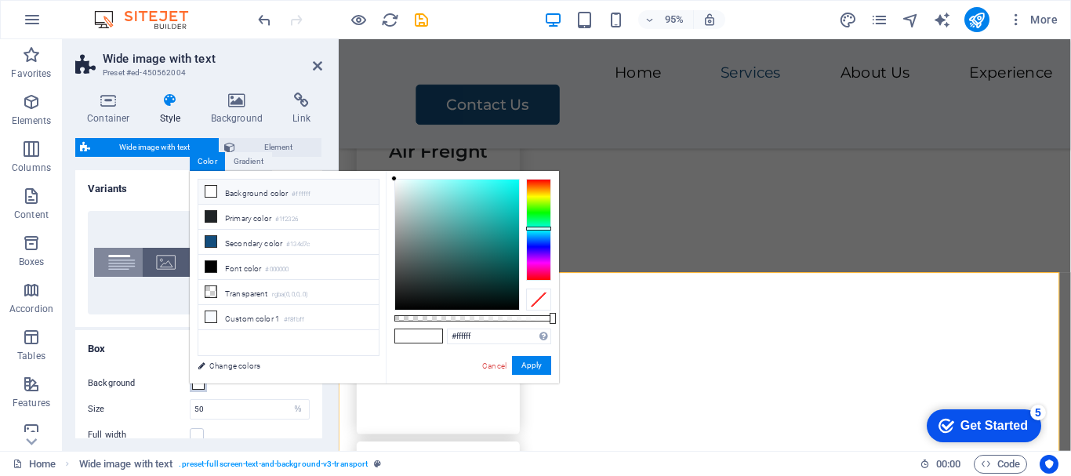
click at [549, 228] on div at bounding box center [538, 230] width 25 height 102
click at [510, 181] on div at bounding box center [457, 245] width 124 height 130
drag, startPoint x: 536, startPoint y: 362, endPoint x: 209, endPoint y: 332, distance: 327.7
click at [536, 362] on button "Apply" at bounding box center [531, 365] width 39 height 19
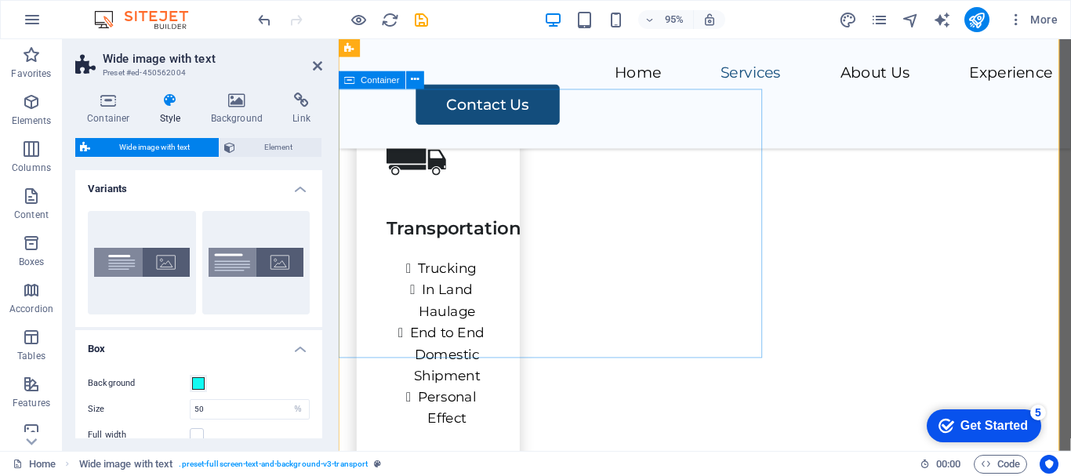
scroll to position [2164, 0]
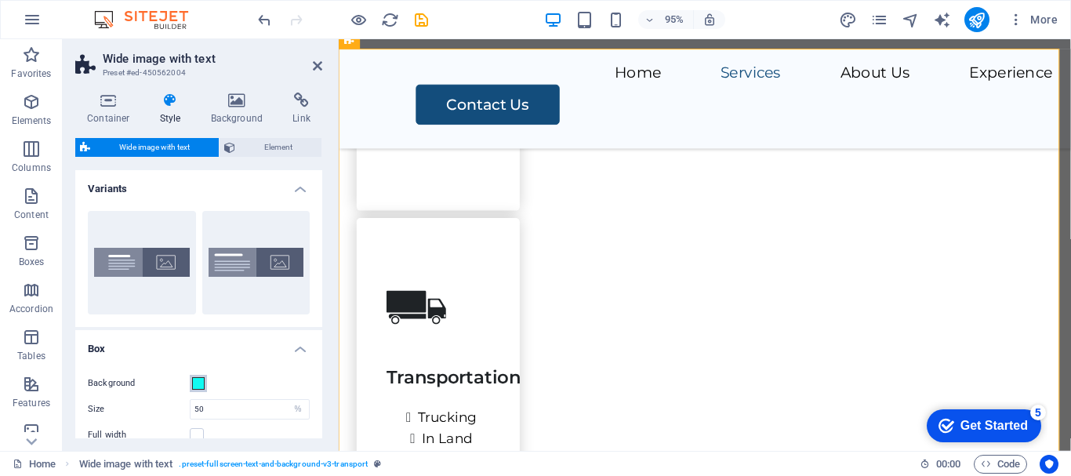
click at [198, 384] on span at bounding box center [198, 383] width 13 height 13
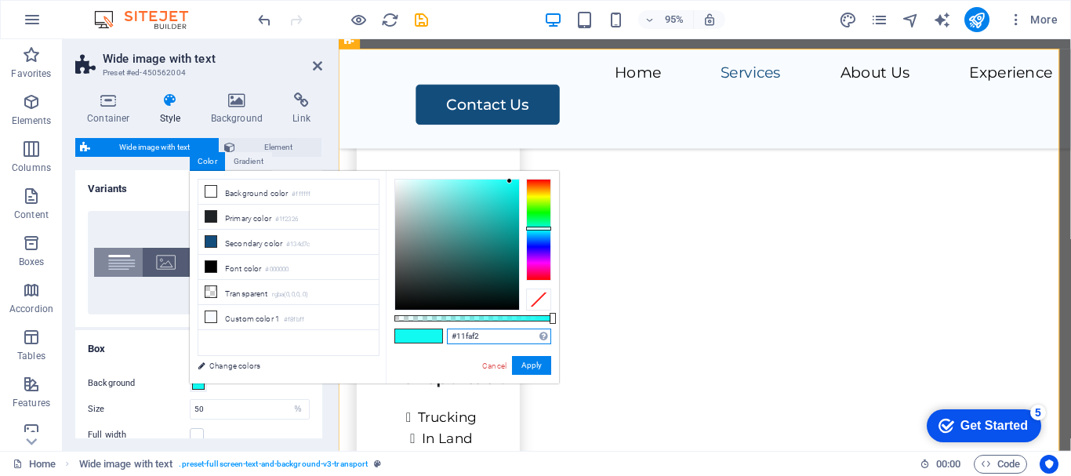
click at [499, 339] on input "#11faf2" at bounding box center [499, 337] width 104 height 16
type input "#"
type input "#ffffff"
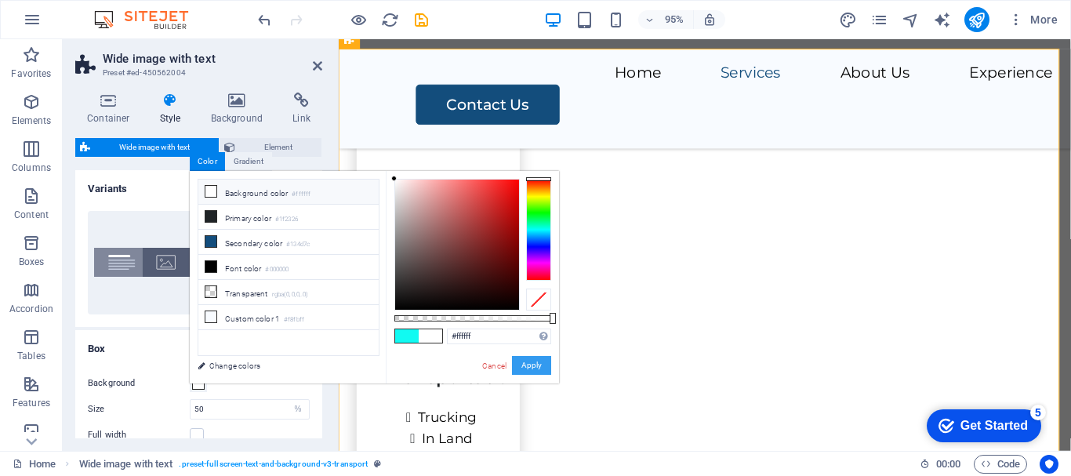
click at [526, 367] on button "Apply" at bounding box center [531, 365] width 39 height 19
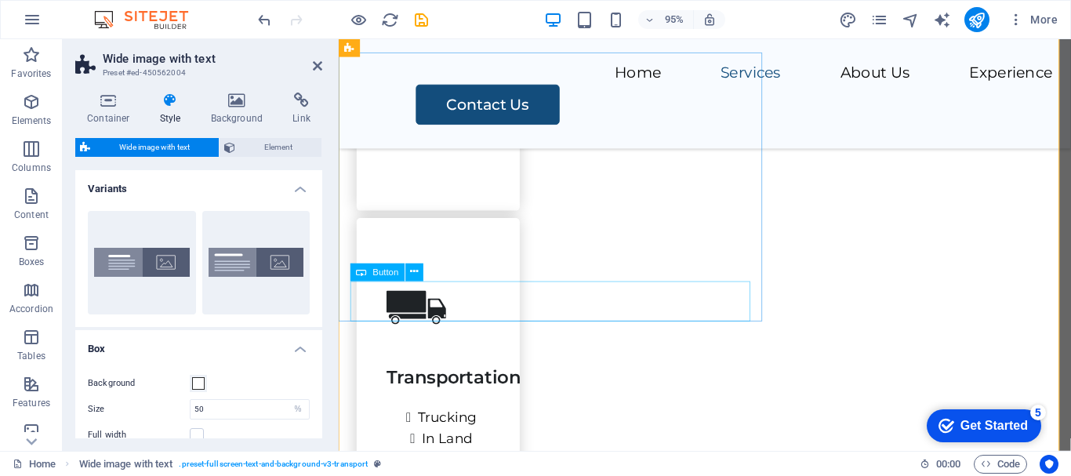
scroll to position [2399, 0]
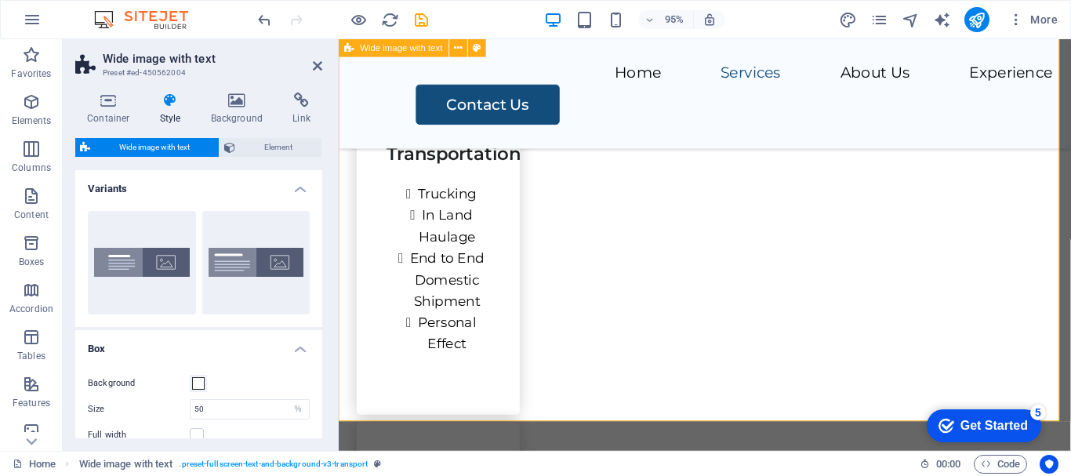
click at [317, 66] on icon at bounding box center [317, 66] width 9 height 13
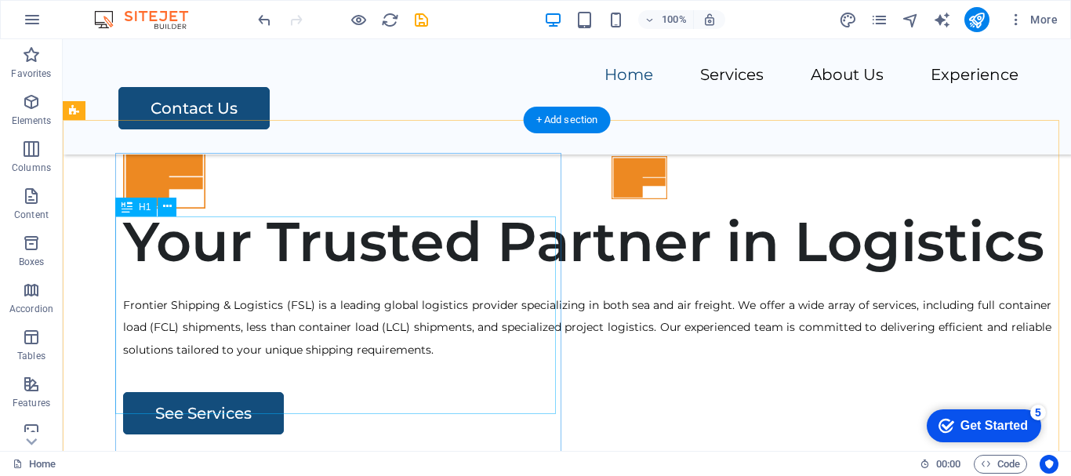
scroll to position [235, 0]
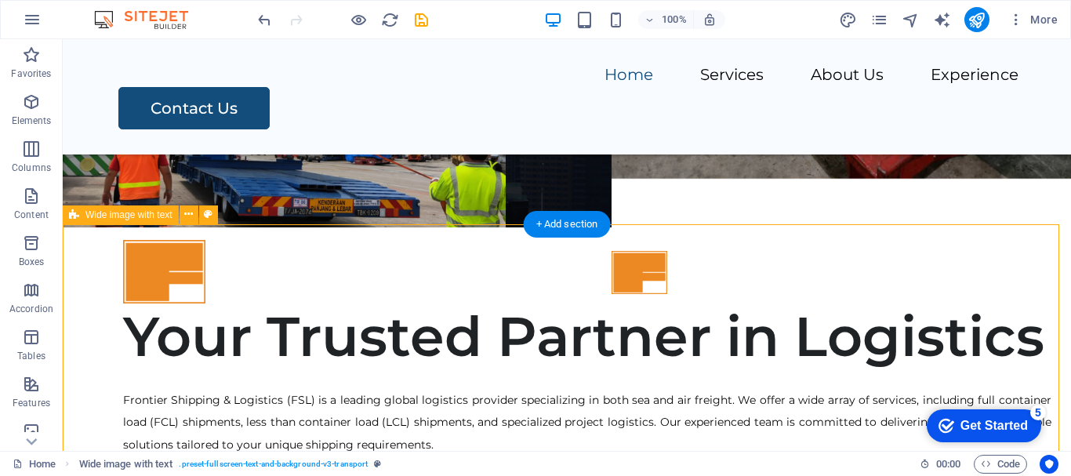
scroll to position [314, 0]
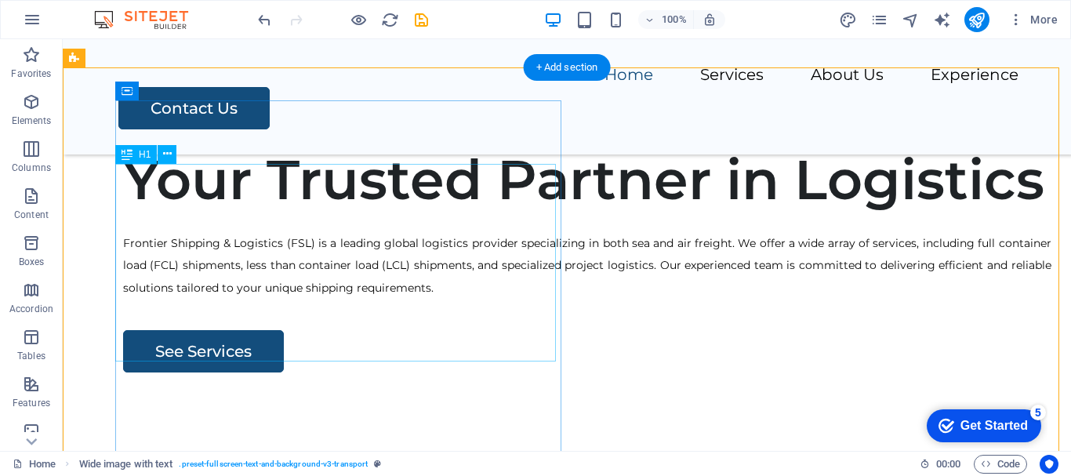
click at [495, 213] on div "Your Trusted Partner in Logistics" at bounding box center [587, 180] width 929 height 66
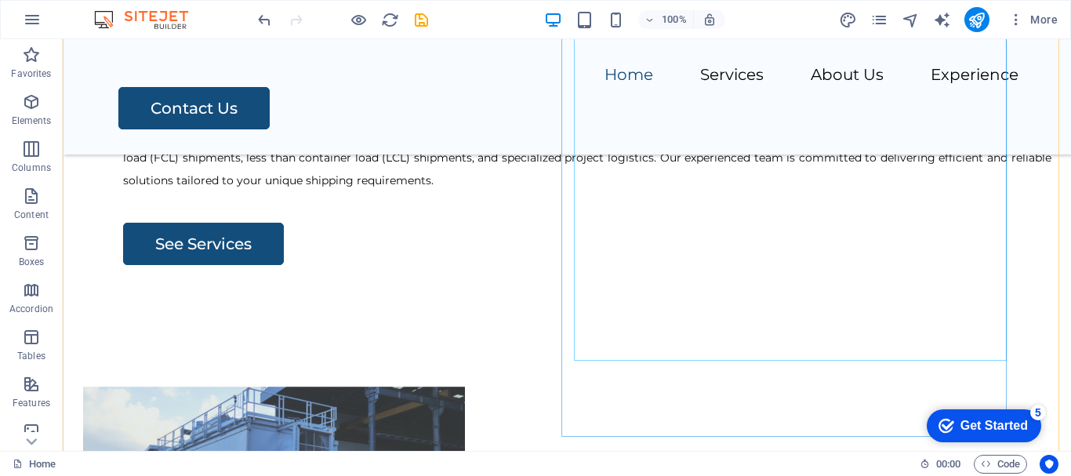
scroll to position [471, 0]
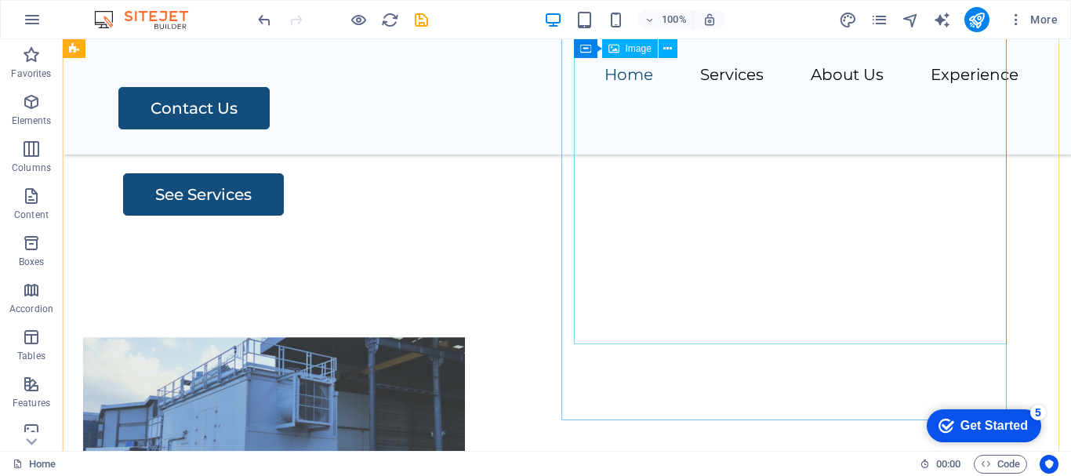
click at [819, 292] on figure at bounding box center [547, 426] width 929 height 382
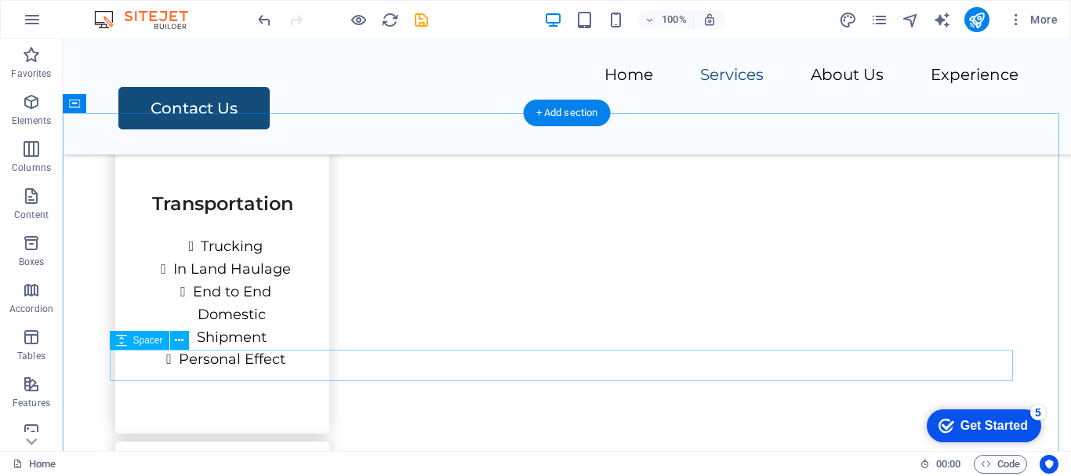
scroll to position [2353, 0]
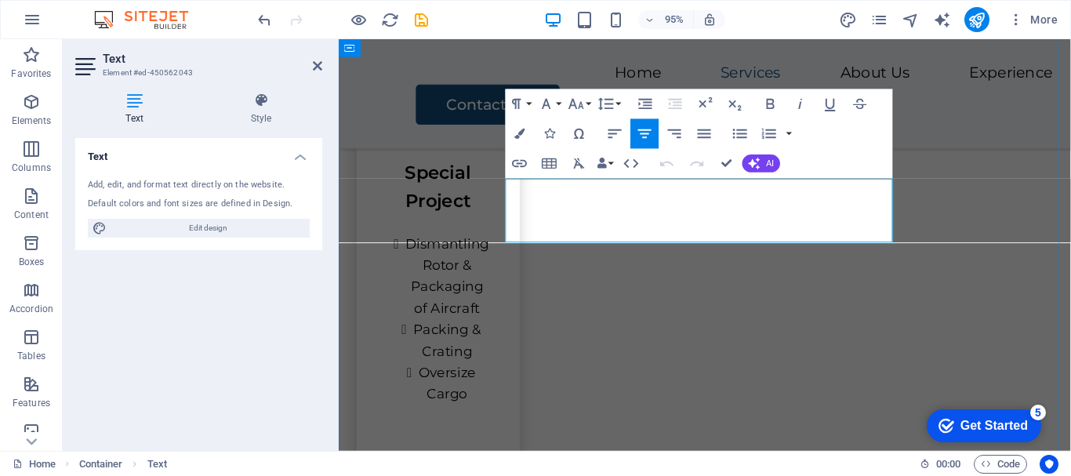
drag, startPoint x: 517, startPoint y: 198, endPoint x: 830, endPoint y: 246, distance: 316.6
click at [588, 104] on button "Font Size" at bounding box center [579, 104] width 28 height 30
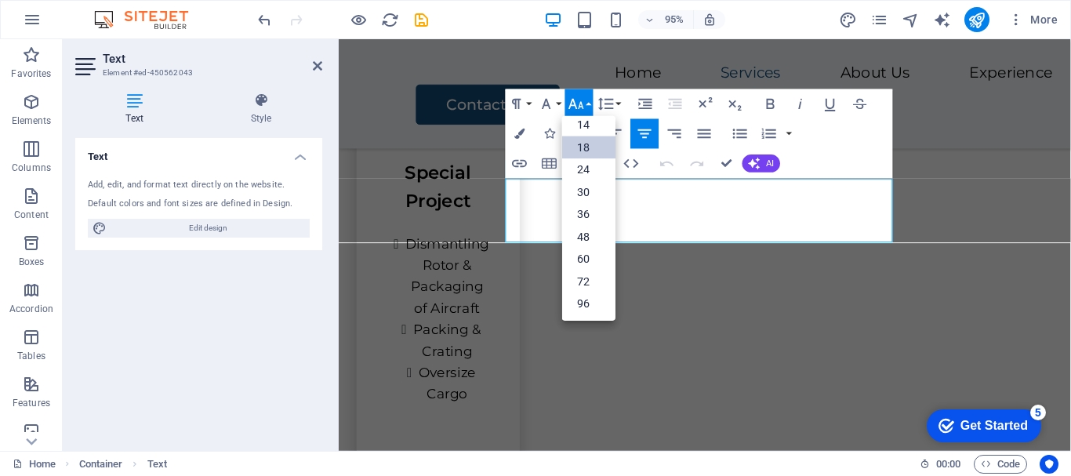
scroll to position [126, 0]
click at [587, 125] on link "14" at bounding box center [588, 125] width 53 height 23
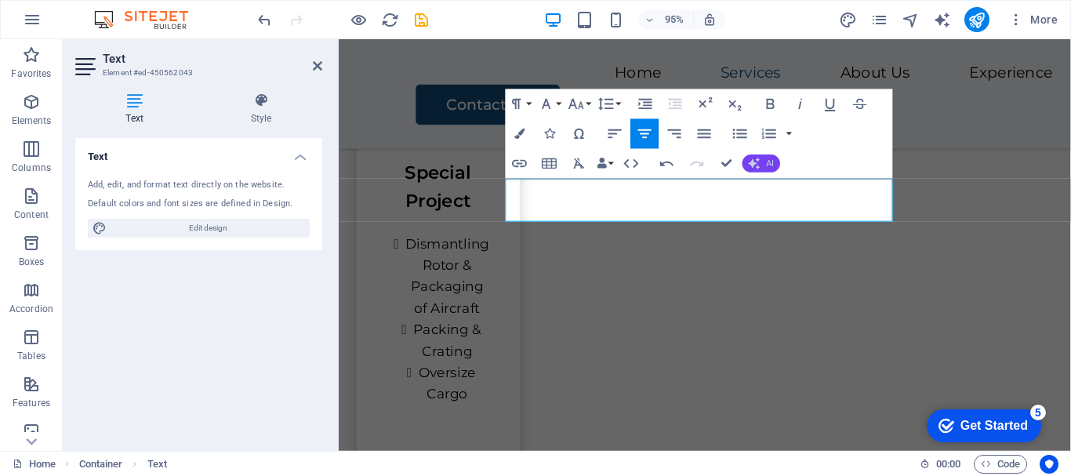
click at [765, 155] on button "AI" at bounding box center [762, 164] width 38 height 18
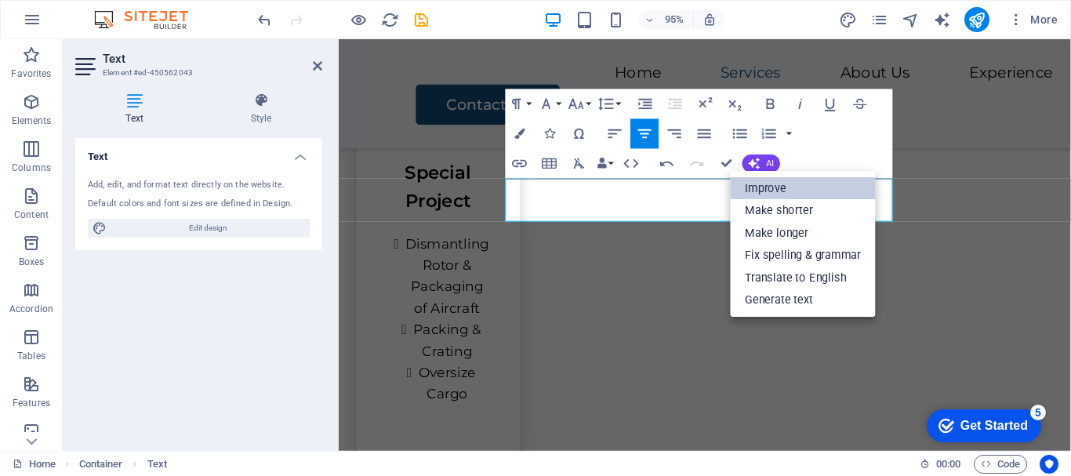
click at [756, 191] on link "Improve" at bounding box center [803, 187] width 145 height 23
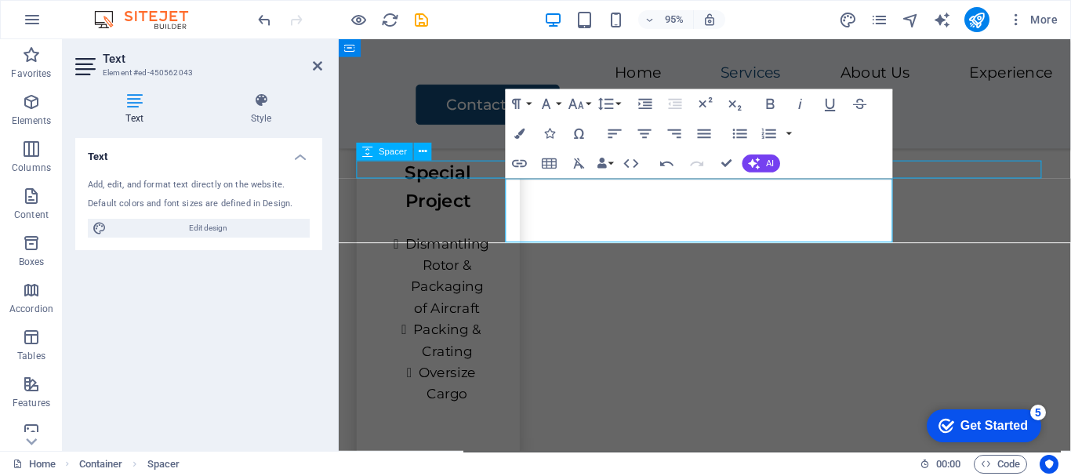
select select "px"
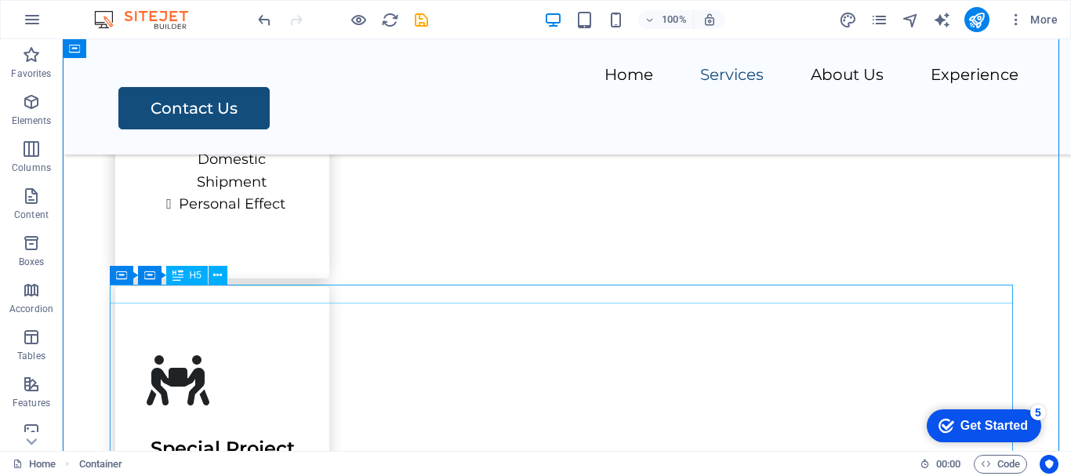
scroll to position [2274, 0]
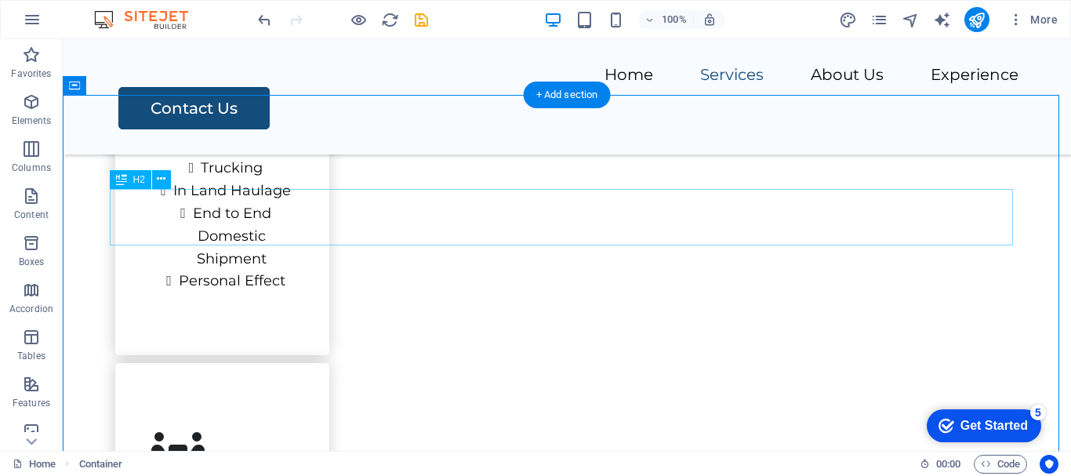
click at [162, 186] on icon at bounding box center [161, 179] width 9 height 16
click at [126, 180] on icon at bounding box center [121, 179] width 11 height 19
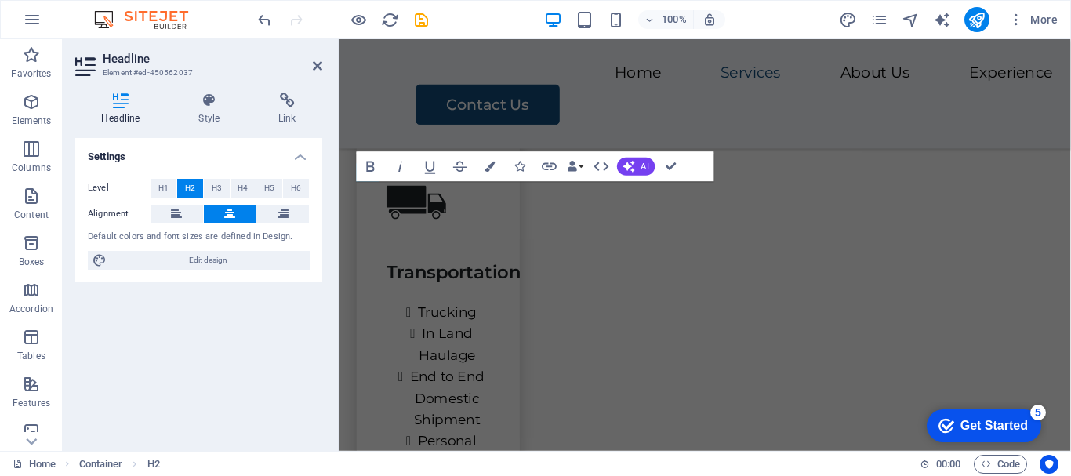
scroll to position [2746, 0]
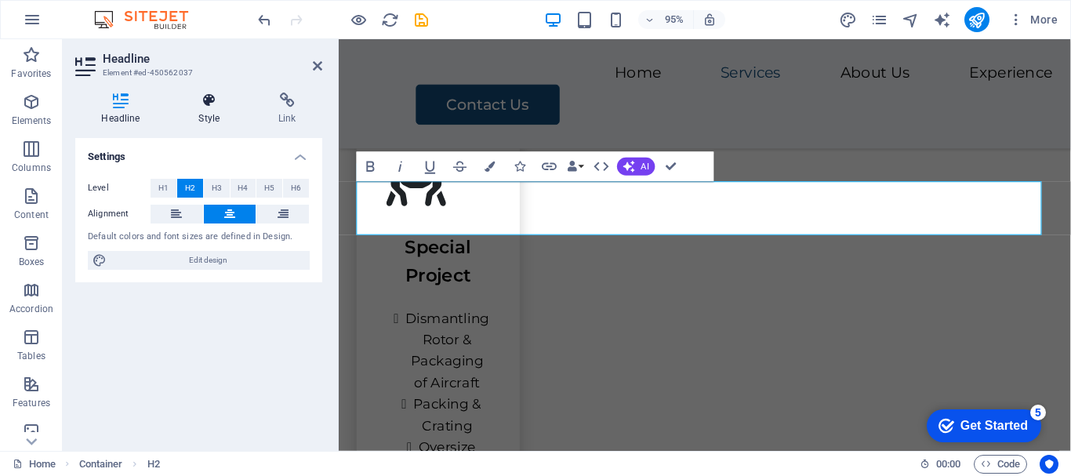
click at [212, 99] on icon at bounding box center [210, 101] width 74 height 16
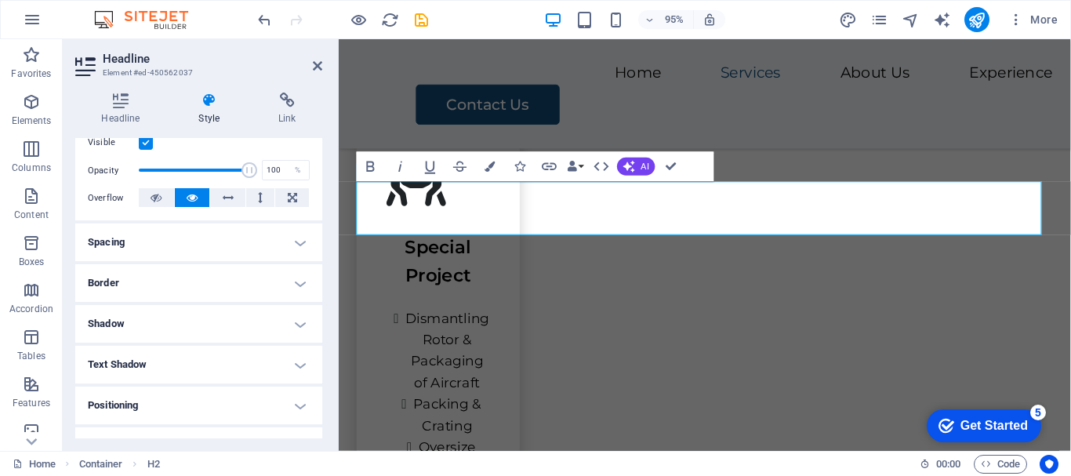
scroll to position [235, 0]
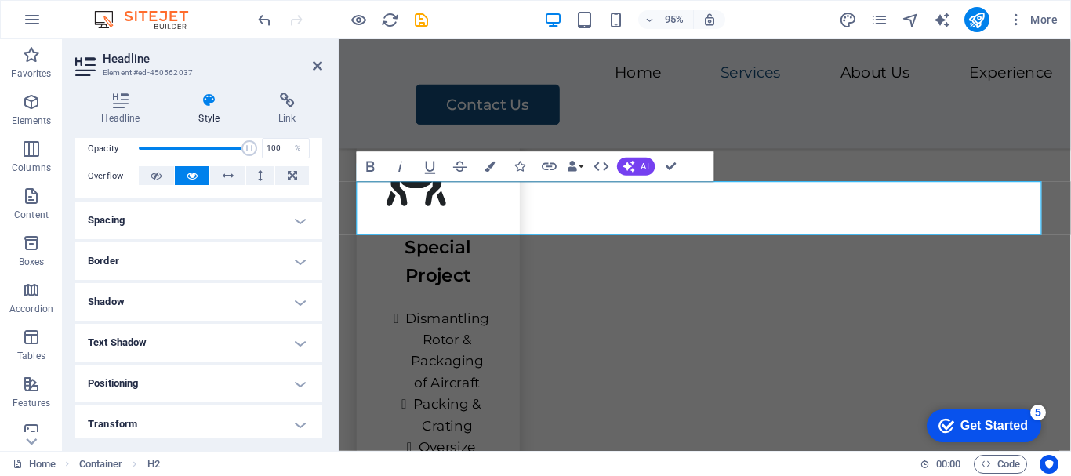
click at [298, 264] on h4 "Border" at bounding box center [198, 261] width 247 height 38
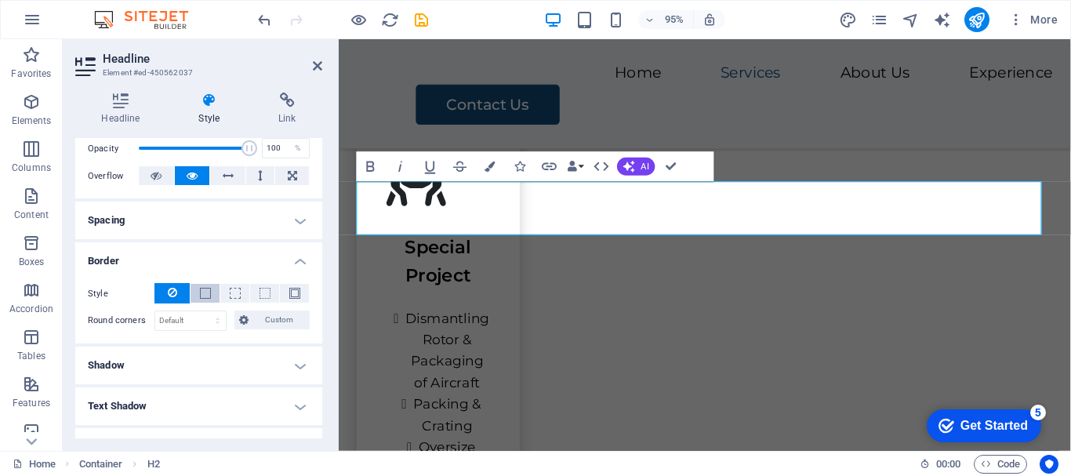
click at [208, 291] on span at bounding box center [205, 293] width 11 height 11
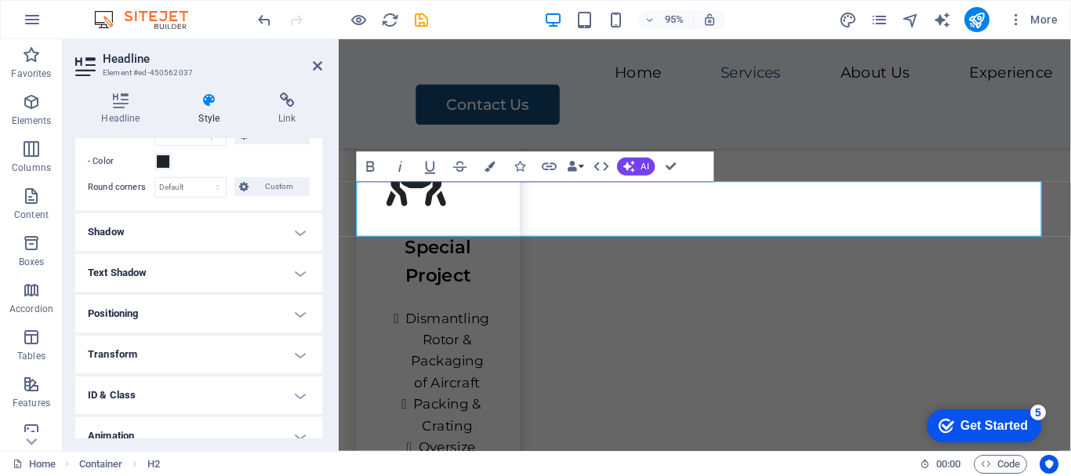
scroll to position [399, 0]
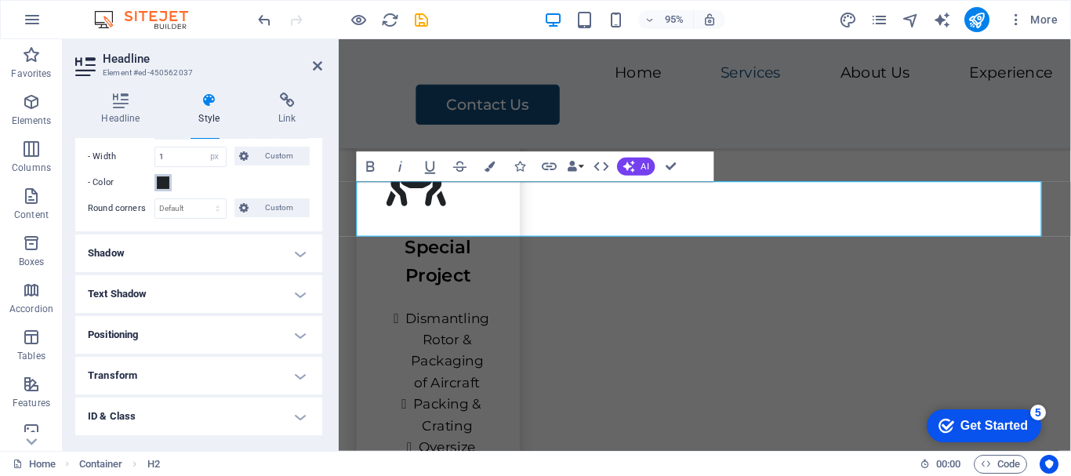
click at [165, 184] on span at bounding box center [163, 182] width 13 height 13
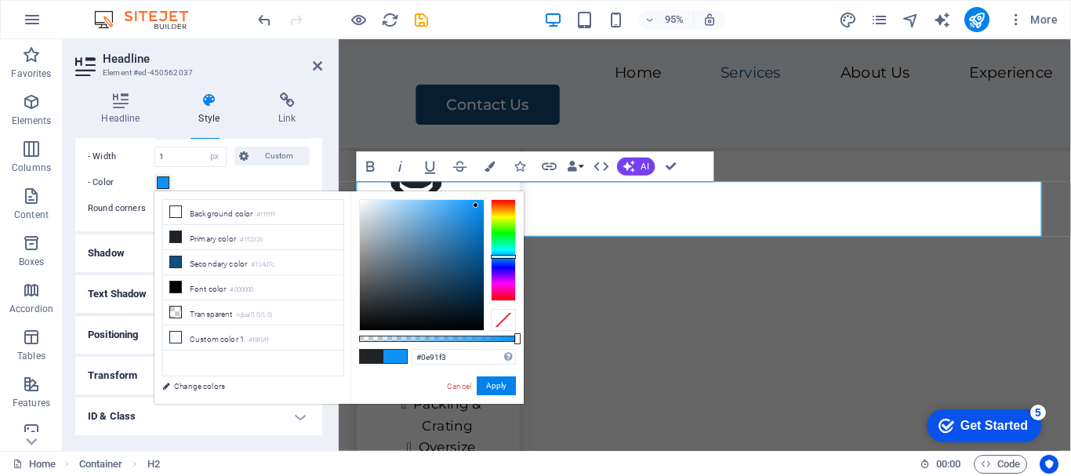
click at [476, 205] on div at bounding box center [422, 265] width 124 height 130
click at [473, 256] on div at bounding box center [422, 265] width 124 height 130
type input "#053a62"
click at [477, 279] on div at bounding box center [422, 265] width 124 height 130
drag, startPoint x: 461, startPoint y: 353, endPoint x: 416, endPoint y: 355, distance: 44.7
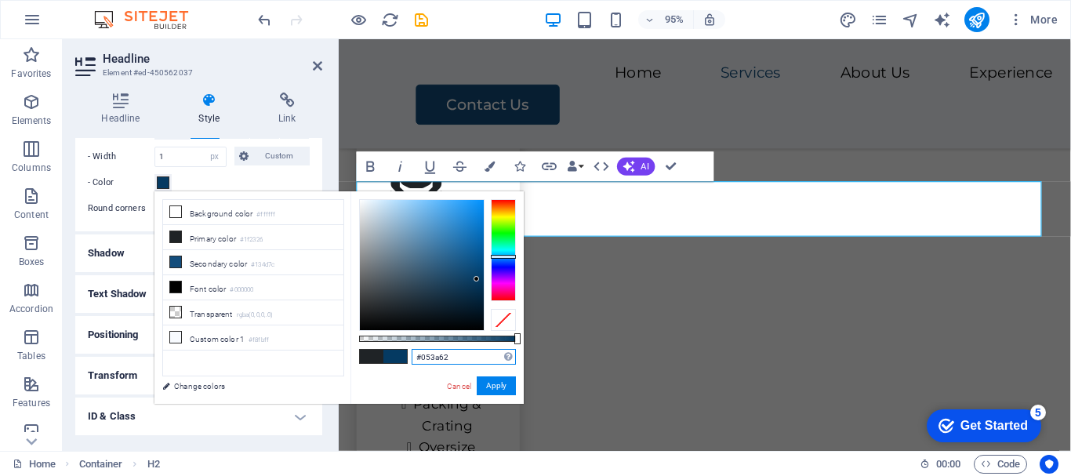
click at [414, 355] on input "#053a62" at bounding box center [464, 357] width 104 height 16
click at [491, 383] on button "Apply" at bounding box center [496, 385] width 39 height 19
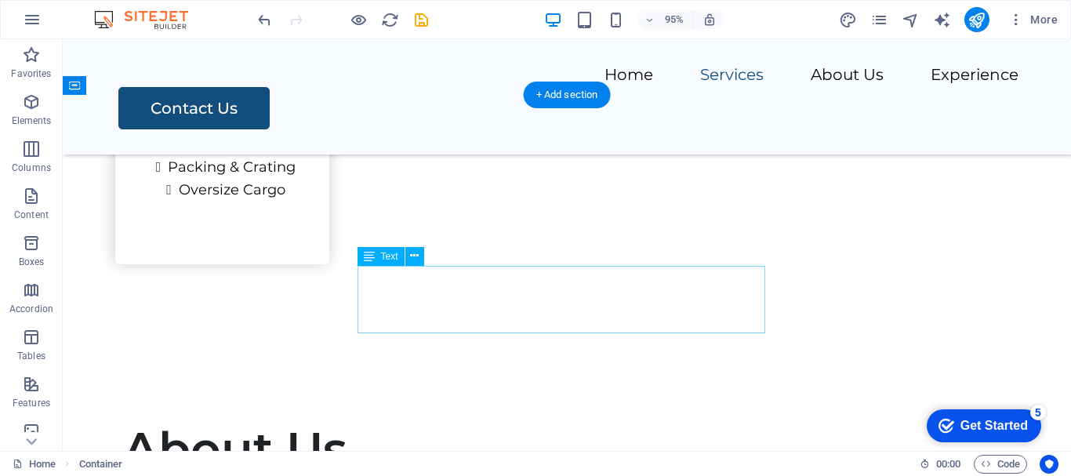
scroll to position [2274, 0]
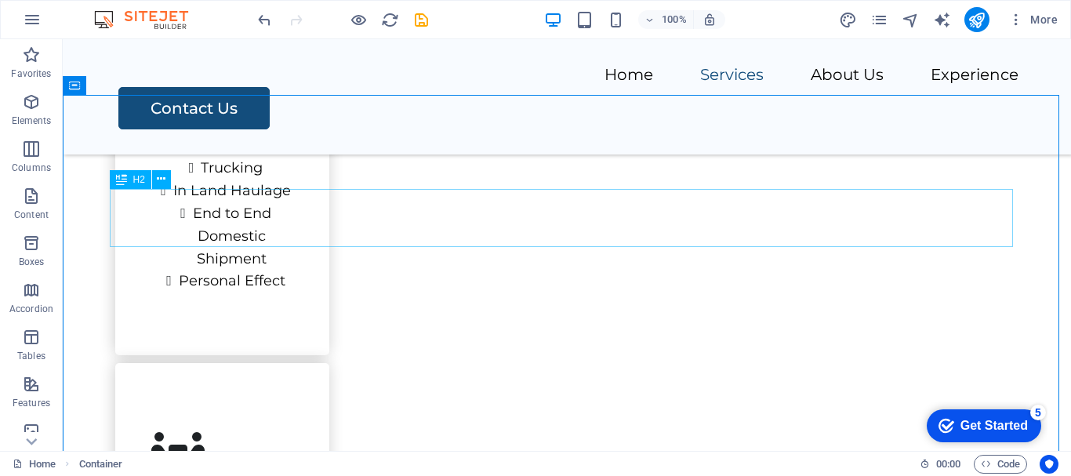
click at [130, 183] on div "H2" at bounding box center [131, 179] width 42 height 19
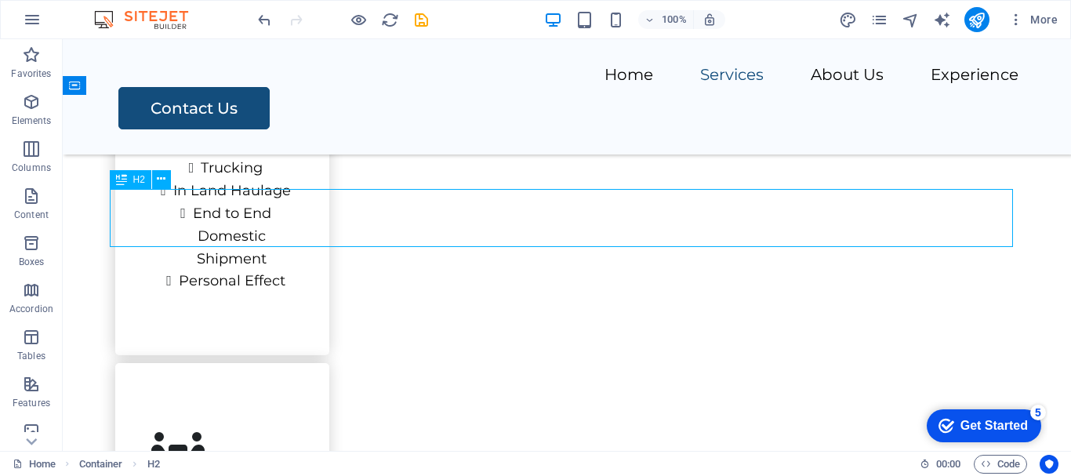
click at [130, 183] on div "H2" at bounding box center [131, 179] width 42 height 19
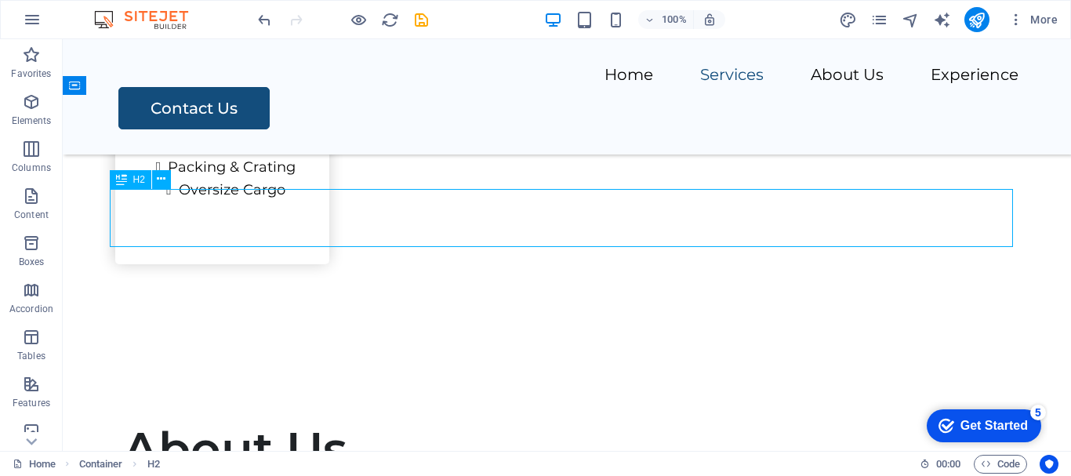
select select "px"
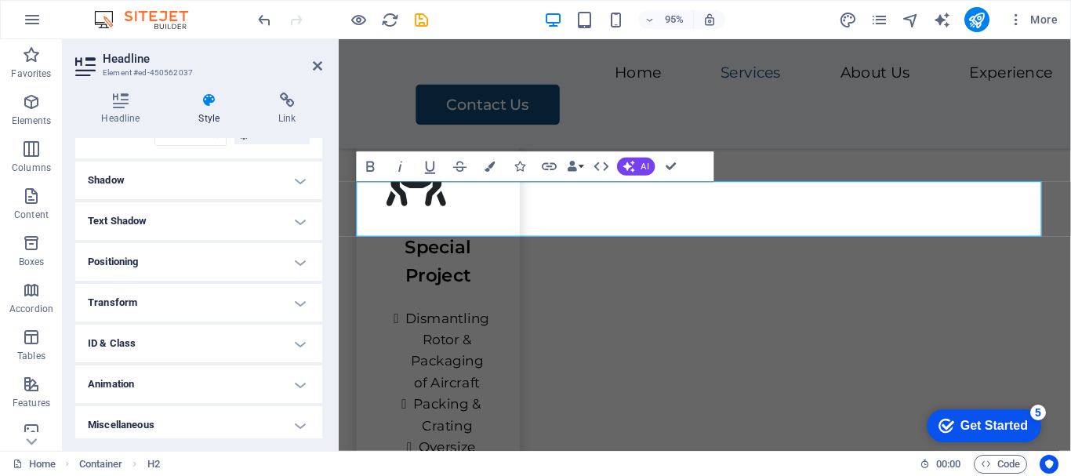
scroll to position [478, 0]
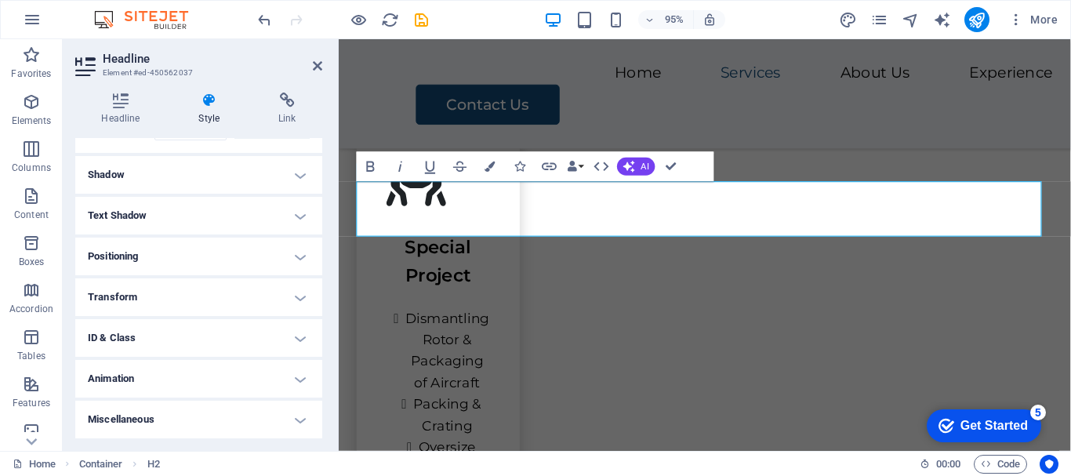
click at [300, 379] on h4 "Animation" at bounding box center [198, 379] width 247 height 38
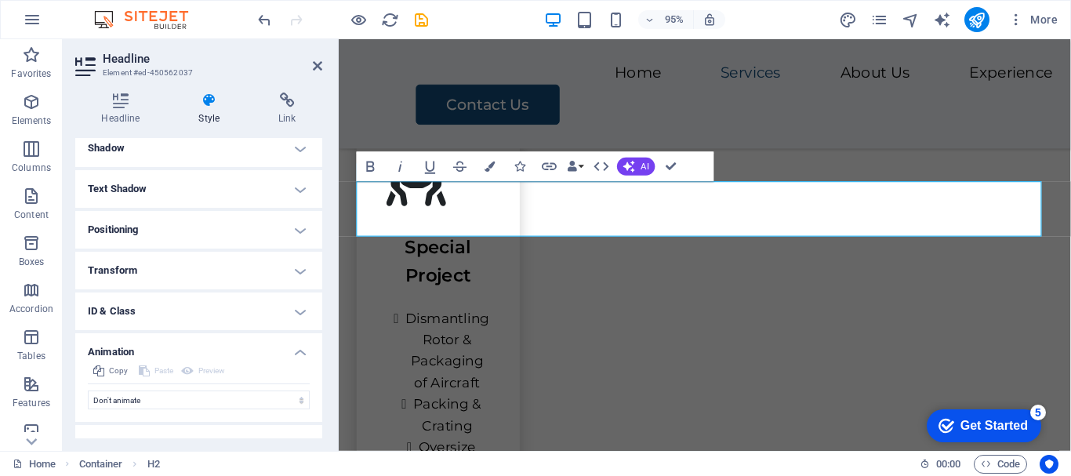
scroll to position [529, 0]
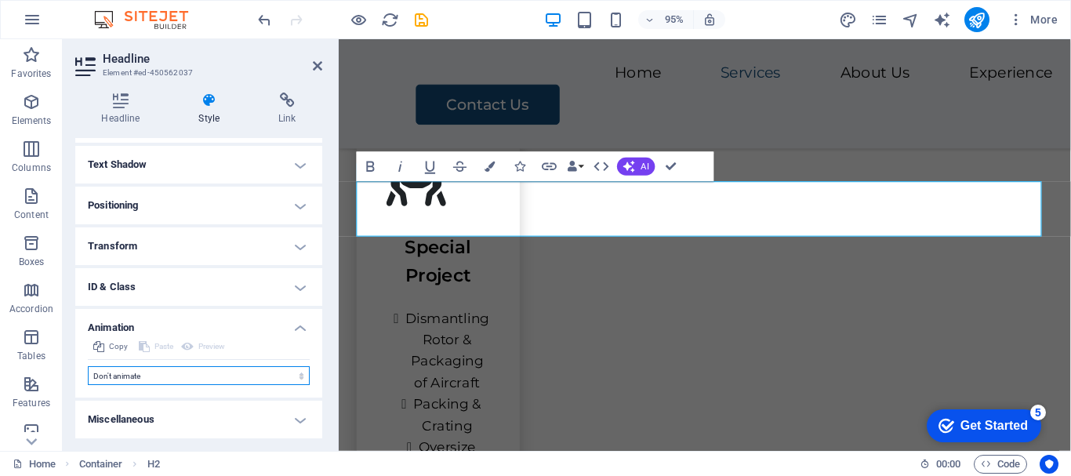
click at [295, 379] on select "Don't animate Show / Hide Slide up/down Zoom in/out Slide left to right Slide r…" at bounding box center [199, 375] width 222 height 19
select select "slide"
click at [88, 366] on select "Don't animate Show / Hide Slide up/down Zoom in/out Slide left to right Slide r…" at bounding box center [199, 375] width 222 height 19
select select "scroll"
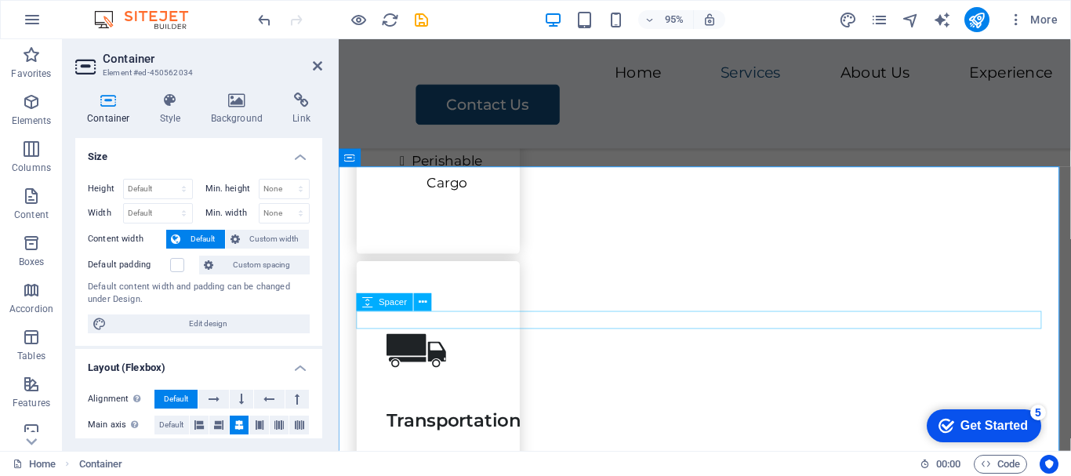
scroll to position [2667, 0]
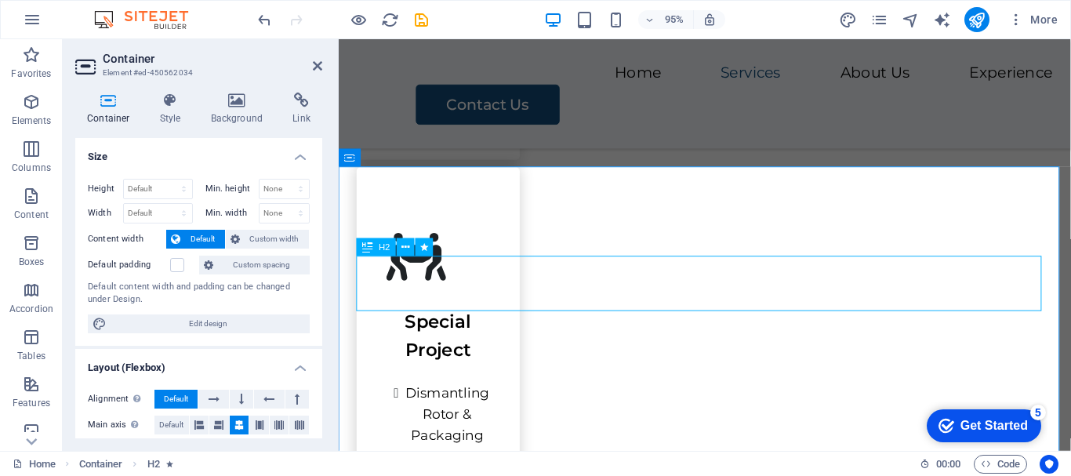
select select "px"
select select "slide"
select select "s"
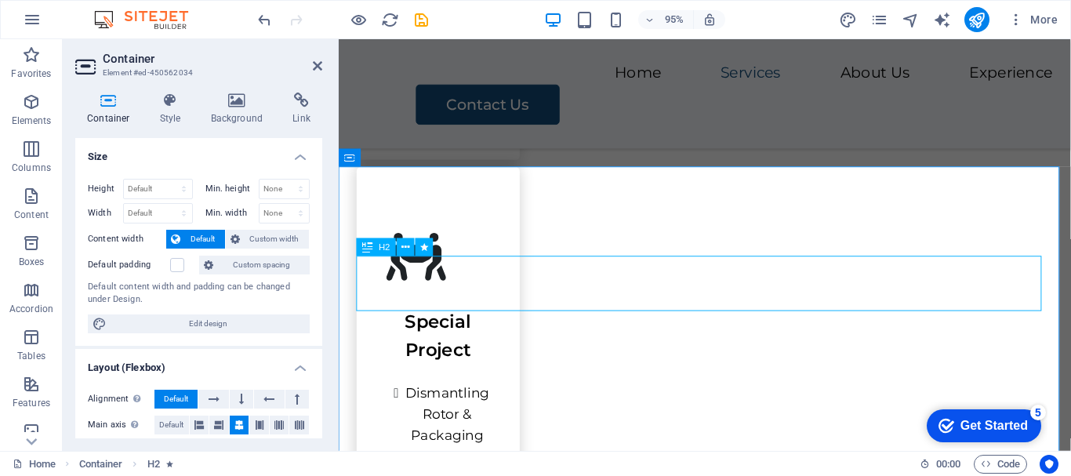
select select "s"
select select "scroll"
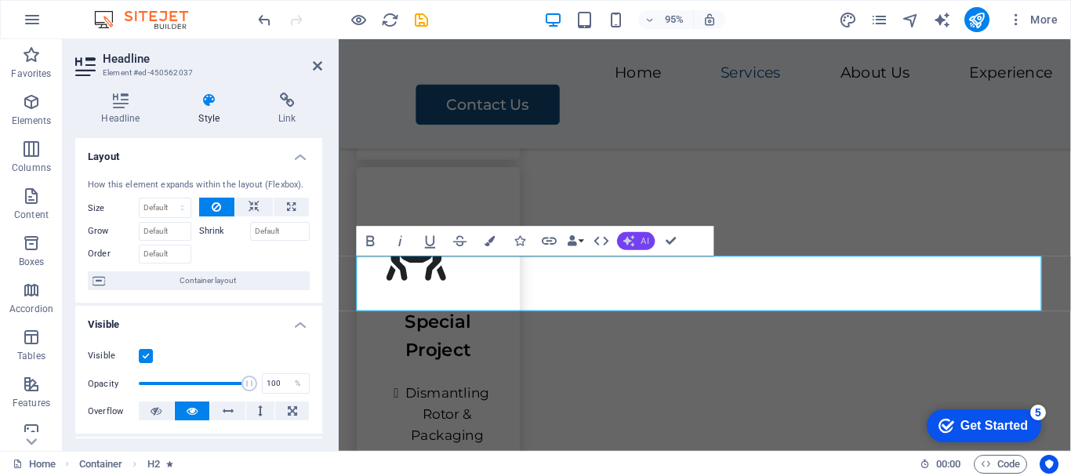
click at [643, 241] on span "AI" at bounding box center [646, 241] width 8 height 9
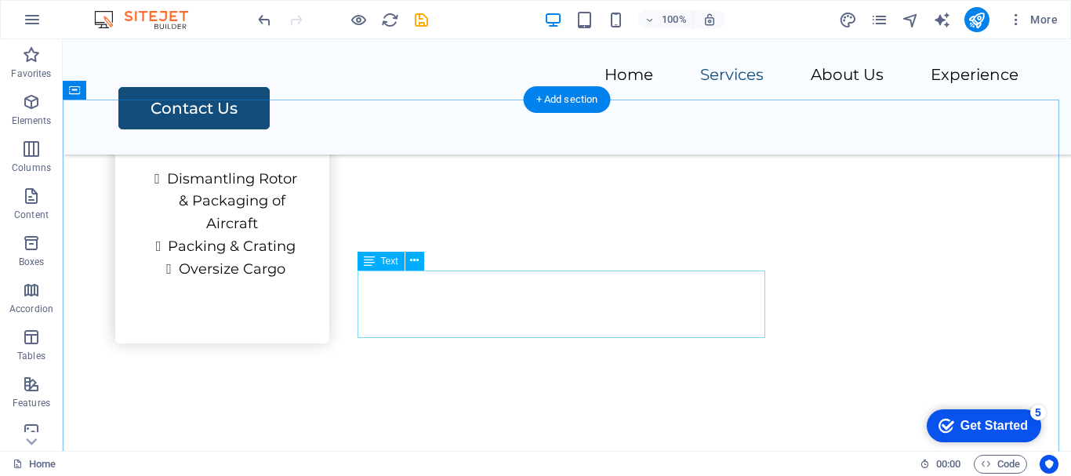
scroll to position [2118, 0]
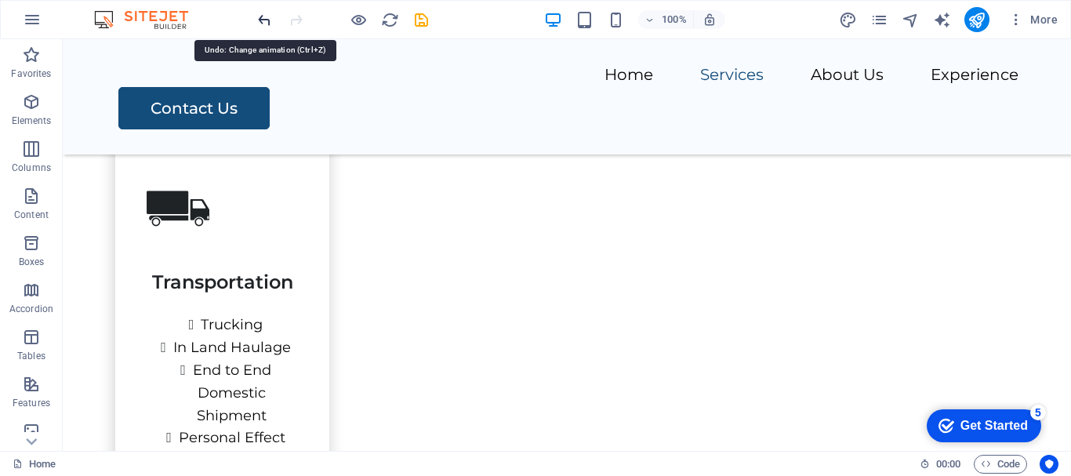
click at [267, 27] on icon "undo" at bounding box center [265, 20] width 18 height 18
click at [264, 20] on icon "undo" at bounding box center [265, 20] width 18 height 18
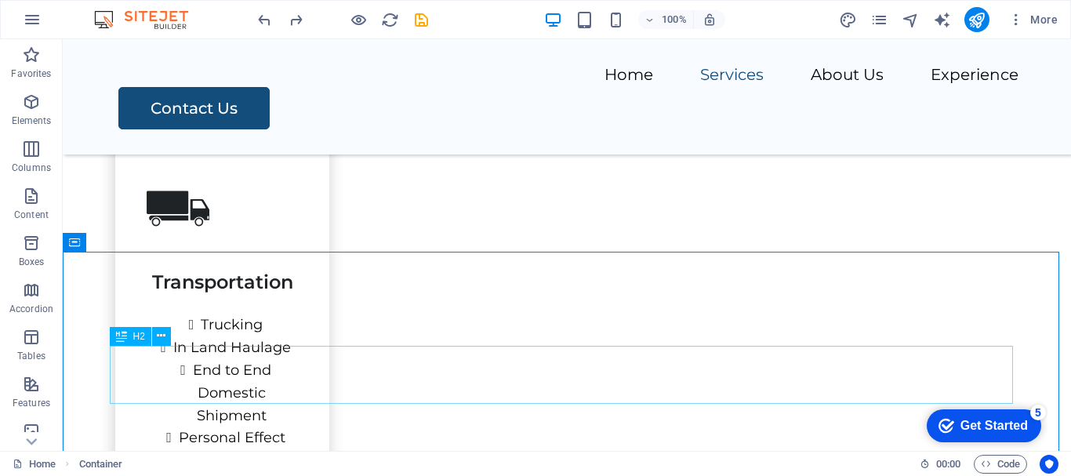
click at [127, 336] on div "H2" at bounding box center [131, 336] width 42 height 19
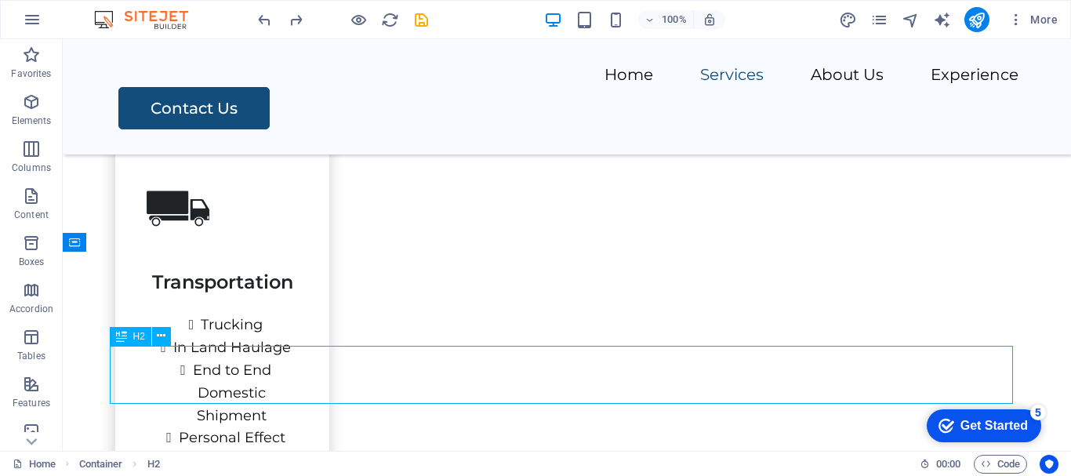
click at [128, 336] on div "H2" at bounding box center [131, 336] width 42 height 19
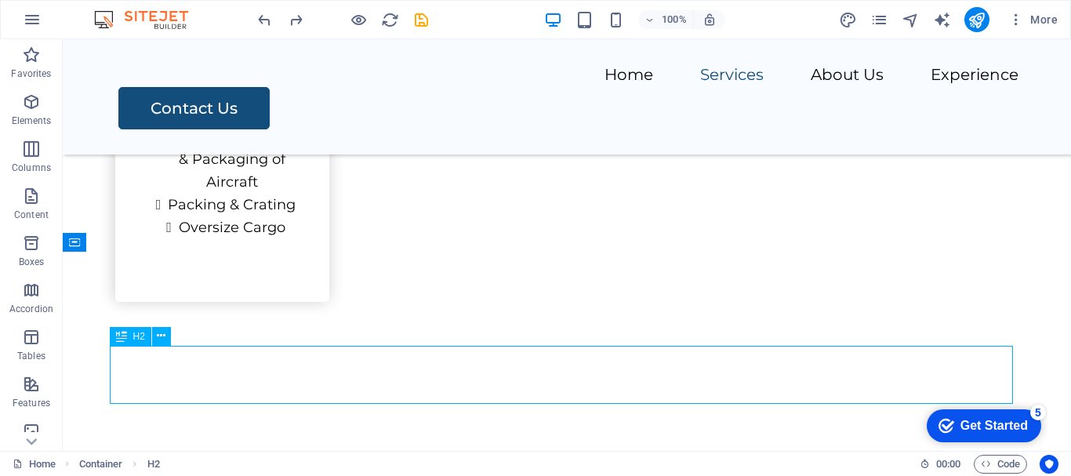
select select "px"
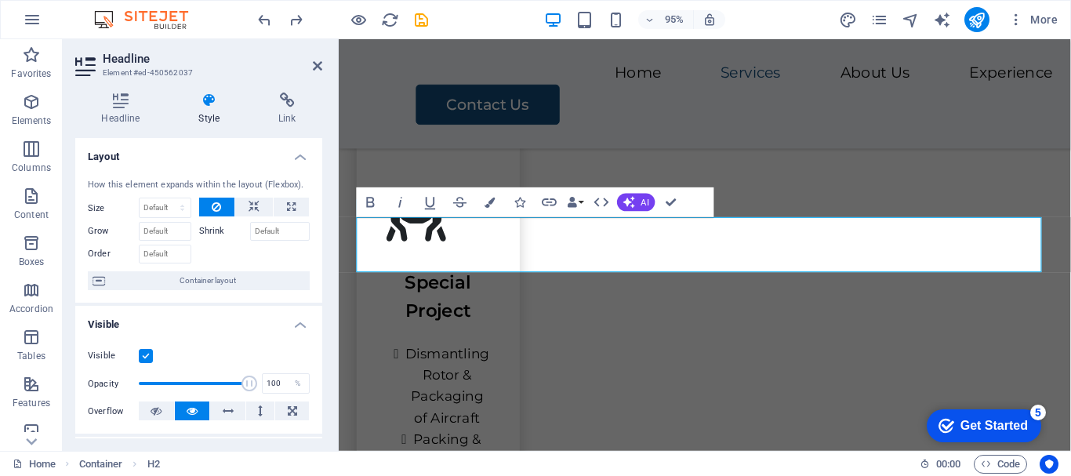
click at [205, 104] on icon at bounding box center [210, 101] width 74 height 16
click at [208, 111] on h4 "Style" at bounding box center [213, 109] width 80 height 33
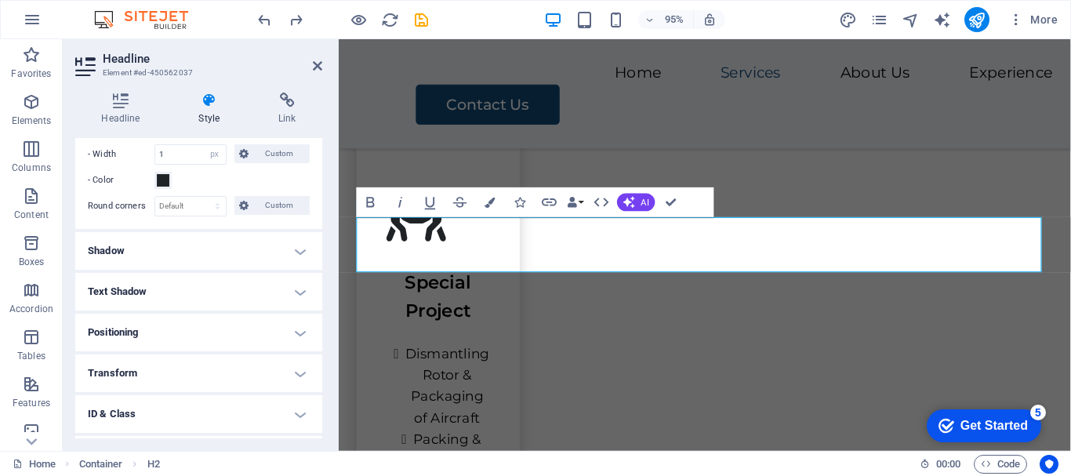
scroll to position [372, 0]
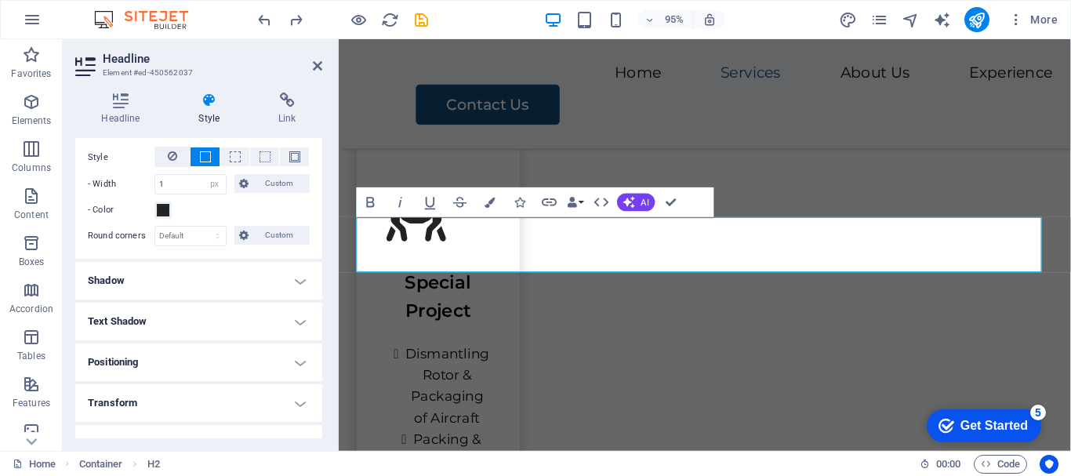
click at [296, 280] on h4 "Shadow" at bounding box center [198, 281] width 247 height 38
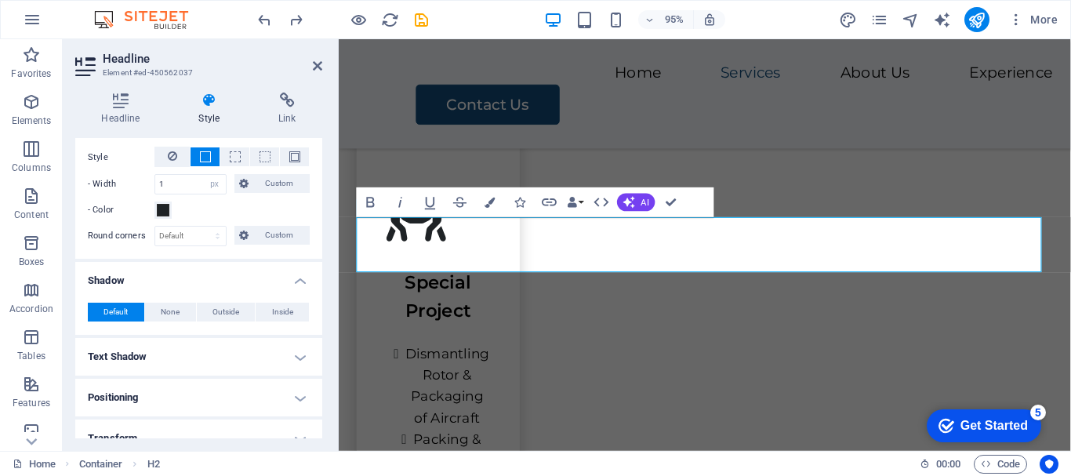
click at [299, 355] on h4 "Text Shadow" at bounding box center [198, 357] width 247 height 38
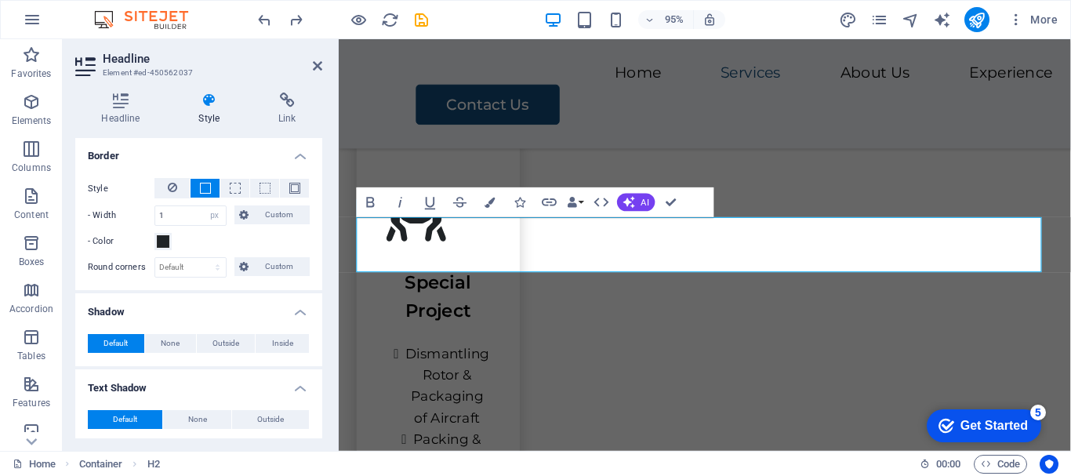
scroll to position [364, 0]
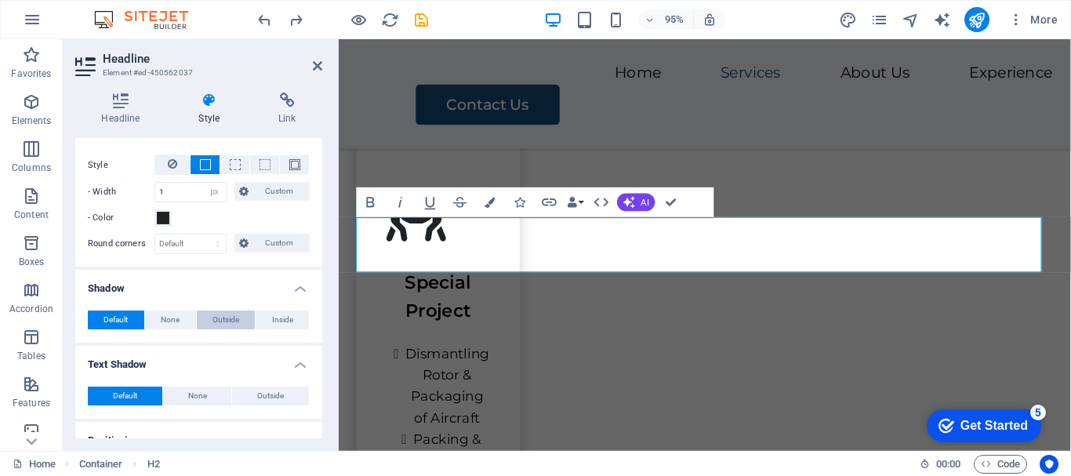
click at [233, 318] on span "Outside" at bounding box center [226, 320] width 27 height 19
type input "2"
type input "4"
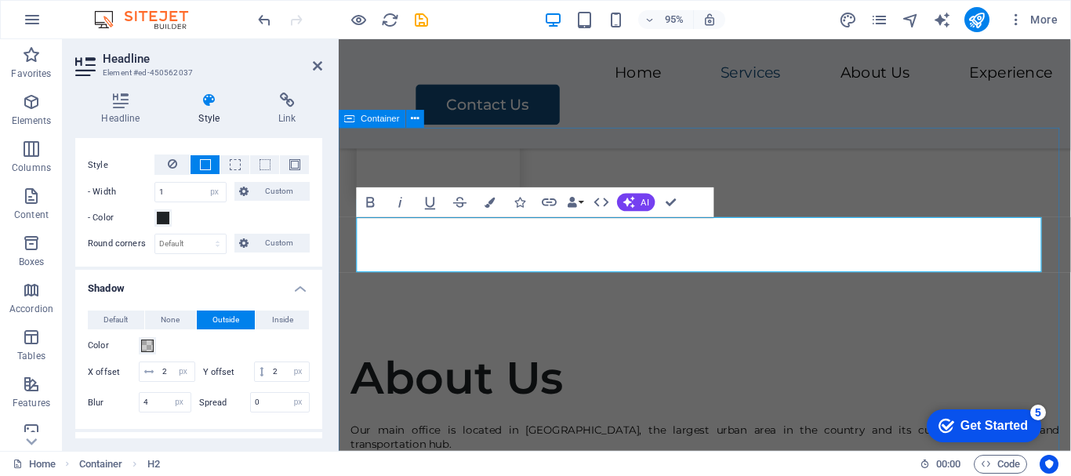
scroll to position [2708, 0]
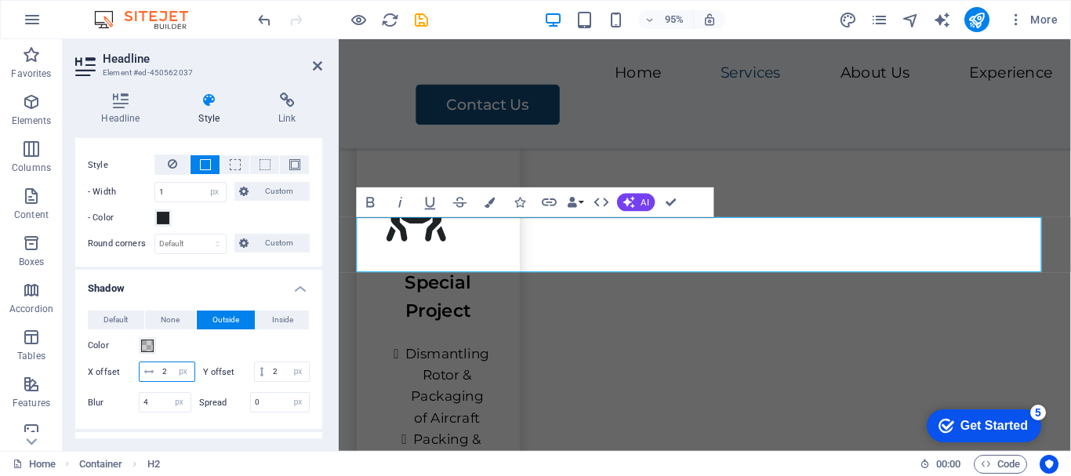
click at [195, 375] on input "2" at bounding box center [176, 371] width 36 height 19
click at [145, 346] on span at bounding box center [147, 346] width 13 height 13
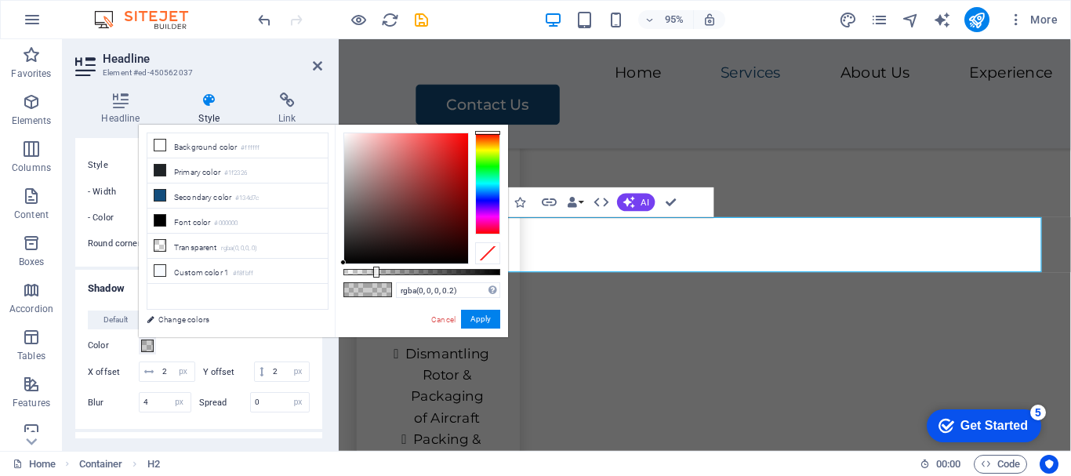
type input "rgba(129, 105, 105, 0.2)"
click at [366, 197] on div at bounding box center [406, 198] width 124 height 130
click at [475, 318] on button "Apply" at bounding box center [480, 319] width 39 height 19
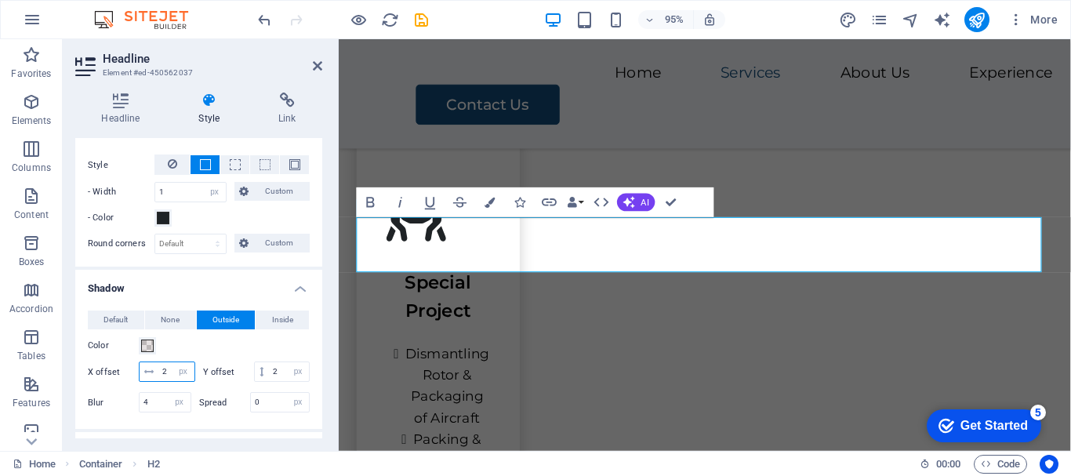
click at [189, 373] on input "2" at bounding box center [176, 371] width 36 height 19
type input "5"
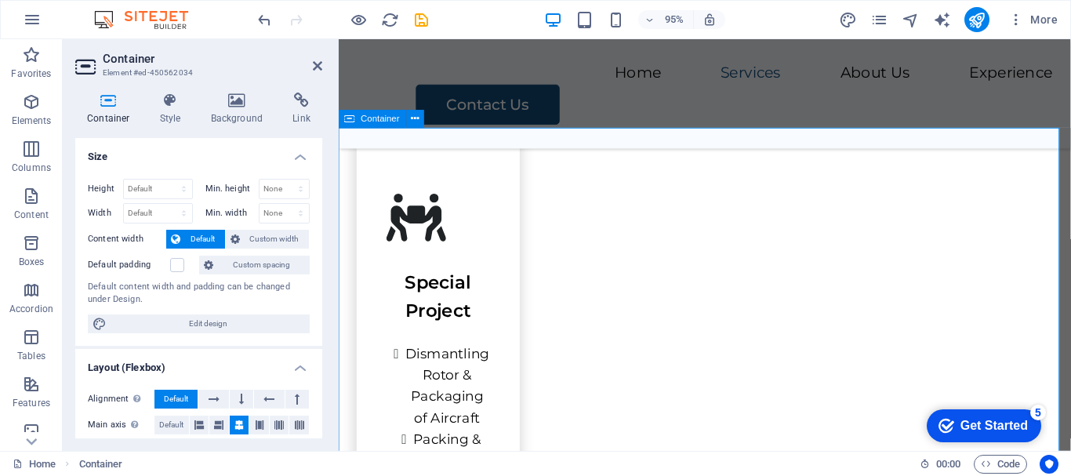
click at [376, 210] on div "H2" at bounding box center [377, 208] width 40 height 18
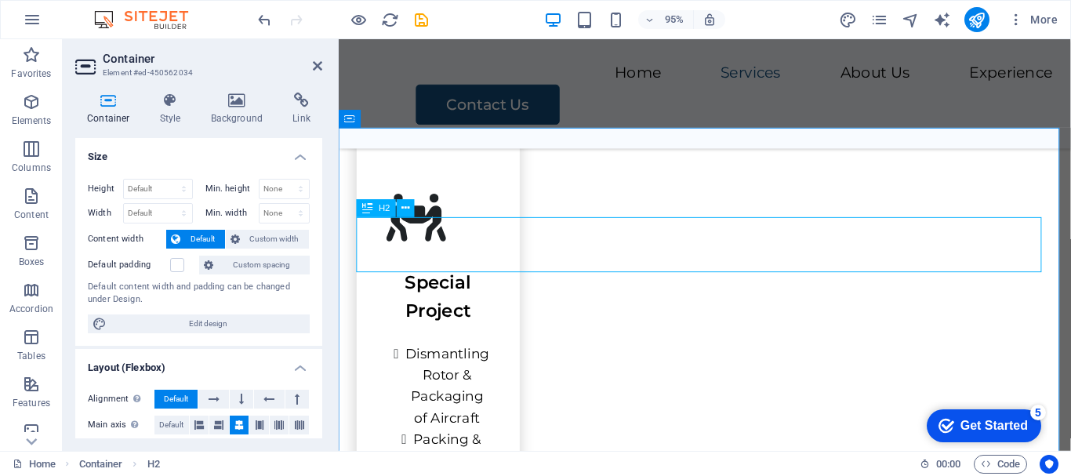
click at [379, 206] on span "H2" at bounding box center [385, 208] width 12 height 9
select select "px"
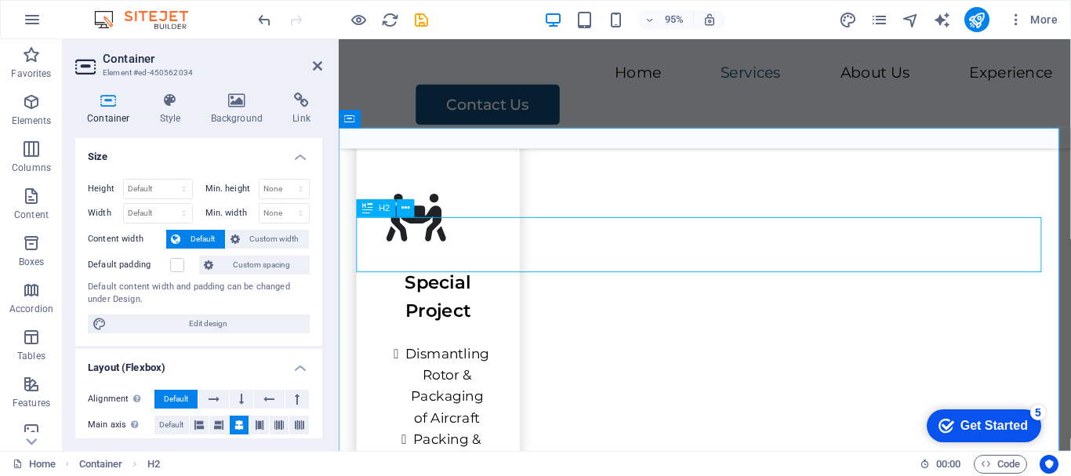
select select "px"
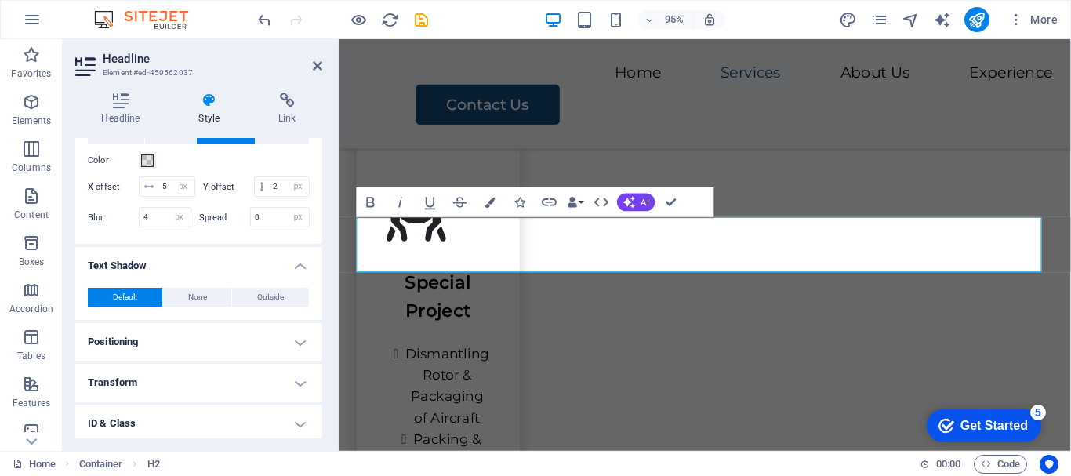
scroll to position [471, 0]
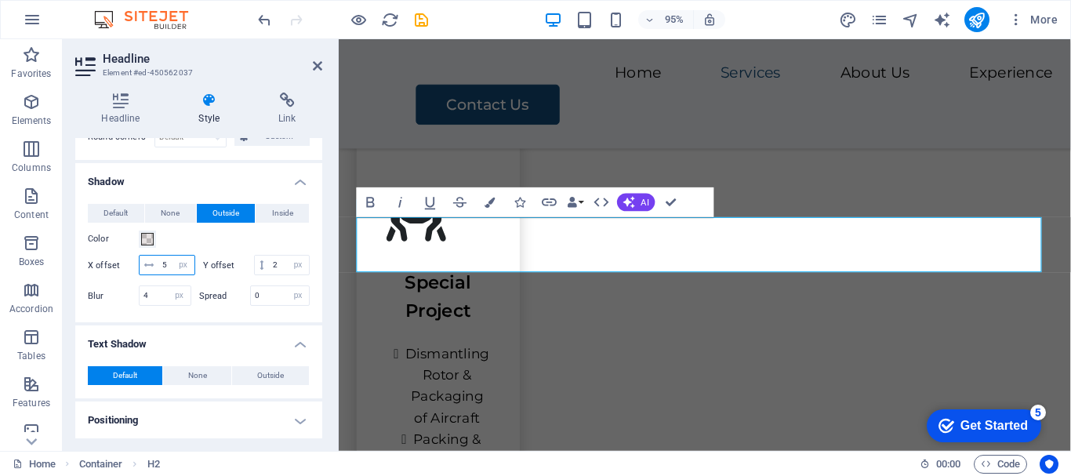
click at [187, 267] on input "5" at bounding box center [176, 265] width 36 height 19
type input "15"
click at [259, 305] on input "0" at bounding box center [280, 295] width 59 height 19
type input "5"
click at [409, 355] on div "Spacer" at bounding box center [399, 346] width 85 height 19
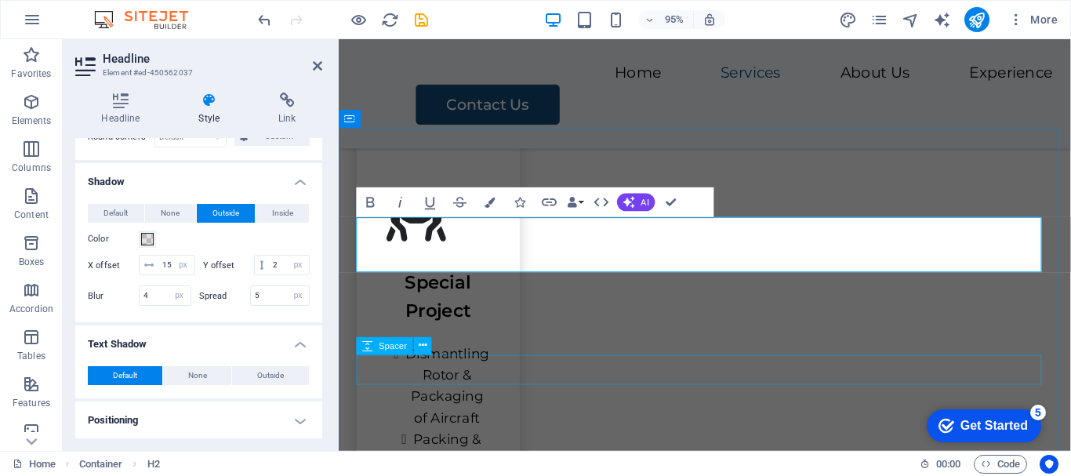
click at [409, 355] on div "Spacer" at bounding box center [399, 346] width 85 height 19
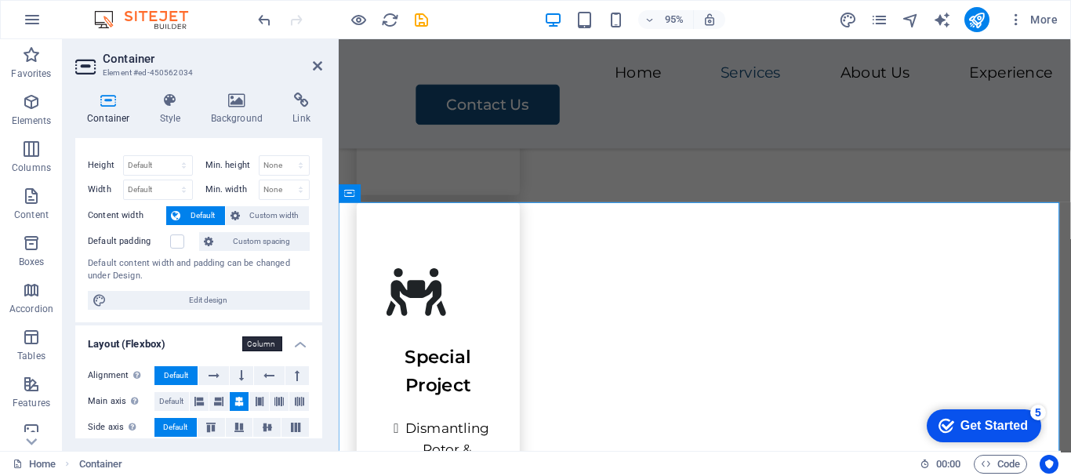
scroll to position [0, 0]
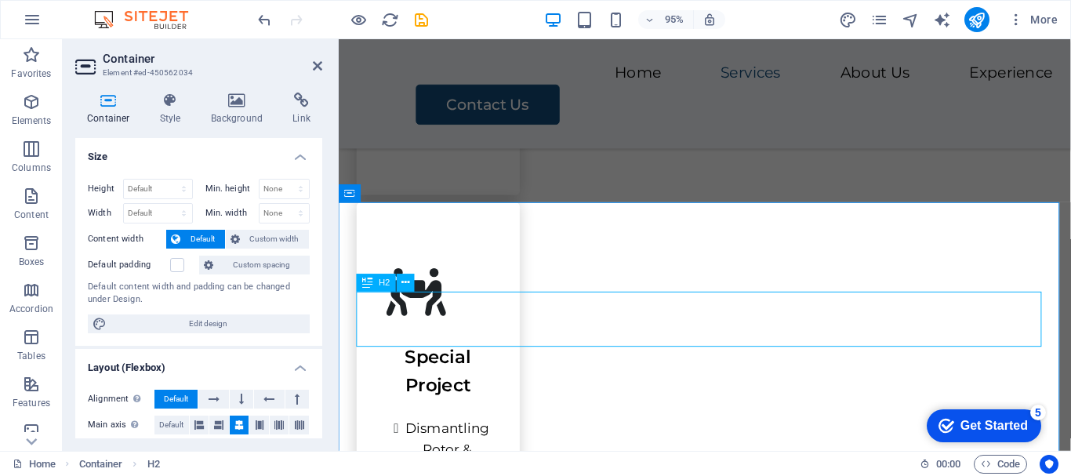
select select "px"
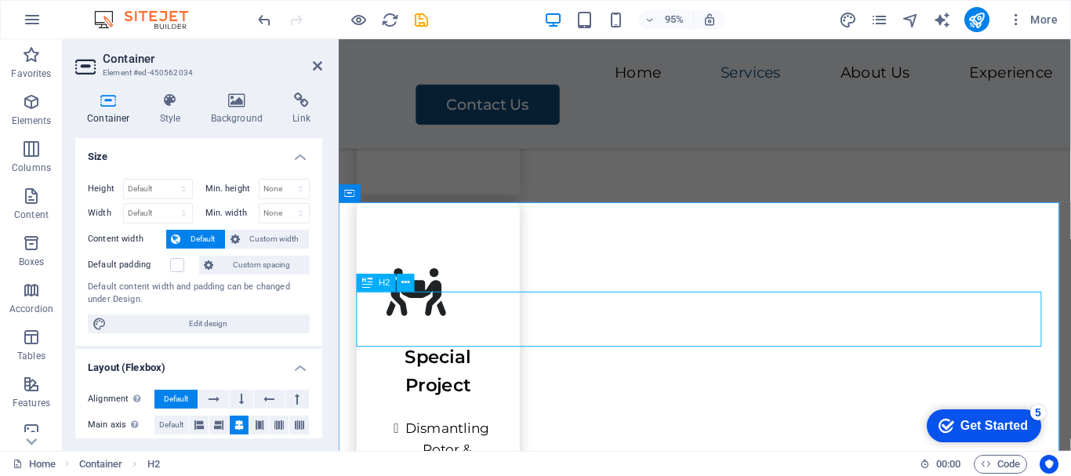
select select "px"
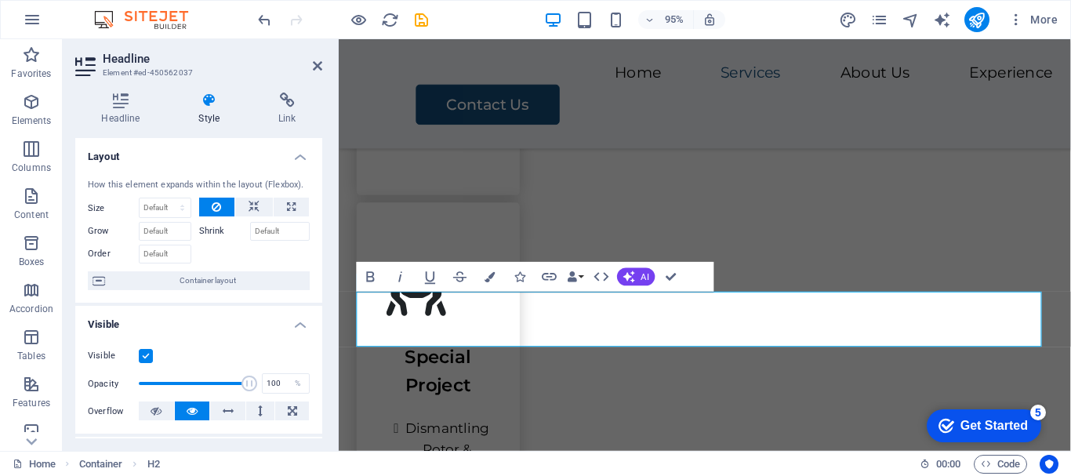
scroll to position [392, 0]
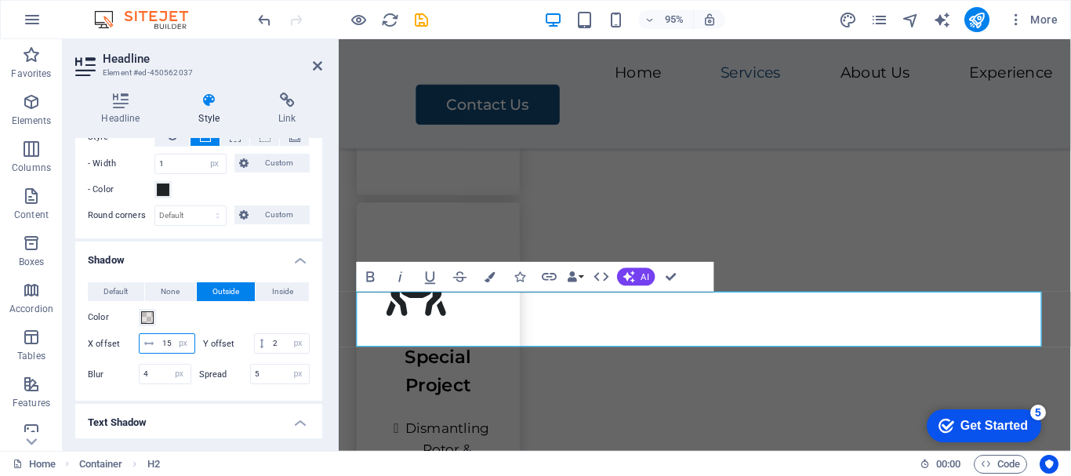
click at [176, 340] on input "15" at bounding box center [176, 343] width 36 height 19
type input "10"
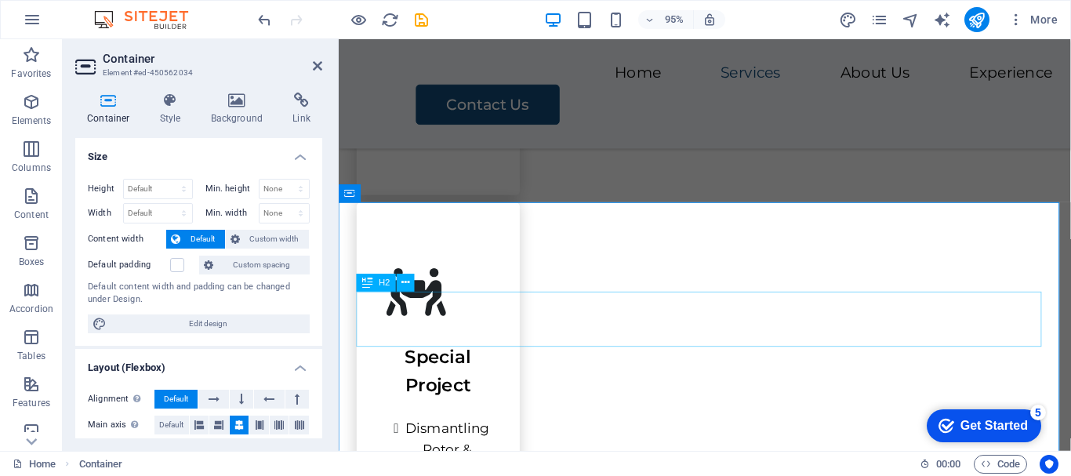
click at [375, 283] on div "H2" at bounding box center [377, 283] width 40 height 18
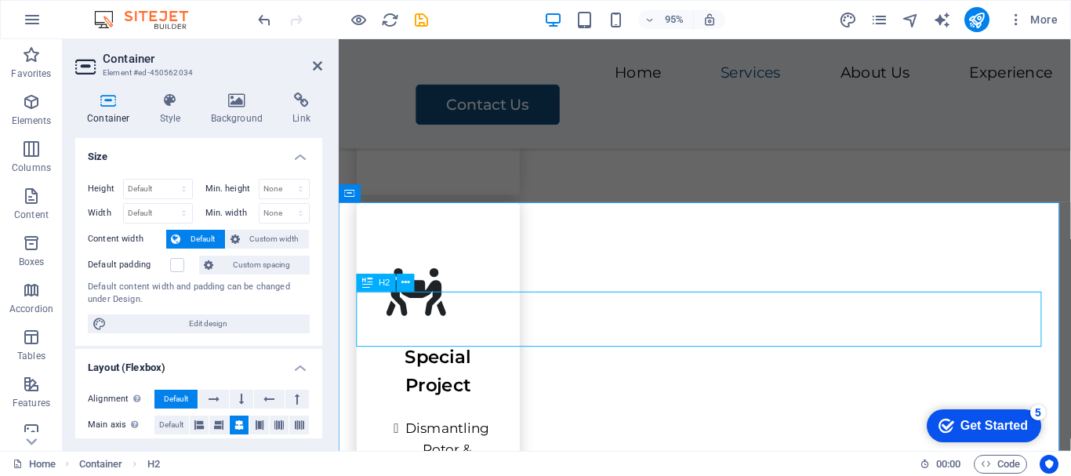
click at [375, 283] on div "H2" at bounding box center [377, 283] width 40 height 18
select select "px"
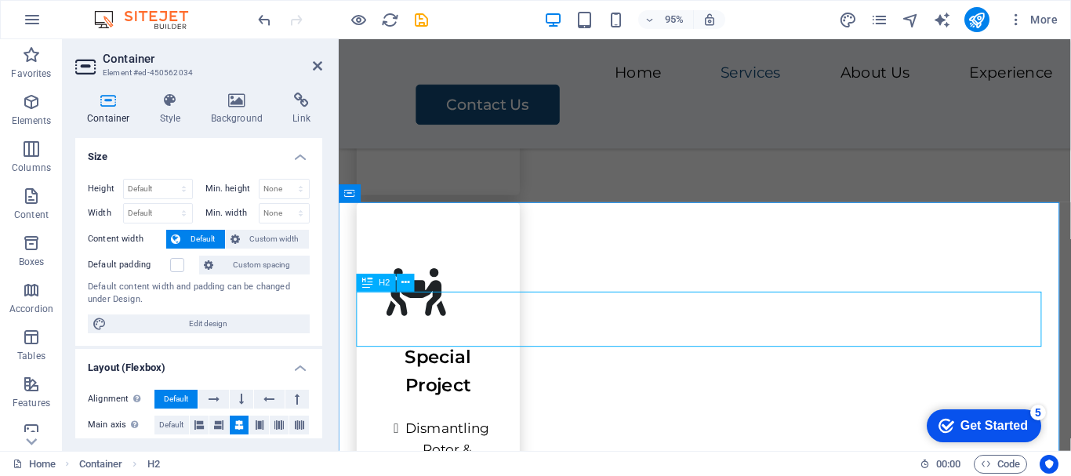
select select "px"
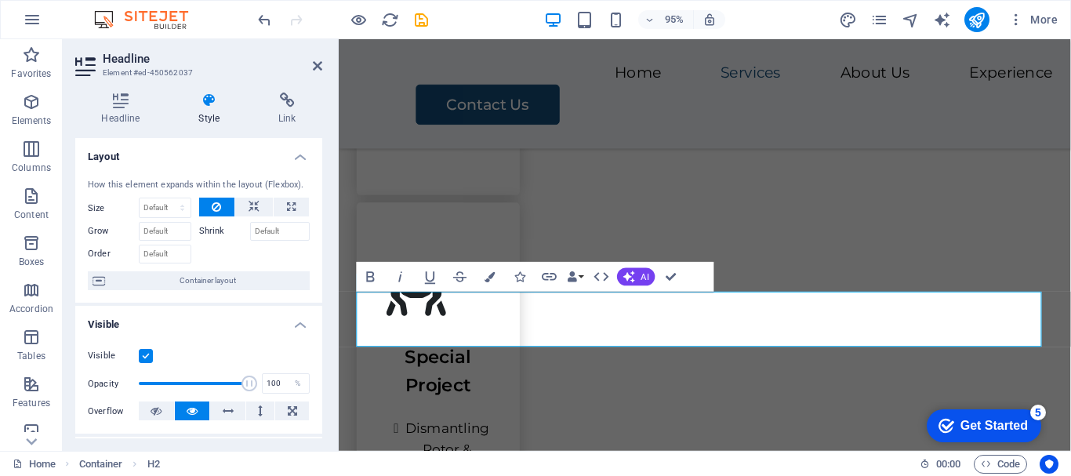
click at [211, 118] on h4 "Style" at bounding box center [213, 109] width 80 height 33
click at [211, 114] on h4 "Style" at bounding box center [213, 109] width 80 height 33
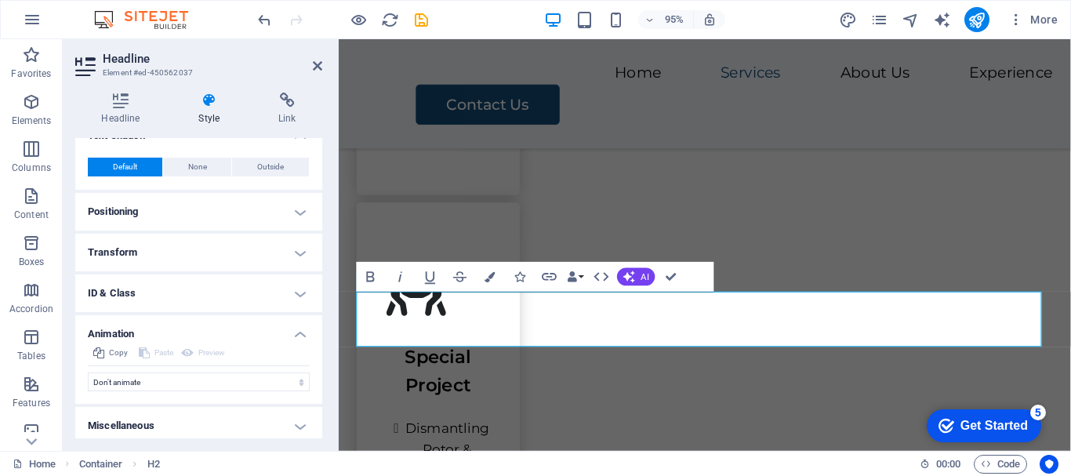
scroll to position [706, 0]
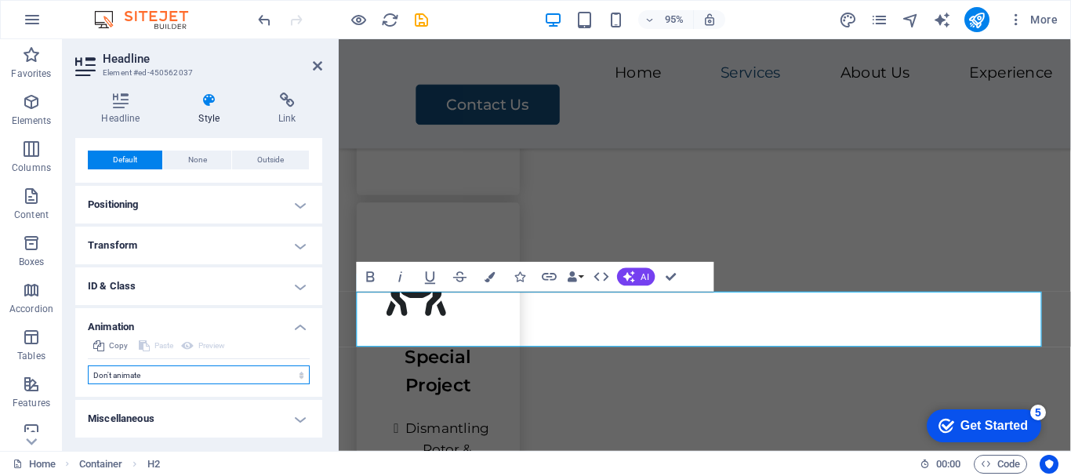
click at [299, 378] on select "Don't animate Show / Hide Slide up/down Zoom in/out Slide left to right Slide r…" at bounding box center [199, 374] width 222 height 19
select select "move-right-to-left"
click at [88, 366] on select "Don't animate Show / Hide Slide up/down Zoom in/out Slide left to right Slide r…" at bounding box center [199, 374] width 222 height 19
select select "scroll"
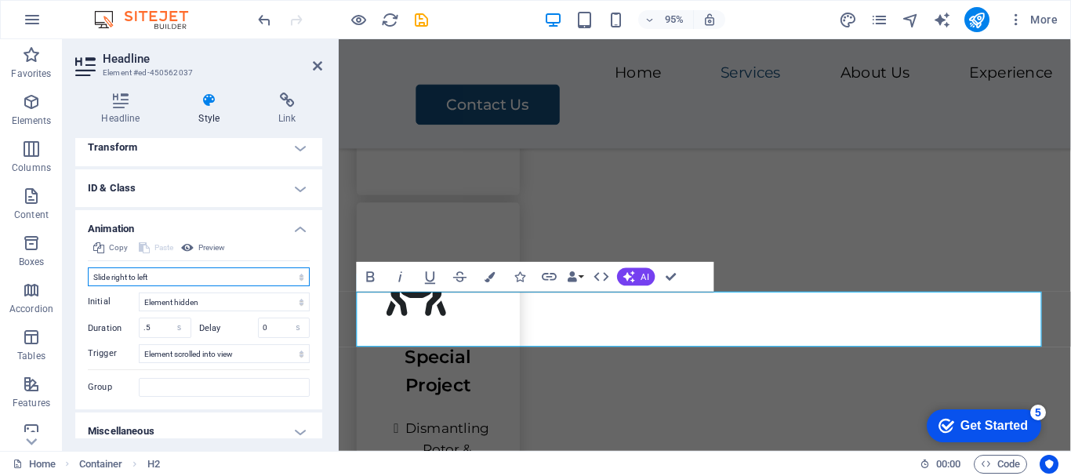
scroll to position [816, 0]
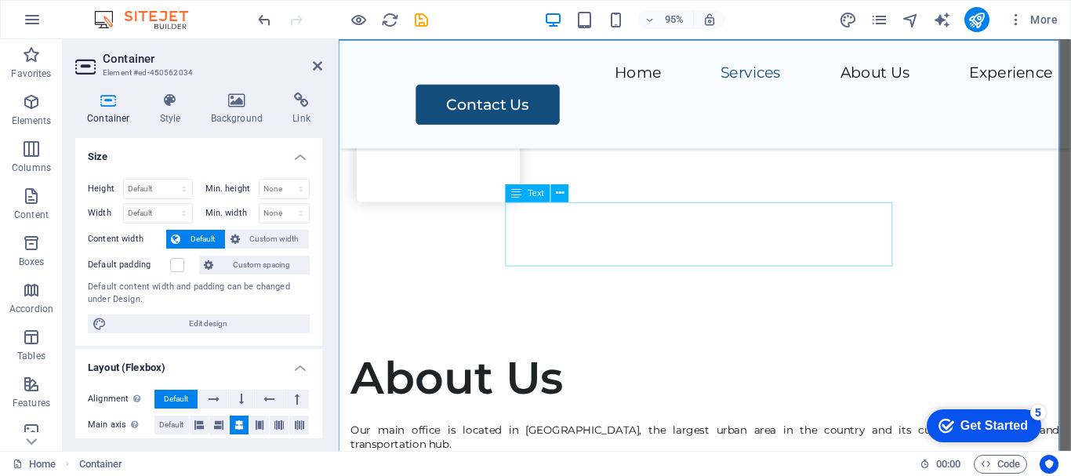
scroll to position [2708, 0]
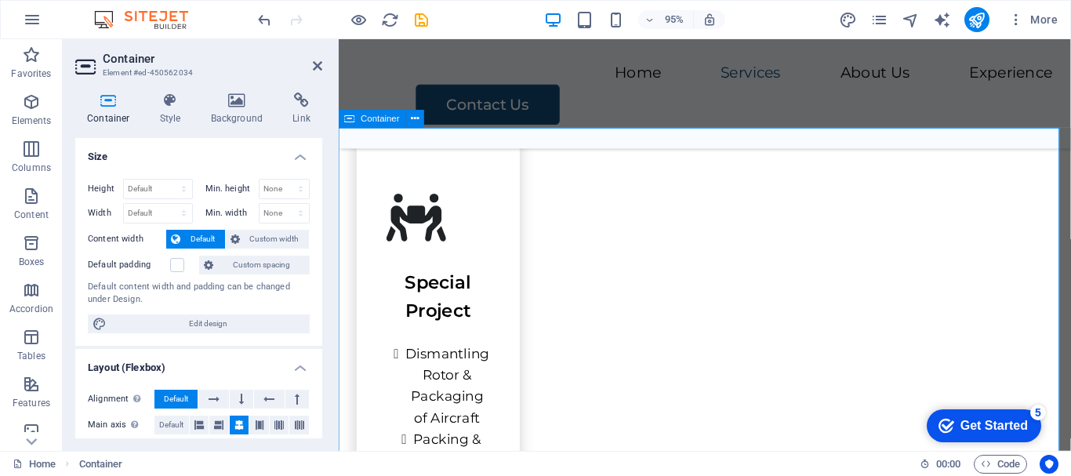
click at [379, 211] on span "H2" at bounding box center [385, 208] width 12 height 9
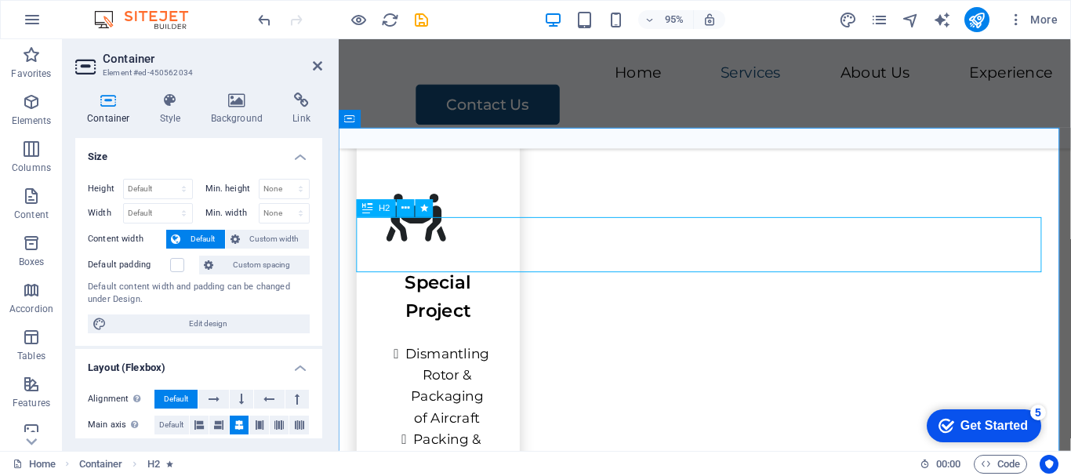
click at [379, 211] on span "H2" at bounding box center [385, 208] width 12 height 9
select select "px"
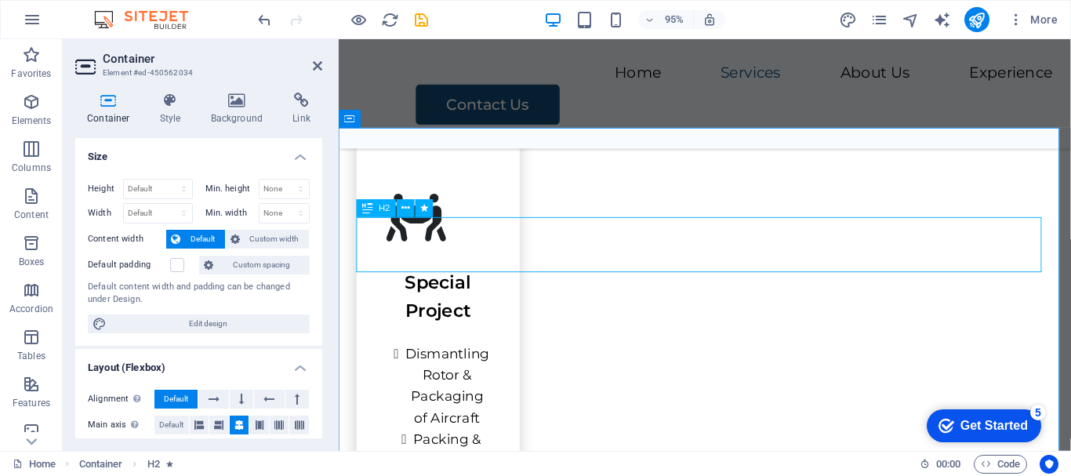
select select "px"
select select "move-right-to-left"
select select "s"
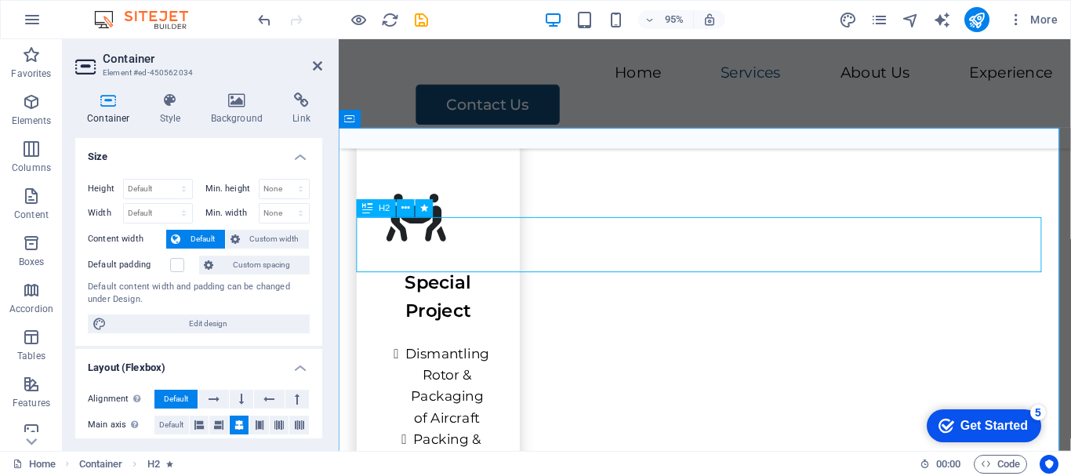
select select "scroll"
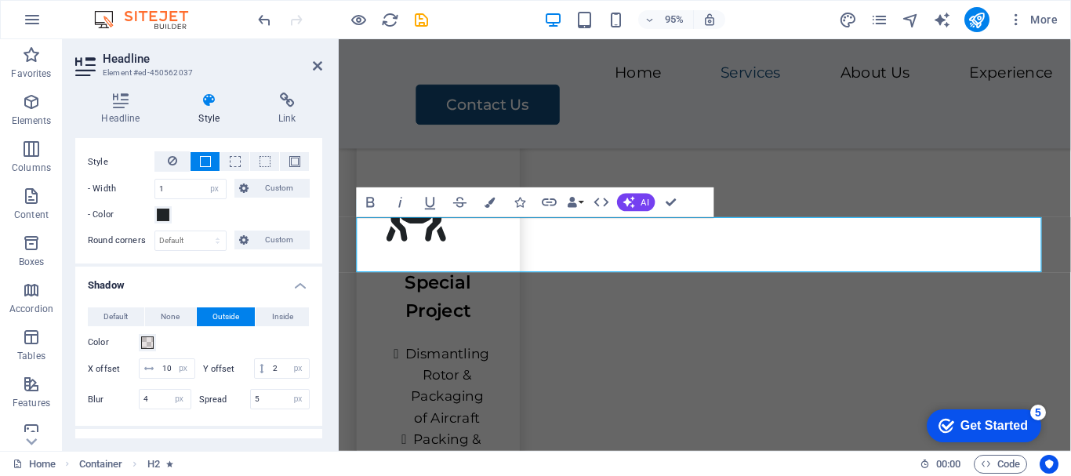
scroll to position [392, 0]
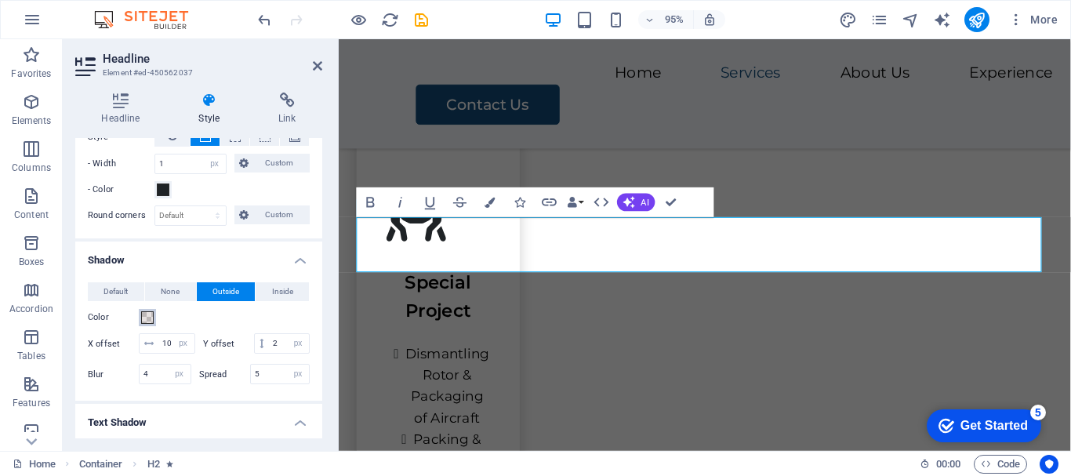
click at [146, 316] on span at bounding box center [147, 317] width 13 height 13
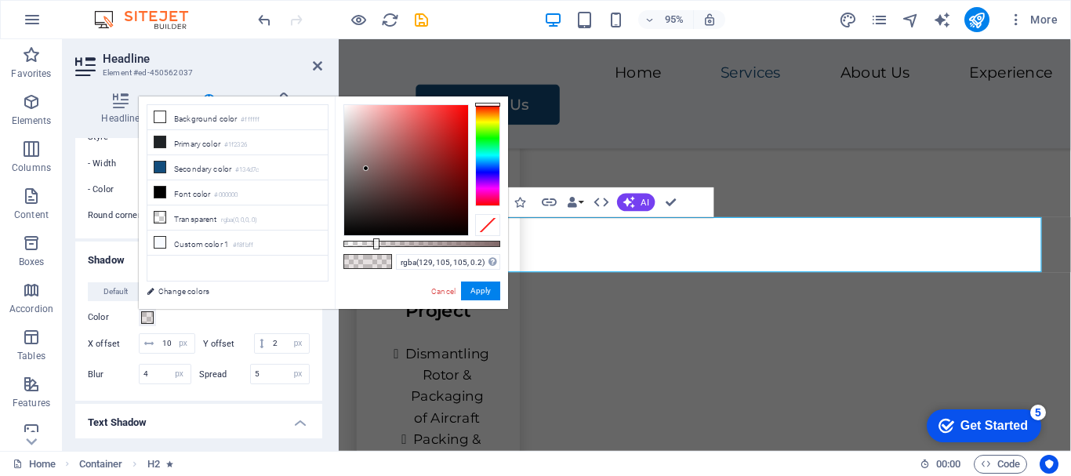
click at [146, 316] on span at bounding box center [147, 317] width 13 height 13
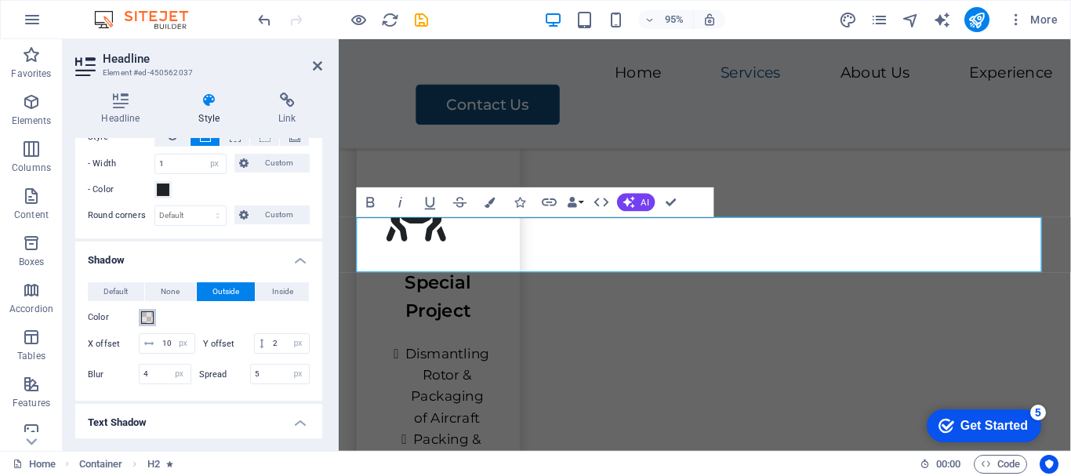
click at [146, 316] on span at bounding box center [147, 317] width 13 height 13
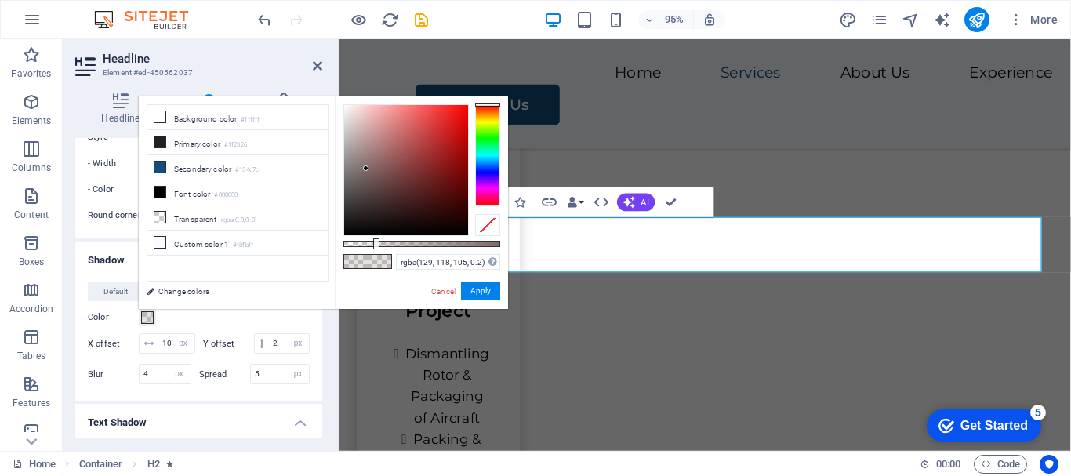
click at [491, 113] on div at bounding box center [487, 155] width 25 height 102
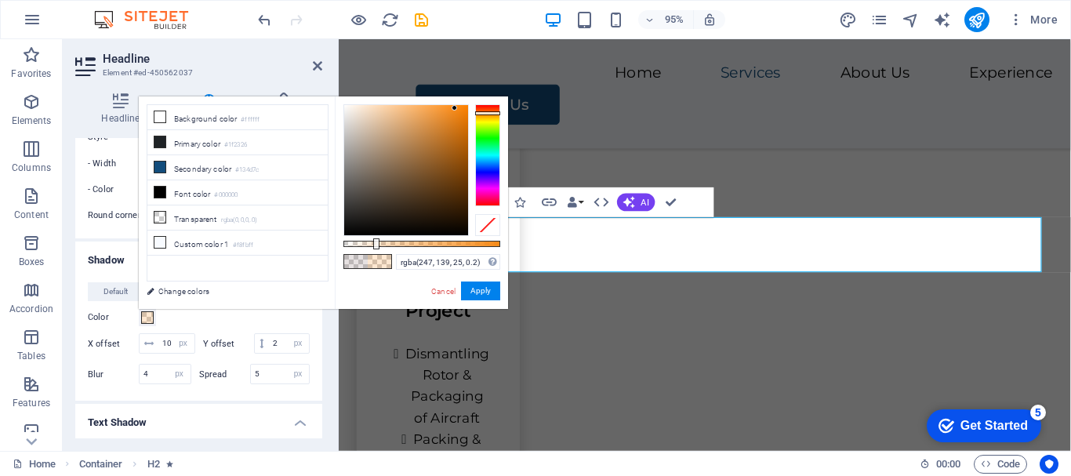
click at [455, 108] on div at bounding box center [406, 170] width 124 height 130
type input "rgba(246, 148, 45, 0.2)"
click at [445, 109] on div at bounding box center [406, 170] width 124 height 130
click at [480, 293] on button "Apply" at bounding box center [480, 291] width 39 height 19
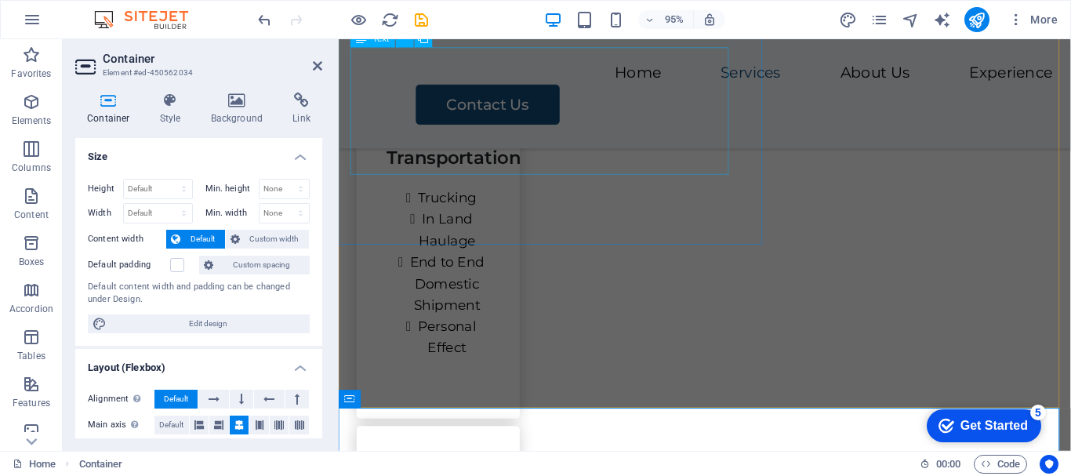
scroll to position [2551, 0]
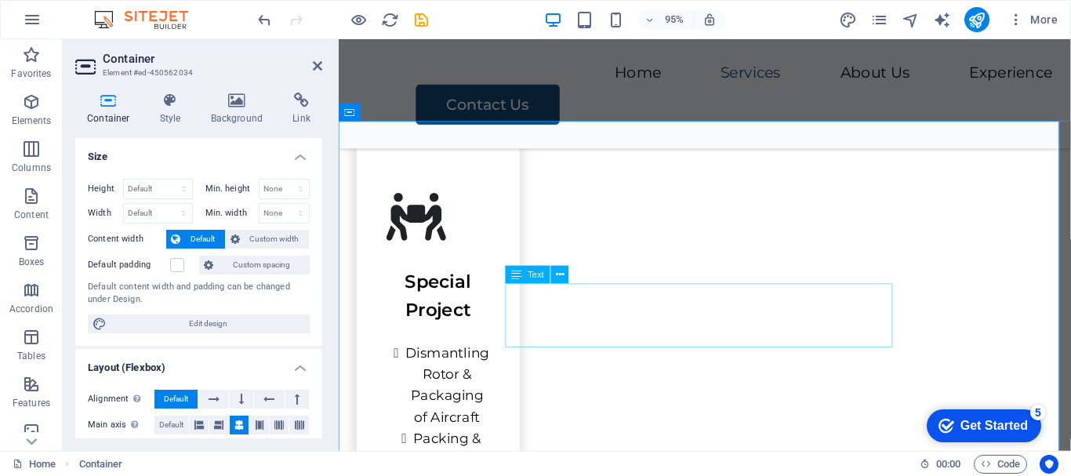
scroll to position [2708, 0]
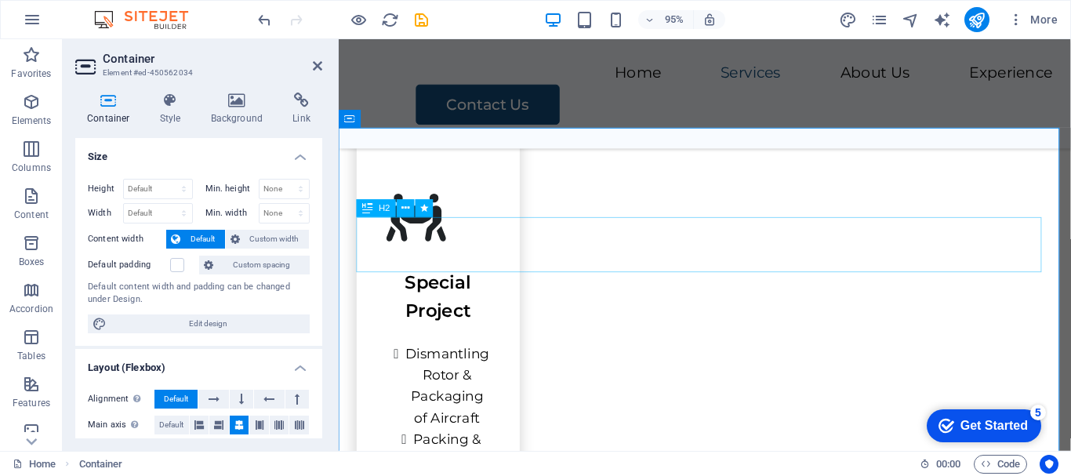
click at [383, 207] on span "H2" at bounding box center [385, 208] width 12 height 9
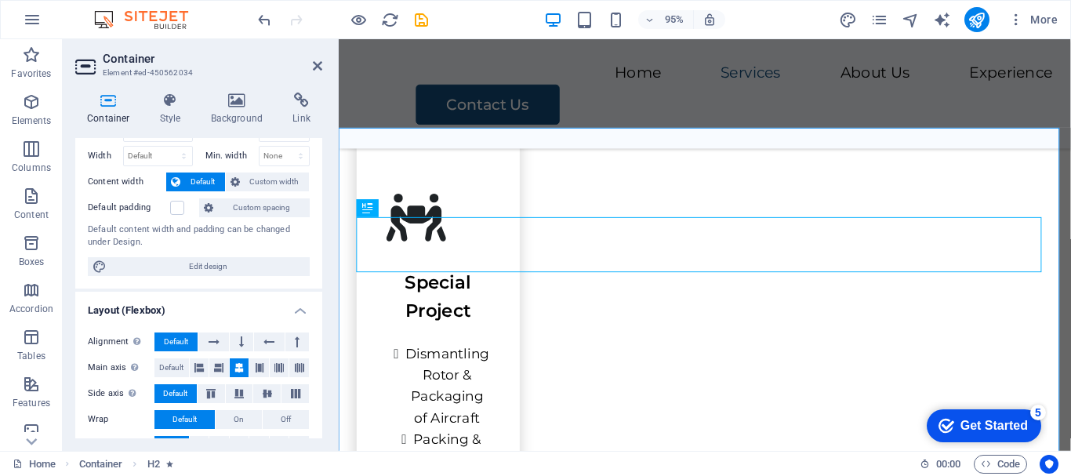
scroll to position [0, 0]
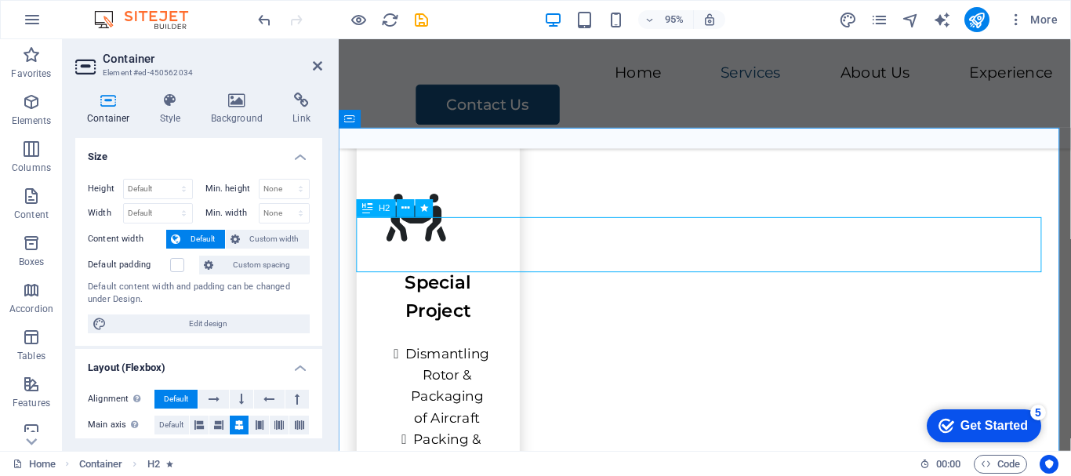
click at [373, 208] on icon at bounding box center [367, 208] width 10 height 18
select select "px"
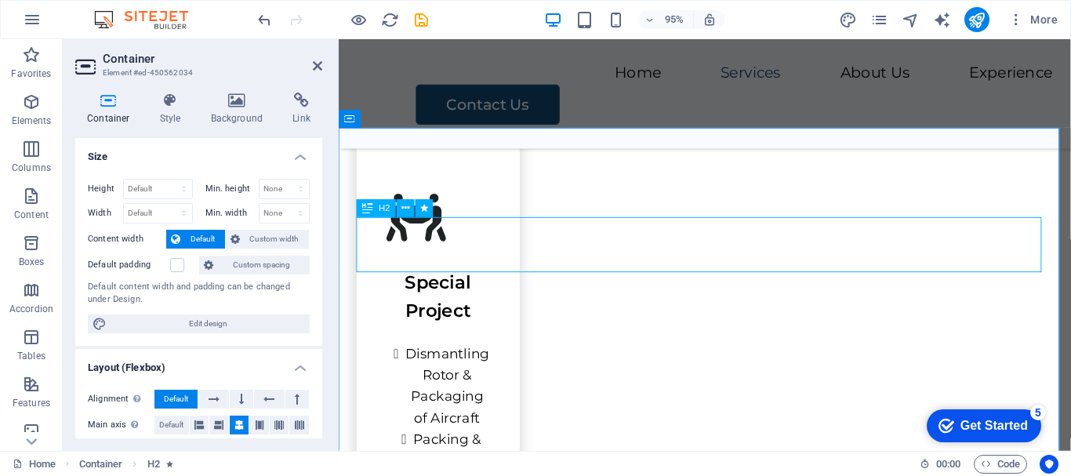
select select "px"
select select "move-right-to-left"
select select "s"
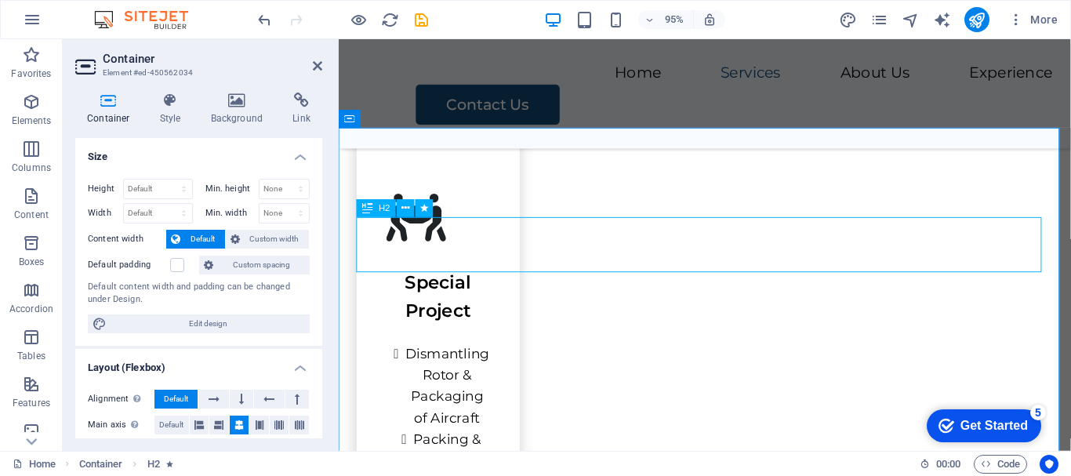
select select "scroll"
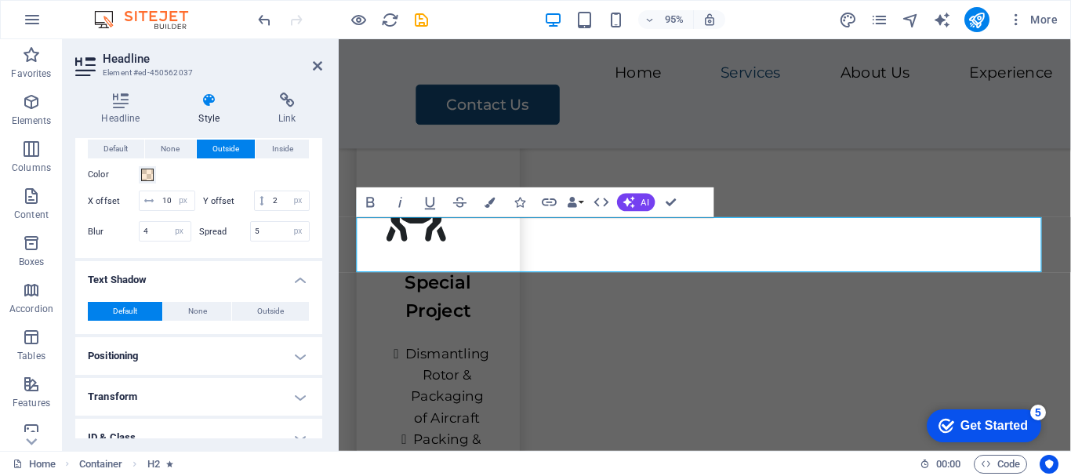
scroll to position [549, 0]
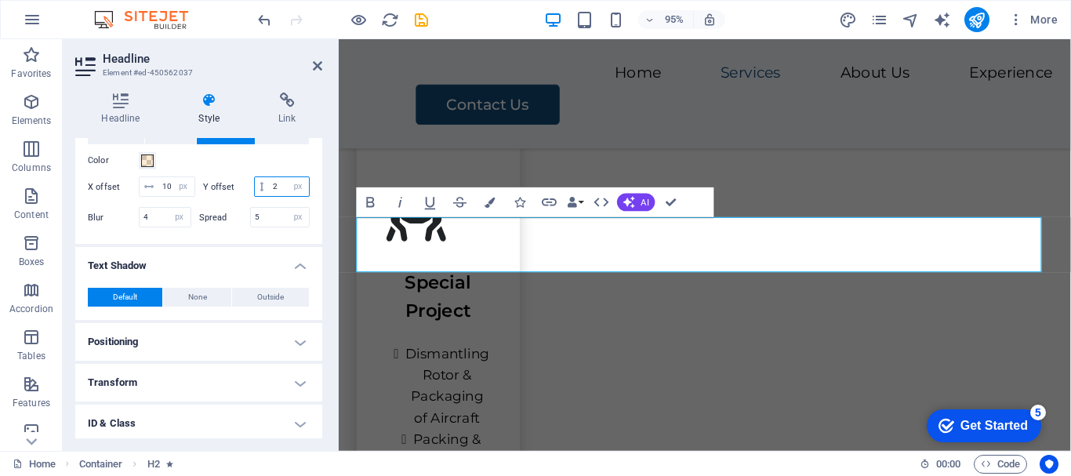
click at [269, 196] on input "2" at bounding box center [289, 186] width 40 height 19
type input "8"
click at [262, 227] on input "5" at bounding box center [280, 217] width 59 height 19
type input "1"
type input "3"
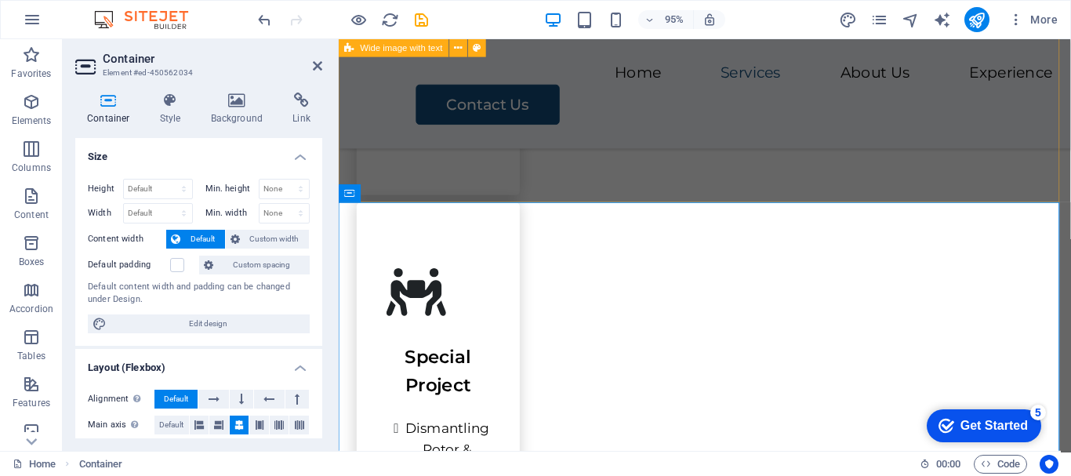
scroll to position [2708, 0]
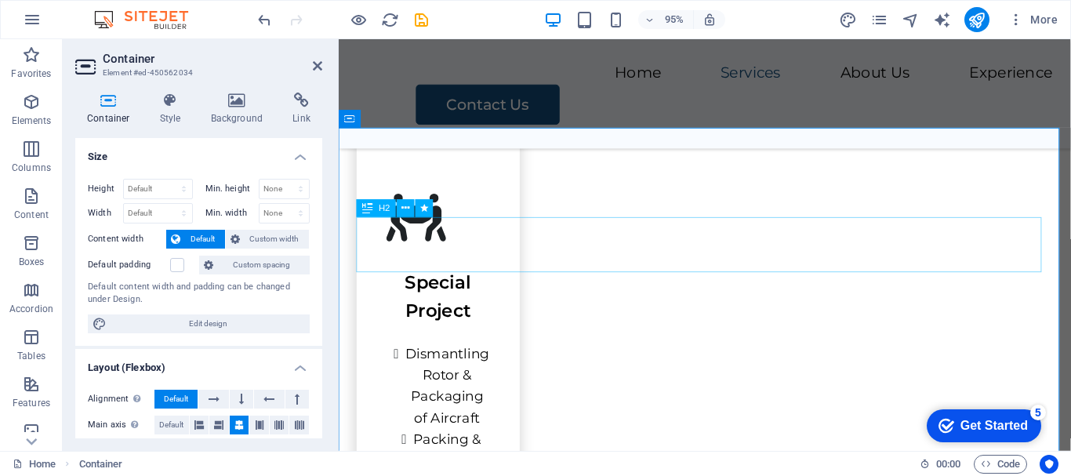
select select "px"
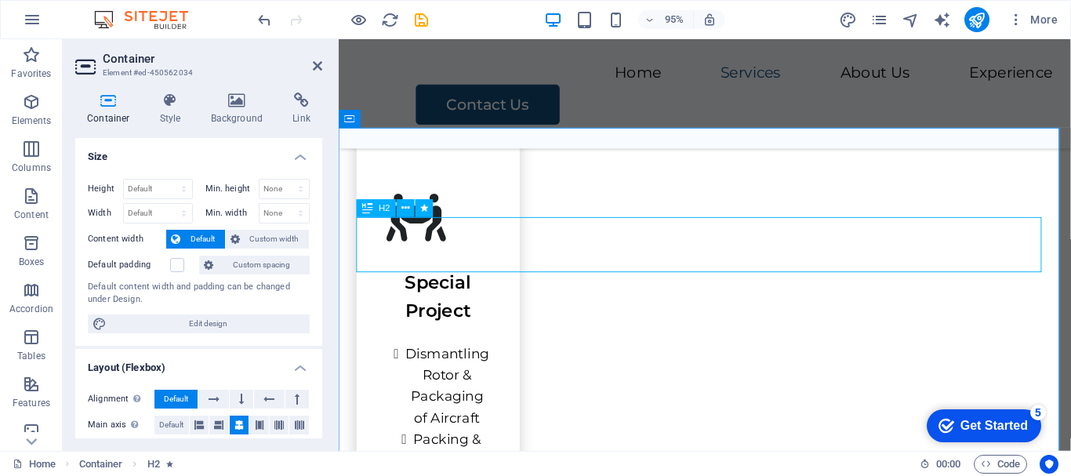
select select "px"
select select "move-right-to-left"
select select "s"
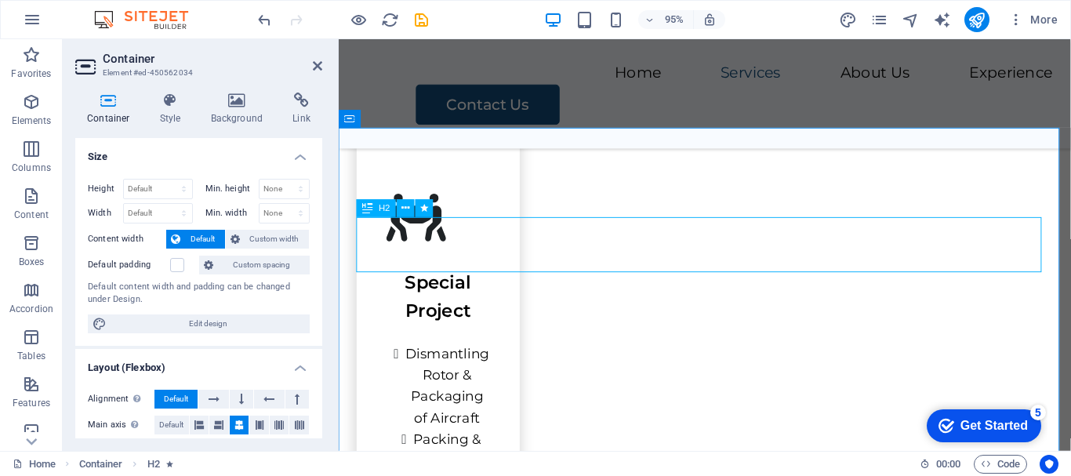
select select "scroll"
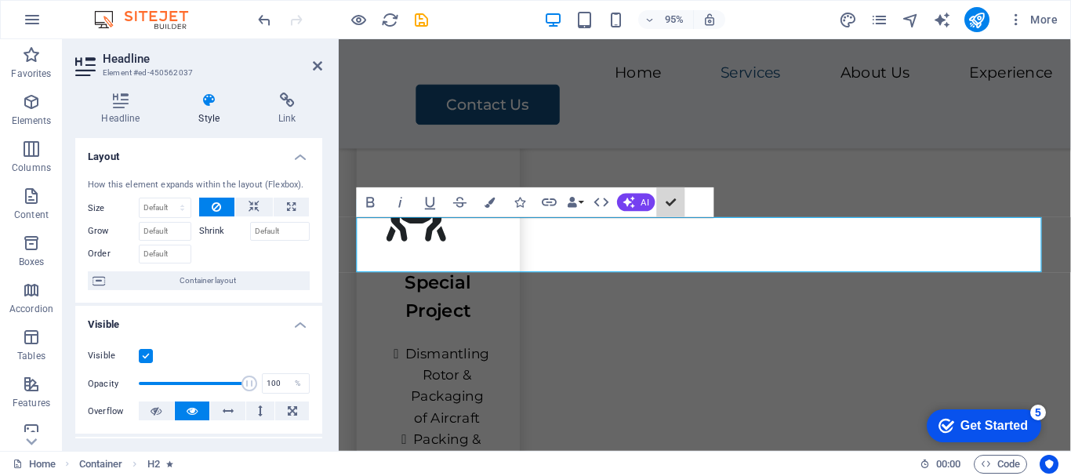
scroll to position [2237, 0]
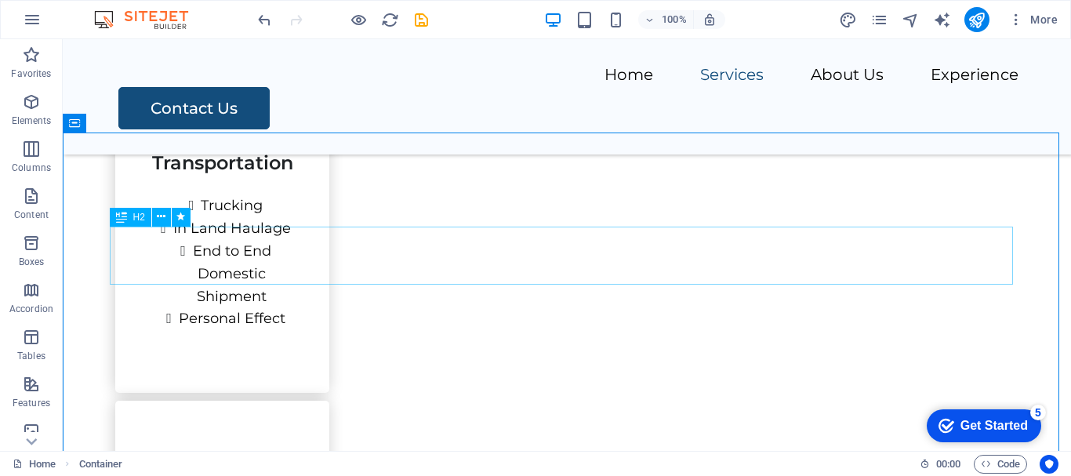
click at [133, 220] on span "H2" at bounding box center [139, 217] width 12 height 9
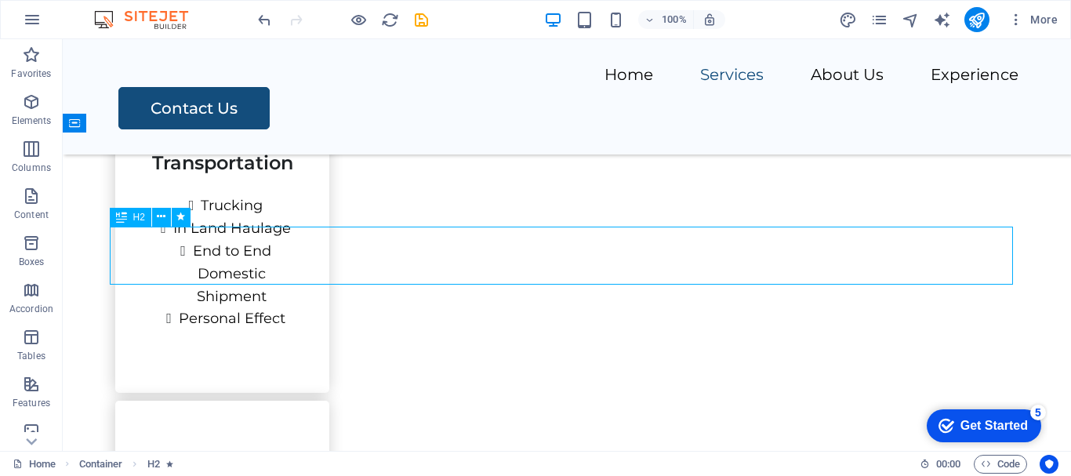
click at [133, 220] on span "H2" at bounding box center [139, 217] width 12 height 9
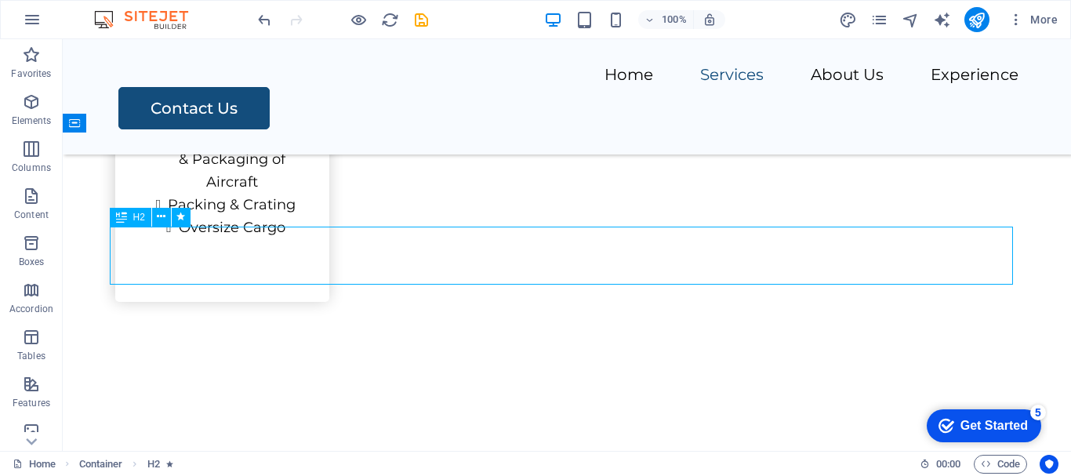
select select "px"
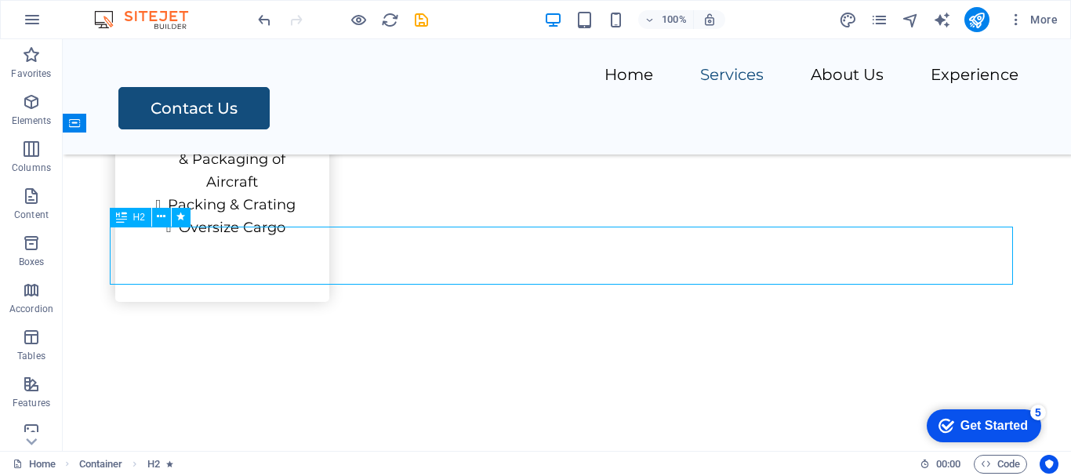
select select "move-right-to-left"
select select "s"
select select "scroll"
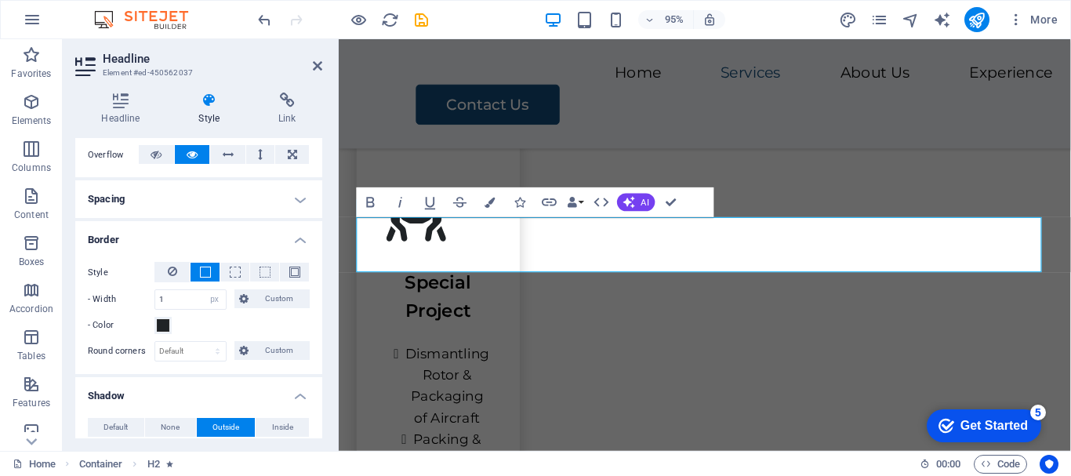
scroll to position [235, 0]
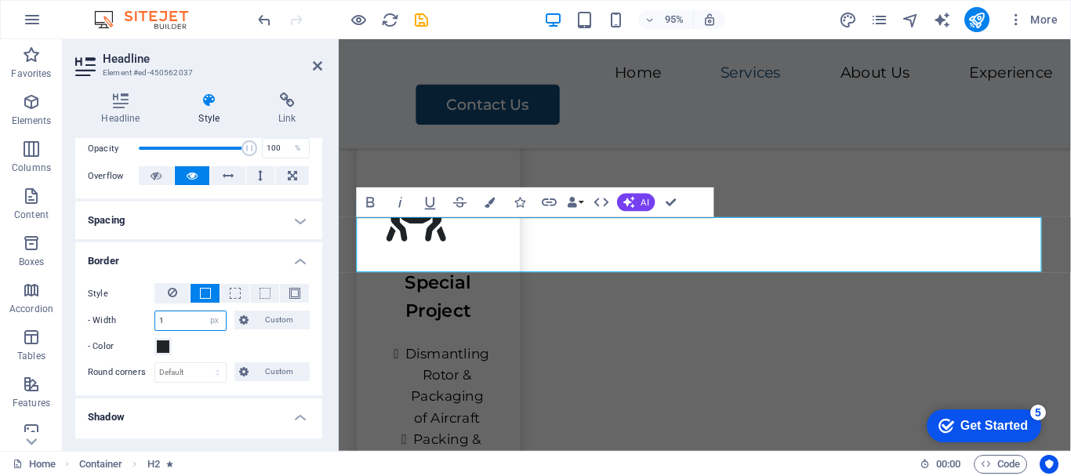
click at [180, 316] on input "1" at bounding box center [190, 320] width 71 height 19
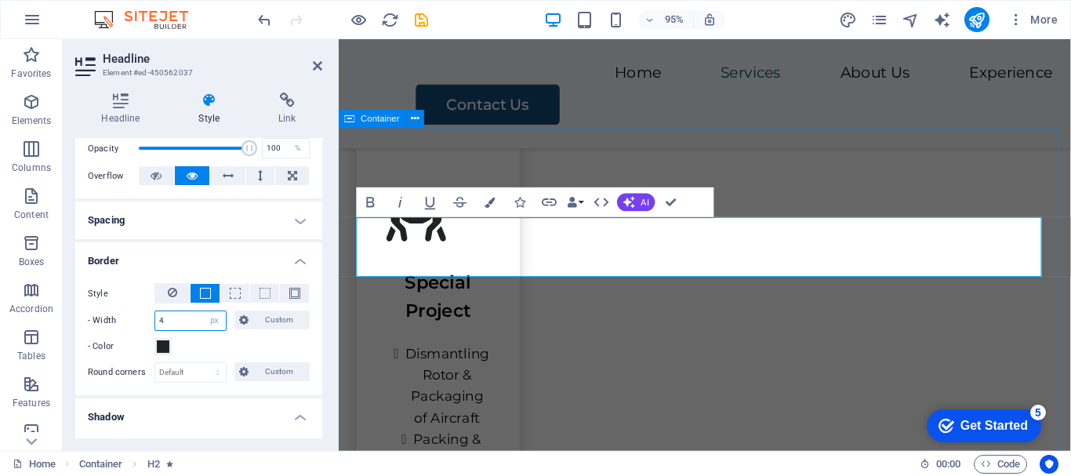
type input "4"
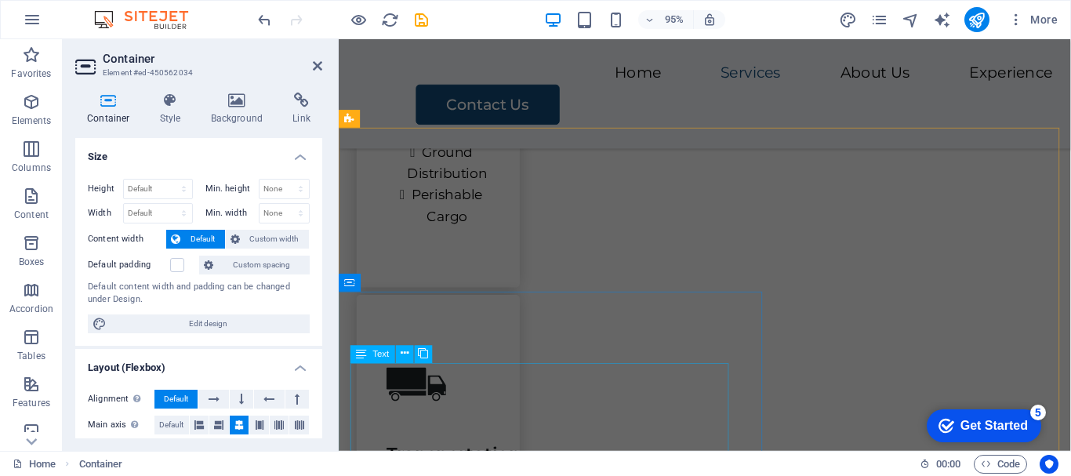
scroll to position [2081, 0]
click at [575, 164] on div "Container" at bounding box center [603, 167] width 67 height 18
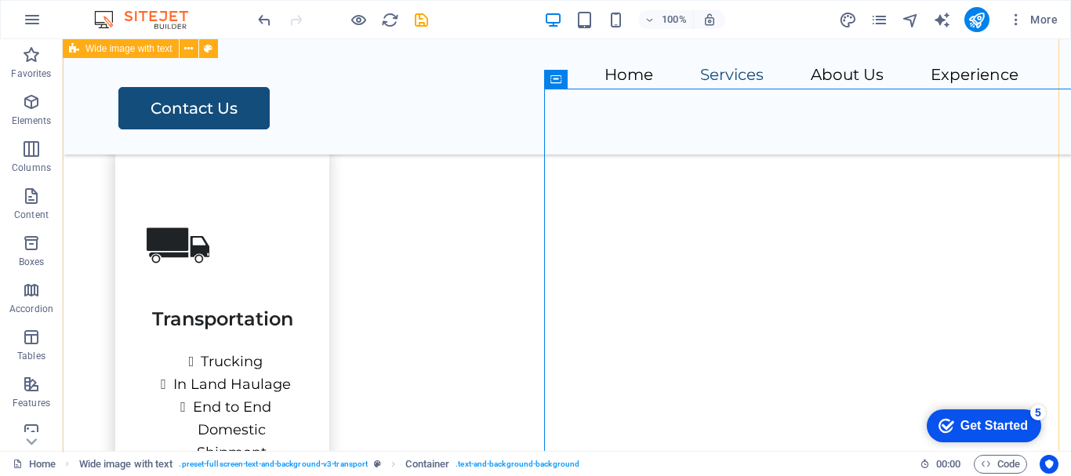
scroll to position [1704, 0]
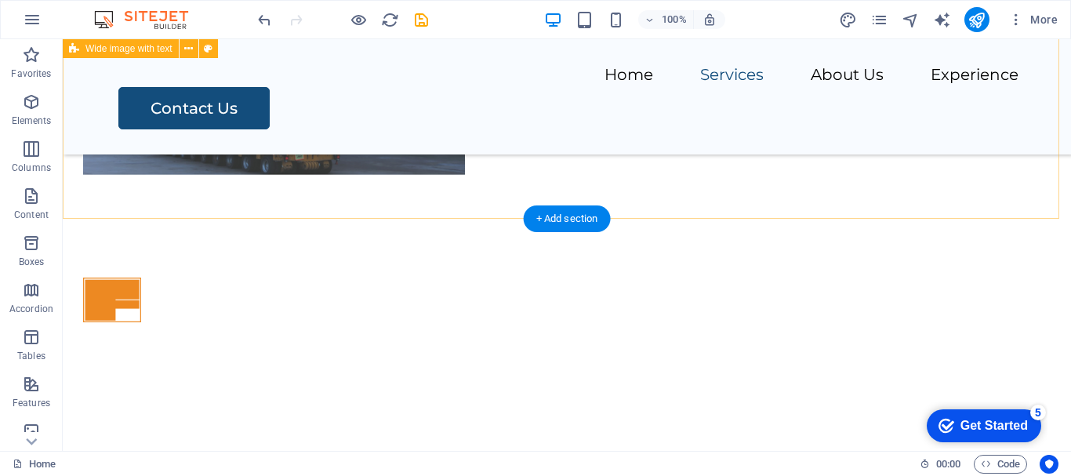
scroll to position [842, 0]
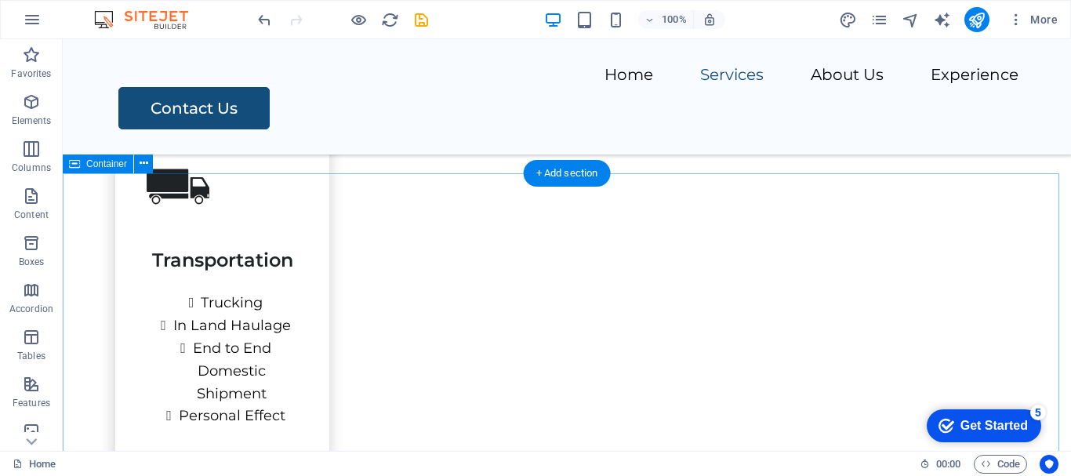
scroll to position [2118, 0]
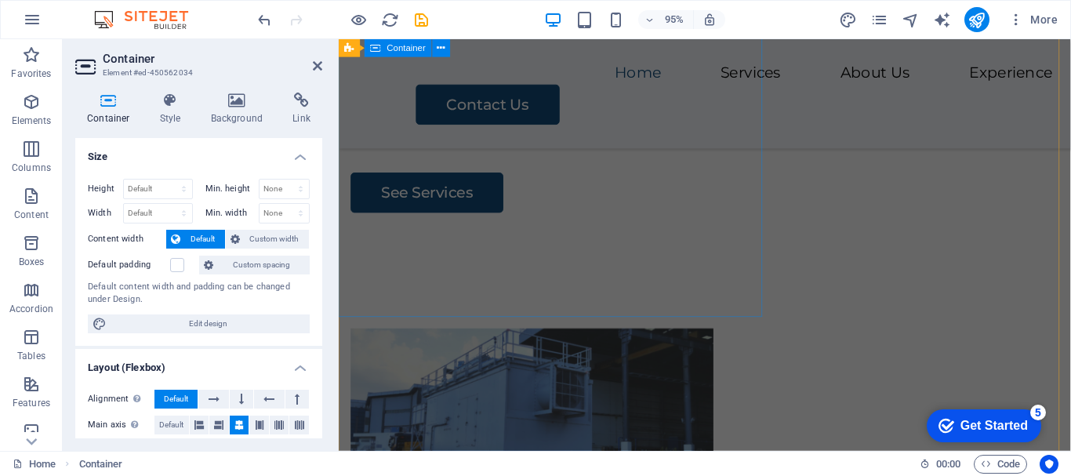
scroll to position [549, 0]
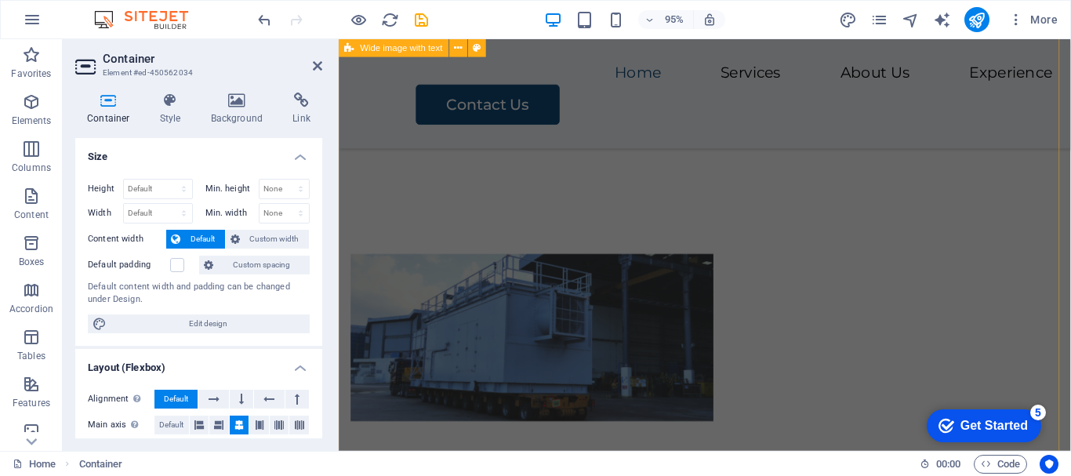
click at [981, 135] on div "Your Trusted Partner in Logistics Frontier Shipping & Logistics (FSL) is a lead…" at bounding box center [724, 227] width 771 height 903
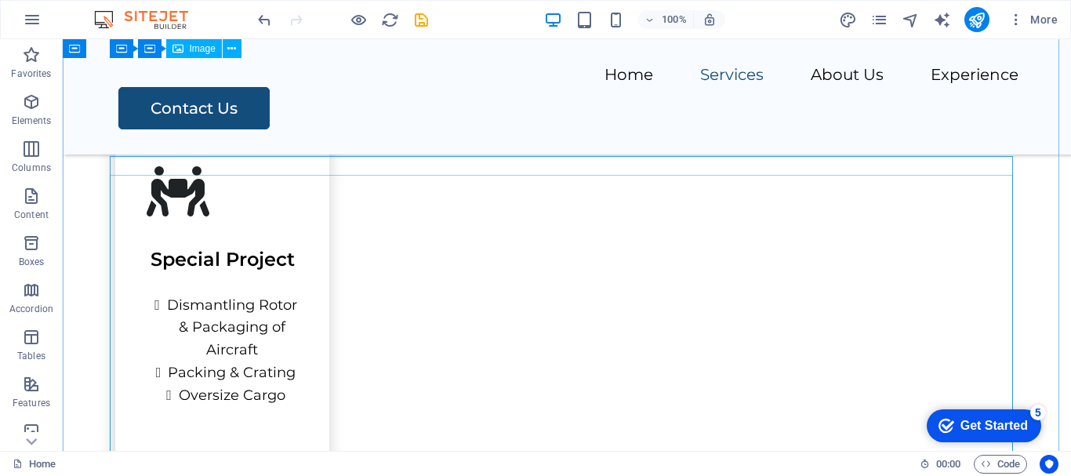
scroll to position [2488, 0]
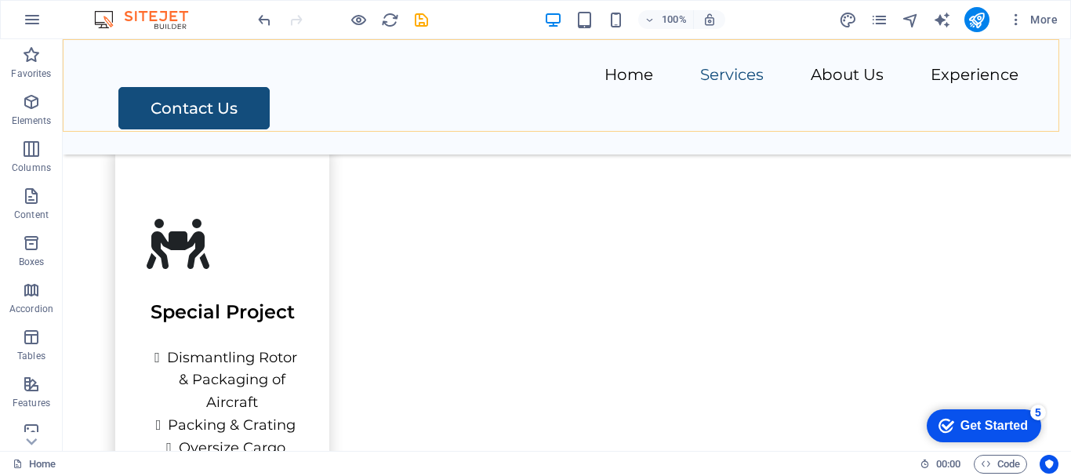
click at [898, 107] on div "Home Services About Us Experience Contact Us" at bounding box center [567, 96] width 1009 height 115
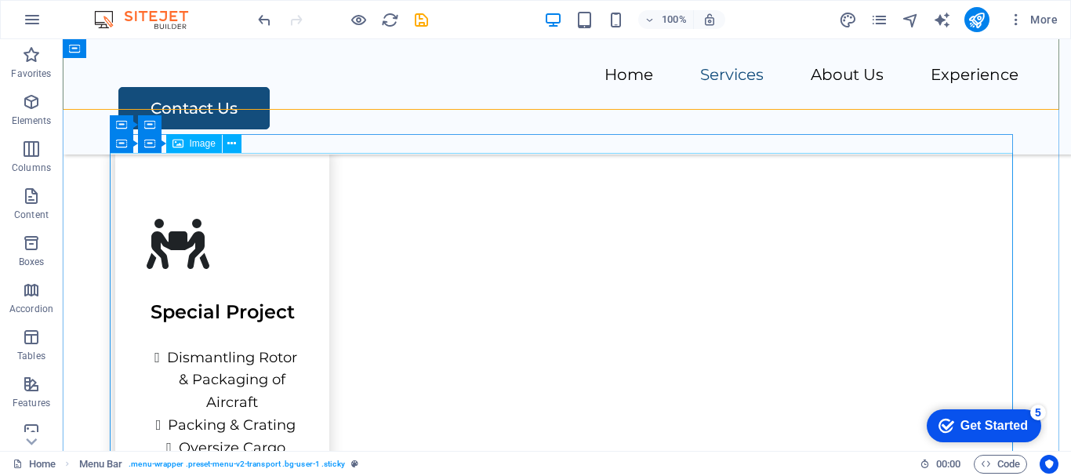
scroll to position [2566, 0]
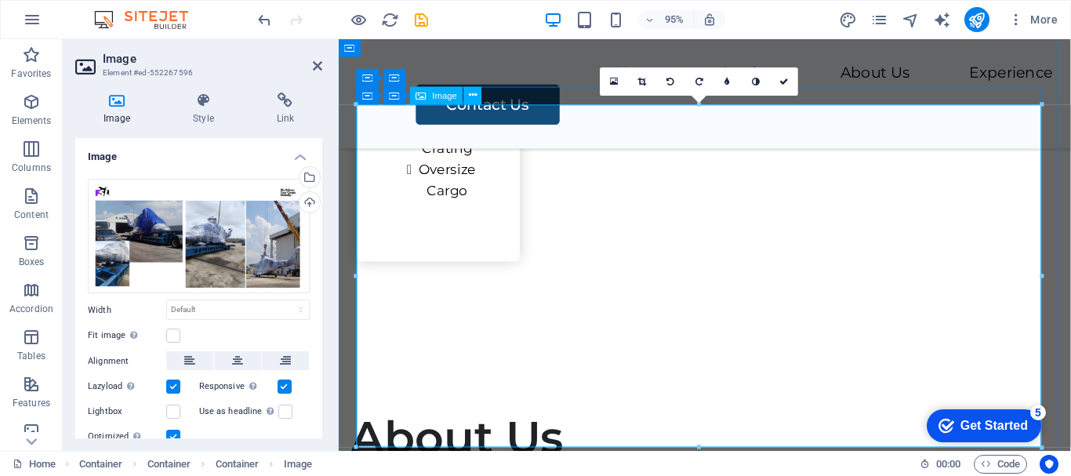
scroll to position [2959, 0]
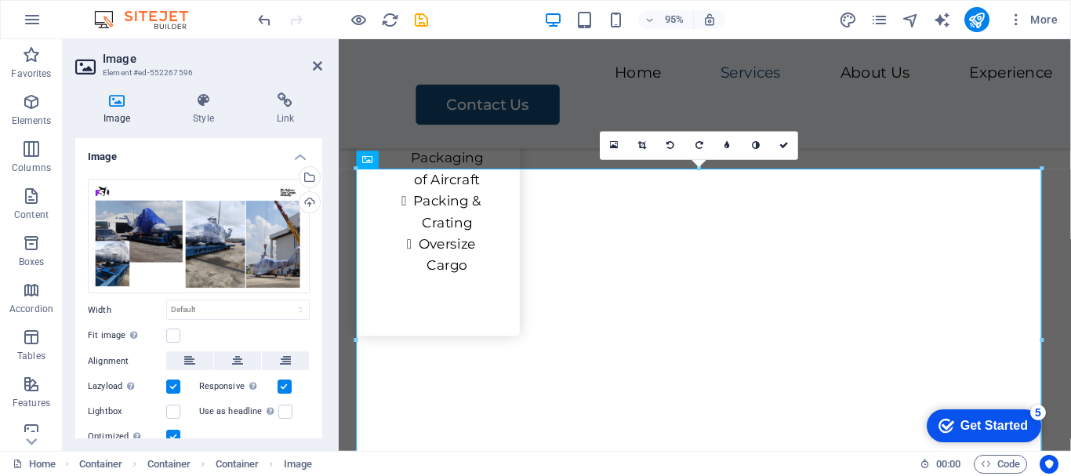
drag, startPoint x: 575, startPoint y: 165, endPoint x: 245, endPoint y: 128, distance: 332.3
click at [575, 165] on div at bounding box center [699, 167] width 685 height 5
